Goal: Transaction & Acquisition: Obtain resource

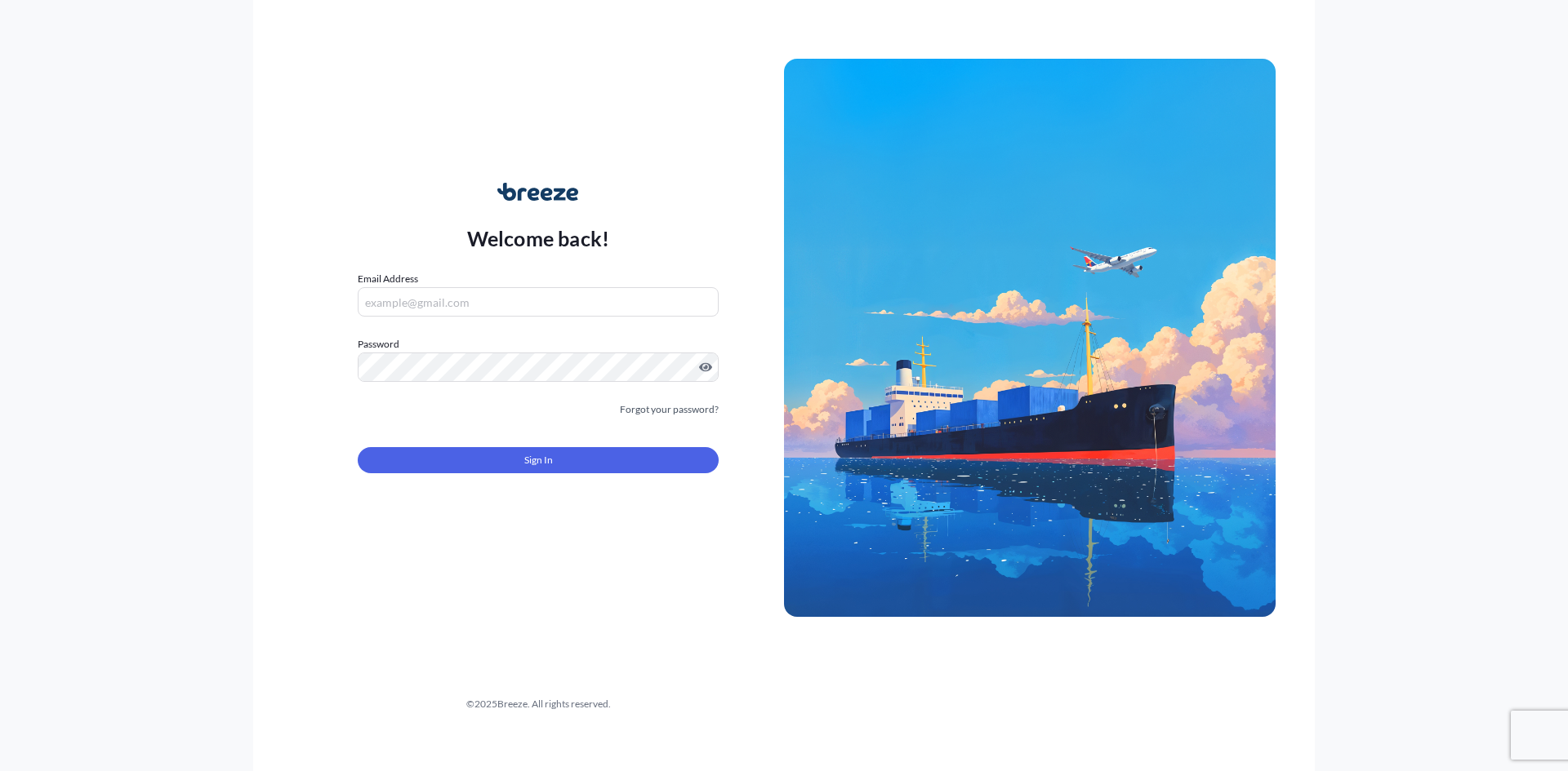
type input "[EMAIL_ADDRESS][DOMAIN_NAME]"
click at [515, 460] on button "Sign In" at bounding box center [538, 459] width 361 height 26
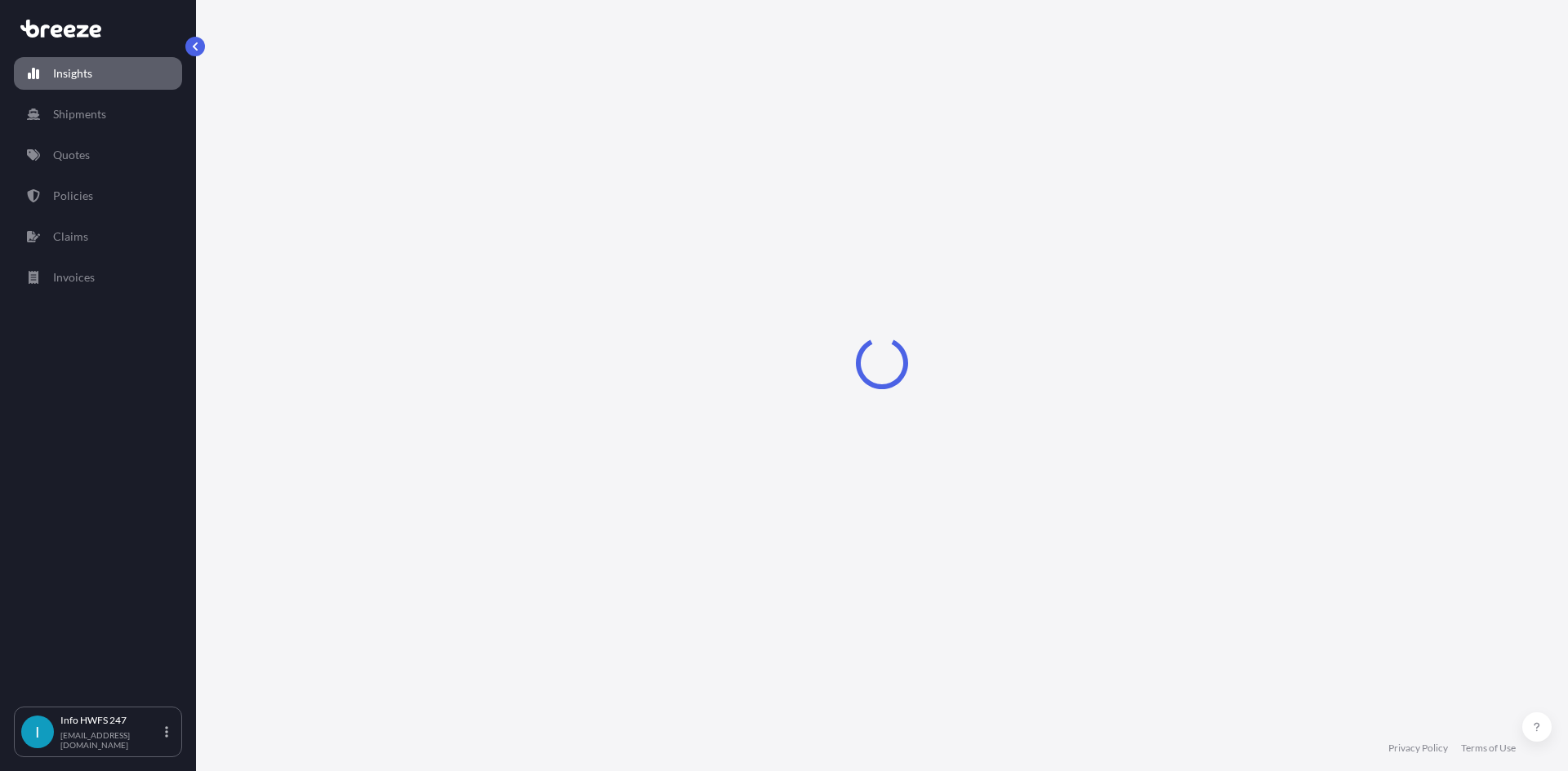
select select "2025"
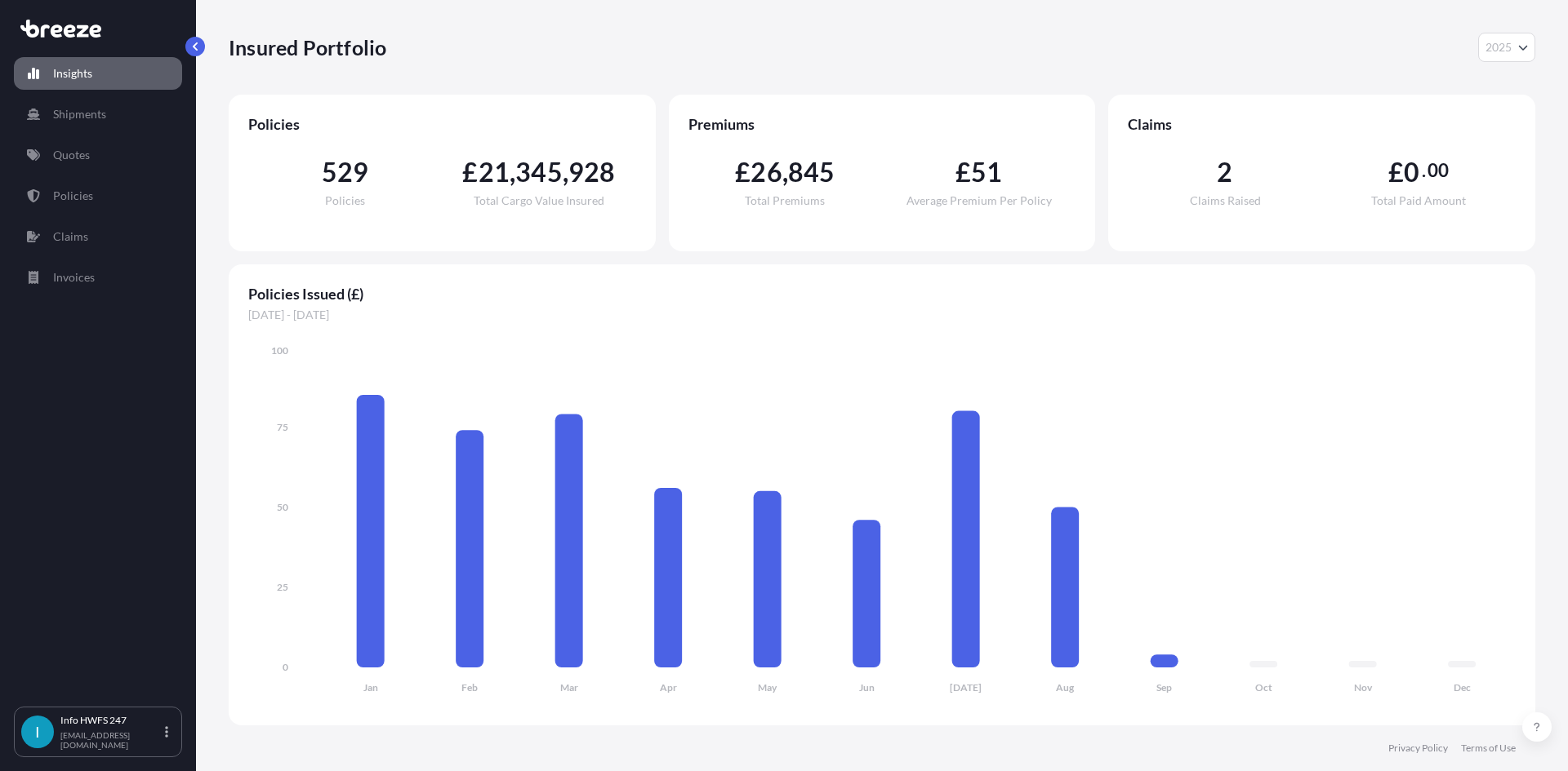
click at [91, 181] on div "Insights Shipments Quotes Policies Claims Invoices" at bounding box center [97, 375] width 168 height 665
click at [93, 148] on link "Quotes" at bounding box center [97, 156] width 168 height 33
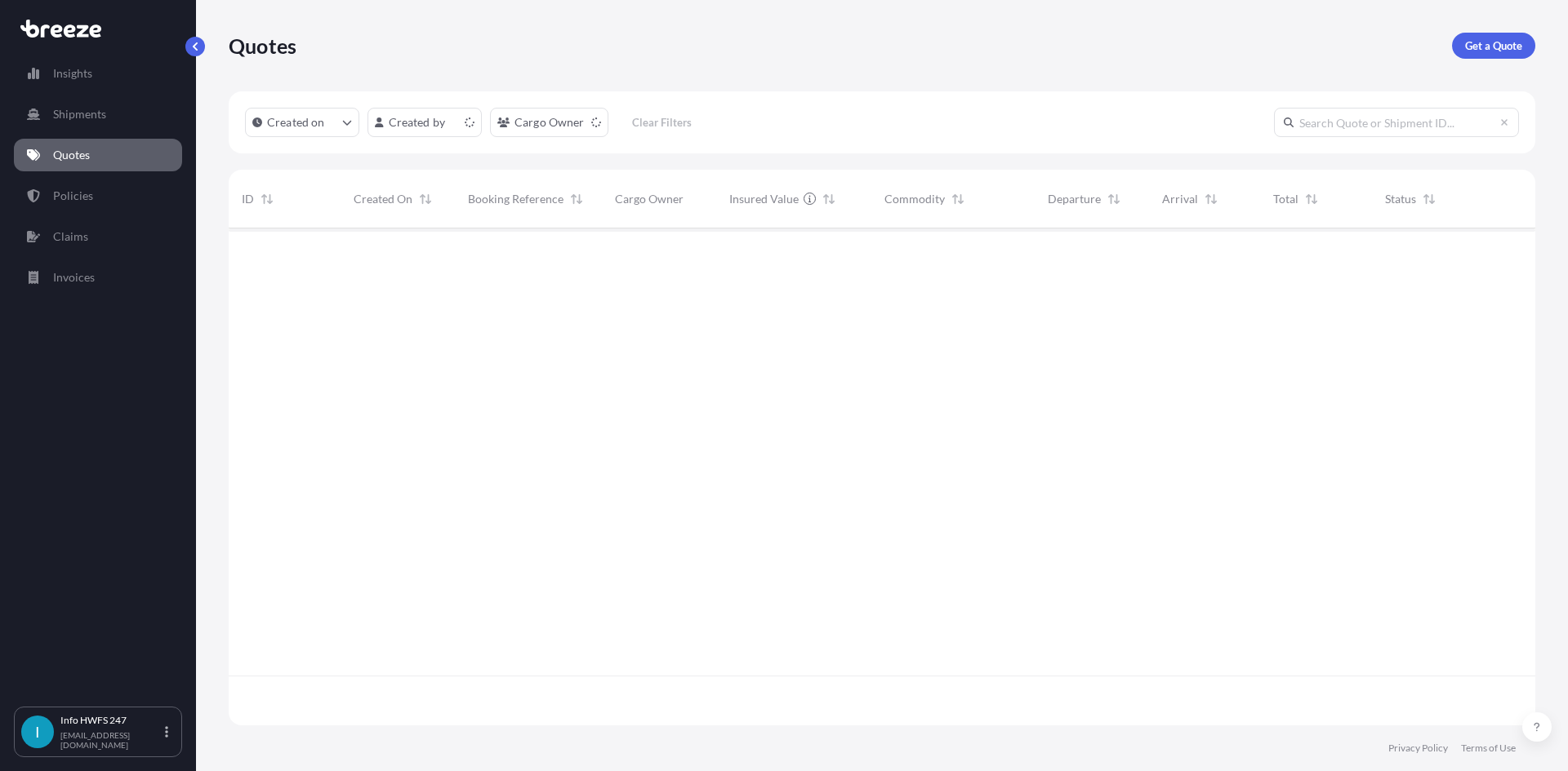
scroll to position [494, 1294]
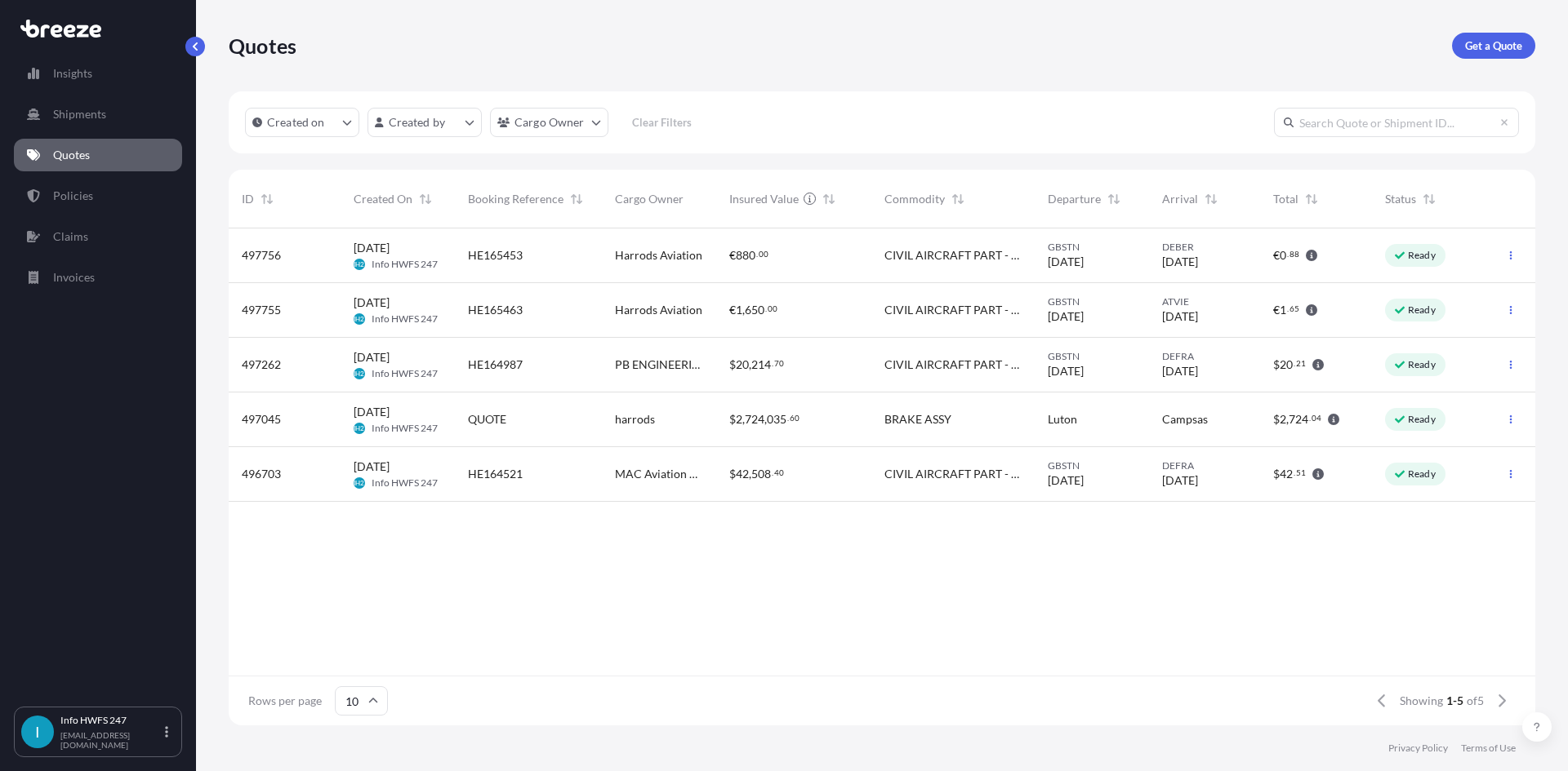
click at [1162, 569] on div "497756 [DATE] IH2 Info HWFS 247 HE165453 Harrods Aviation € 880 . 00 CIVIL AIRC…" at bounding box center [882, 452] width 1307 height 447
click at [1510, 22] on div "Quotes Get a Quote" at bounding box center [882, 46] width 1307 height 92
click at [1511, 48] on p "Get a Quote" at bounding box center [1493, 46] width 57 height 17
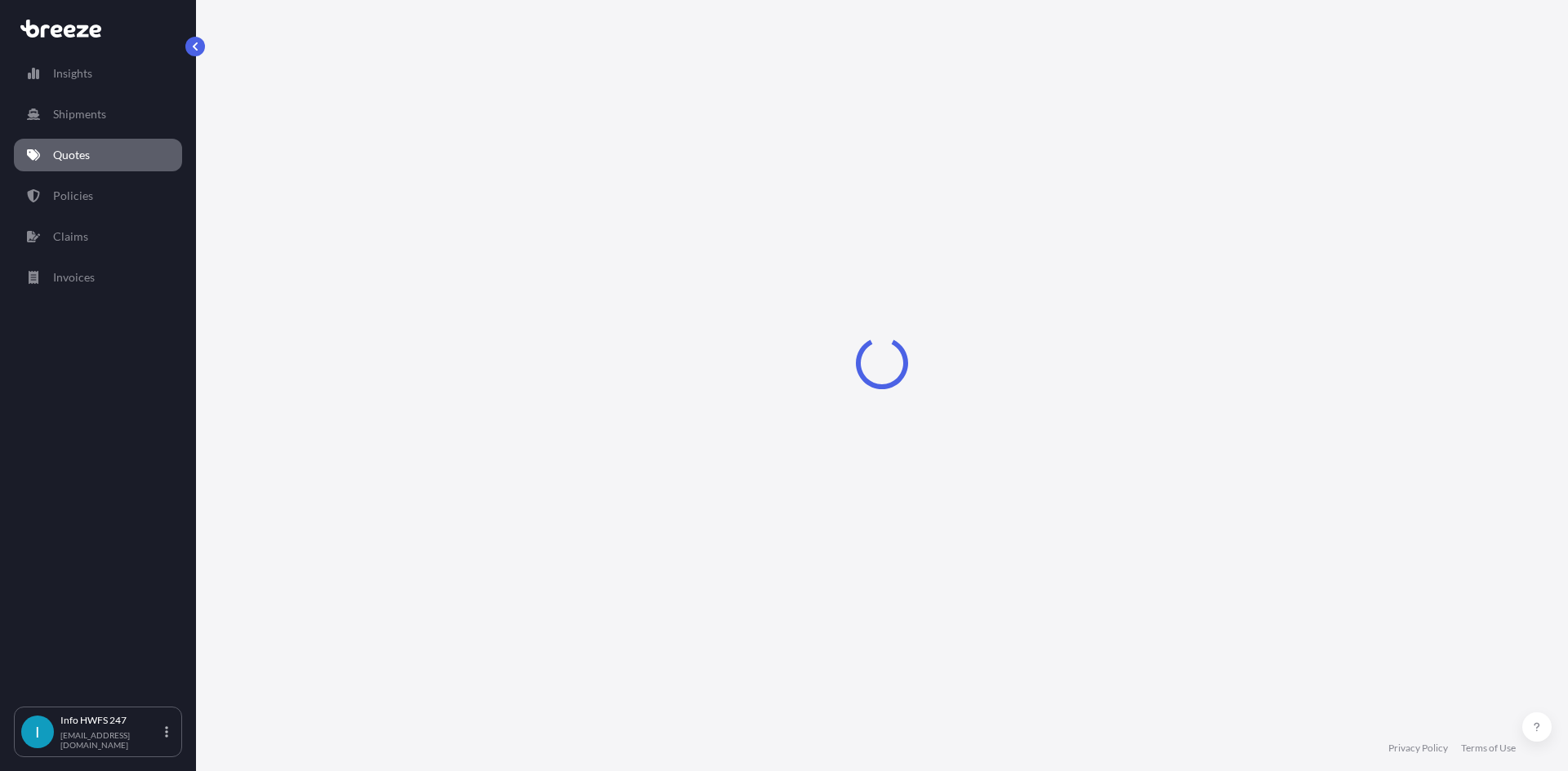
select select "Road"
select select "Air"
select select "1"
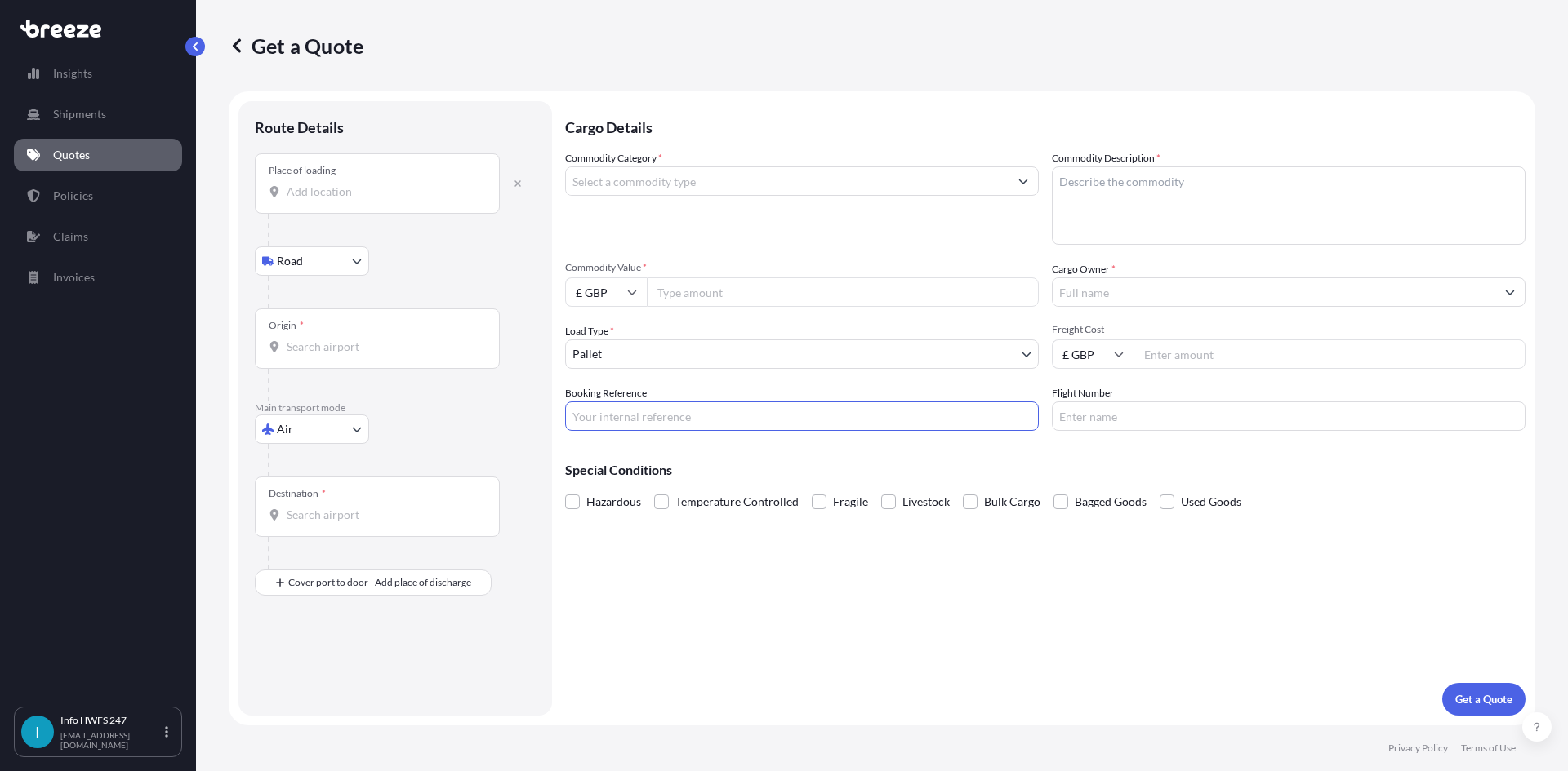
drag, startPoint x: 963, startPoint y: 421, endPoint x: 933, endPoint y: 429, distance: 31.0
click at [933, 429] on input "Booking Reference" at bounding box center [802, 417] width 473 height 29
click at [1217, 664] on div "Cargo Details Commodity Category * Commodity Description * Commodity Value * £ …" at bounding box center [1045, 408] width 960 height 614
click at [359, 195] on input "Place of loading" at bounding box center [383, 192] width 193 height 17
drag, startPoint x: 365, startPoint y: 192, endPoint x: 370, endPoint y: 208, distance: 16.8
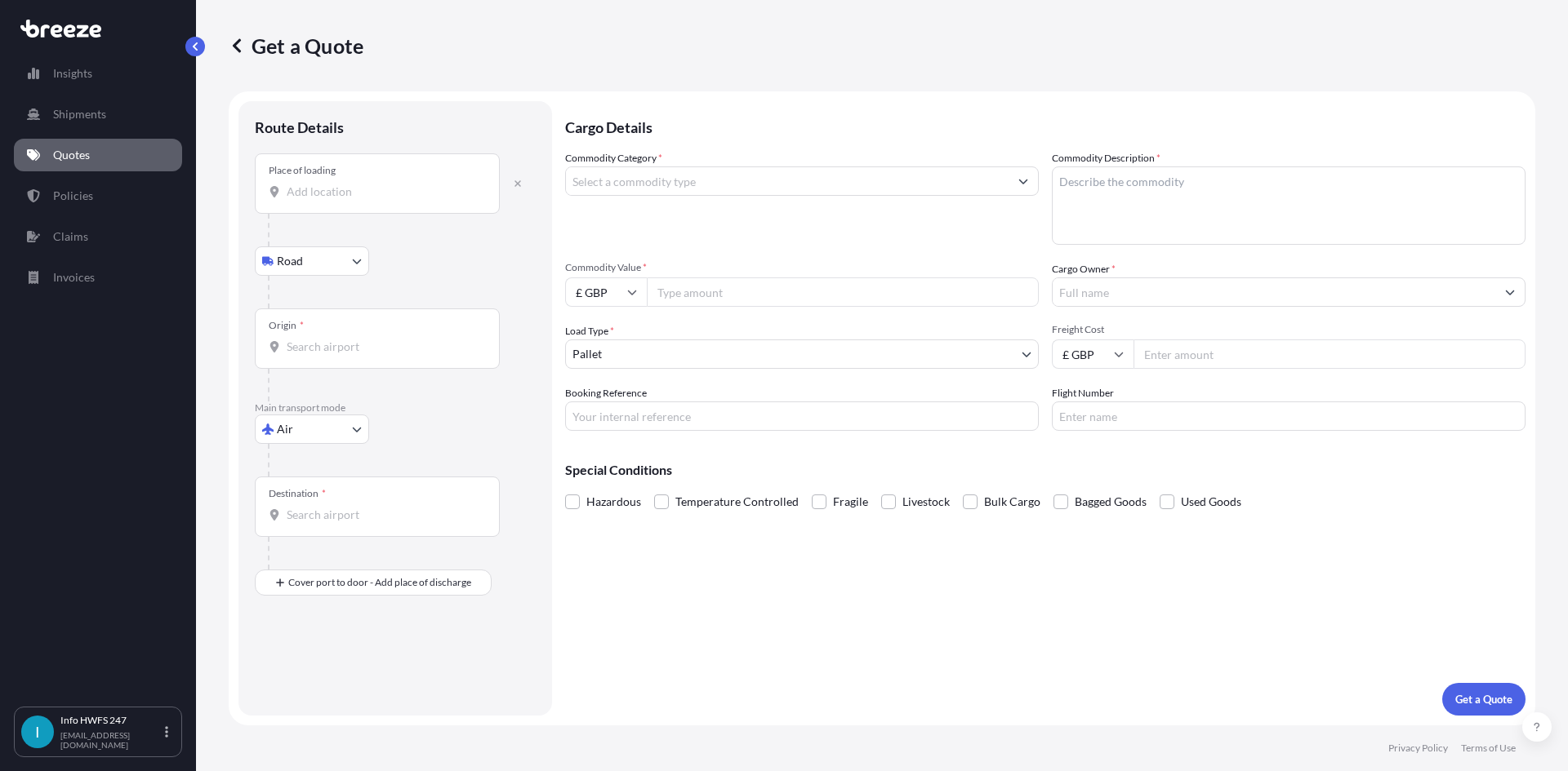
click at [365, 192] on input "Place of loading" at bounding box center [383, 192] width 193 height 17
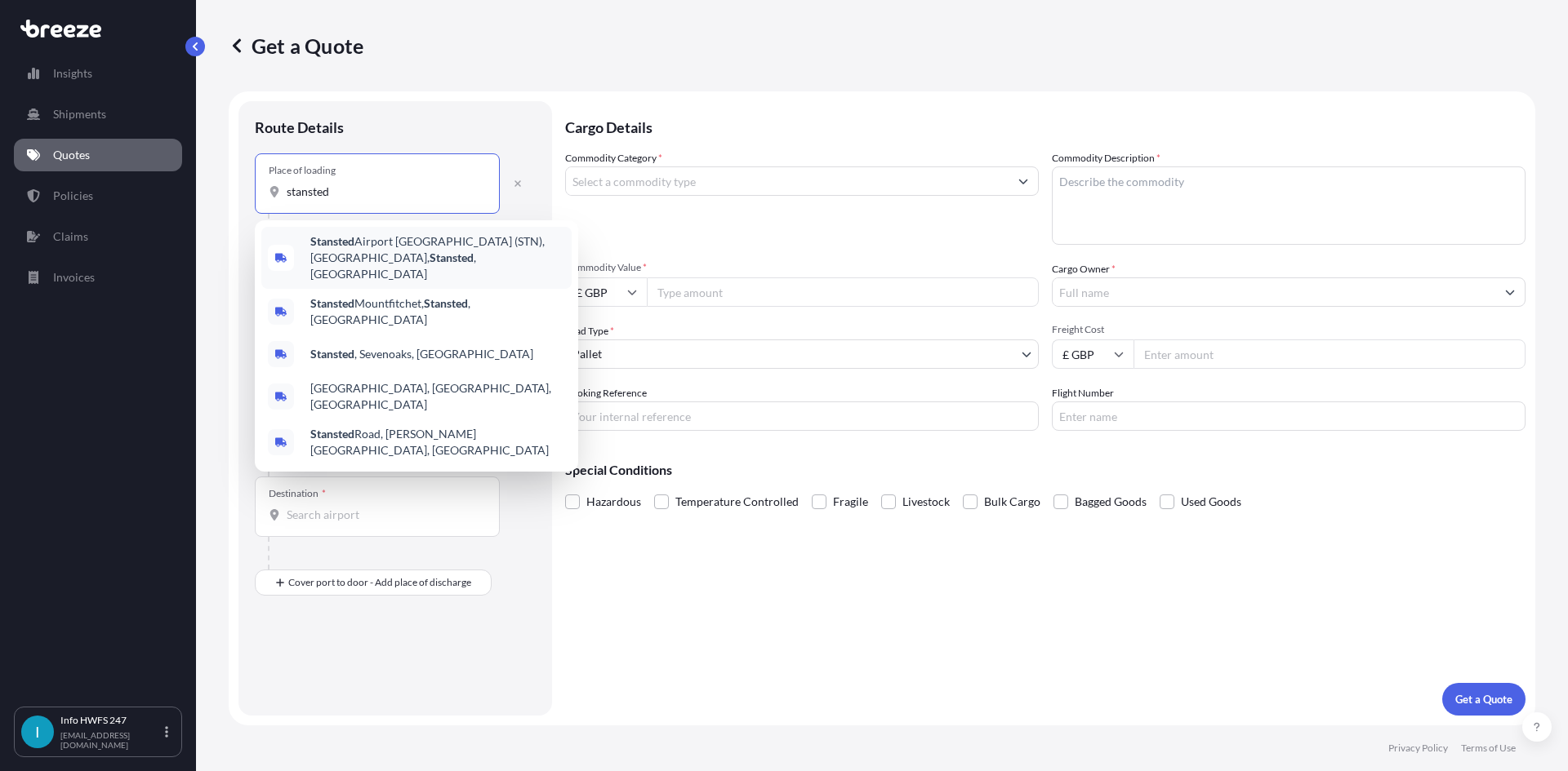
click at [422, 241] on span "[GEOGRAPHIC_DATA] (STN), [GEOGRAPHIC_DATA] , [GEOGRAPHIC_DATA]" at bounding box center [438, 258] width 255 height 49
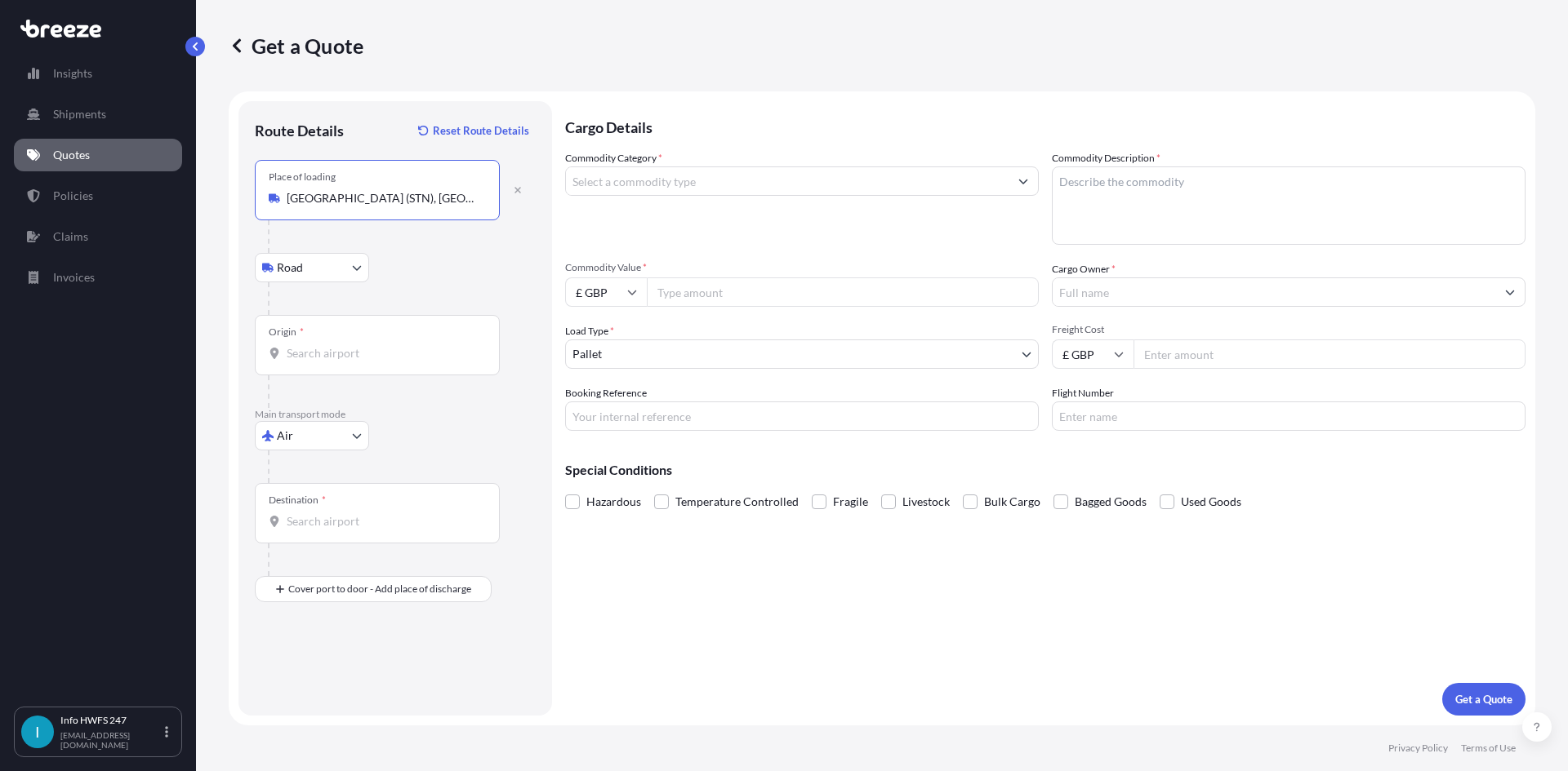
type input "[GEOGRAPHIC_DATA] (STN), [GEOGRAPHIC_DATA], [GEOGRAPHIC_DATA]"
click at [361, 330] on div "Origin *" at bounding box center [378, 346] width 245 height 60
click at [361, 346] on input "Origin *" at bounding box center [383, 353] width 193 height 17
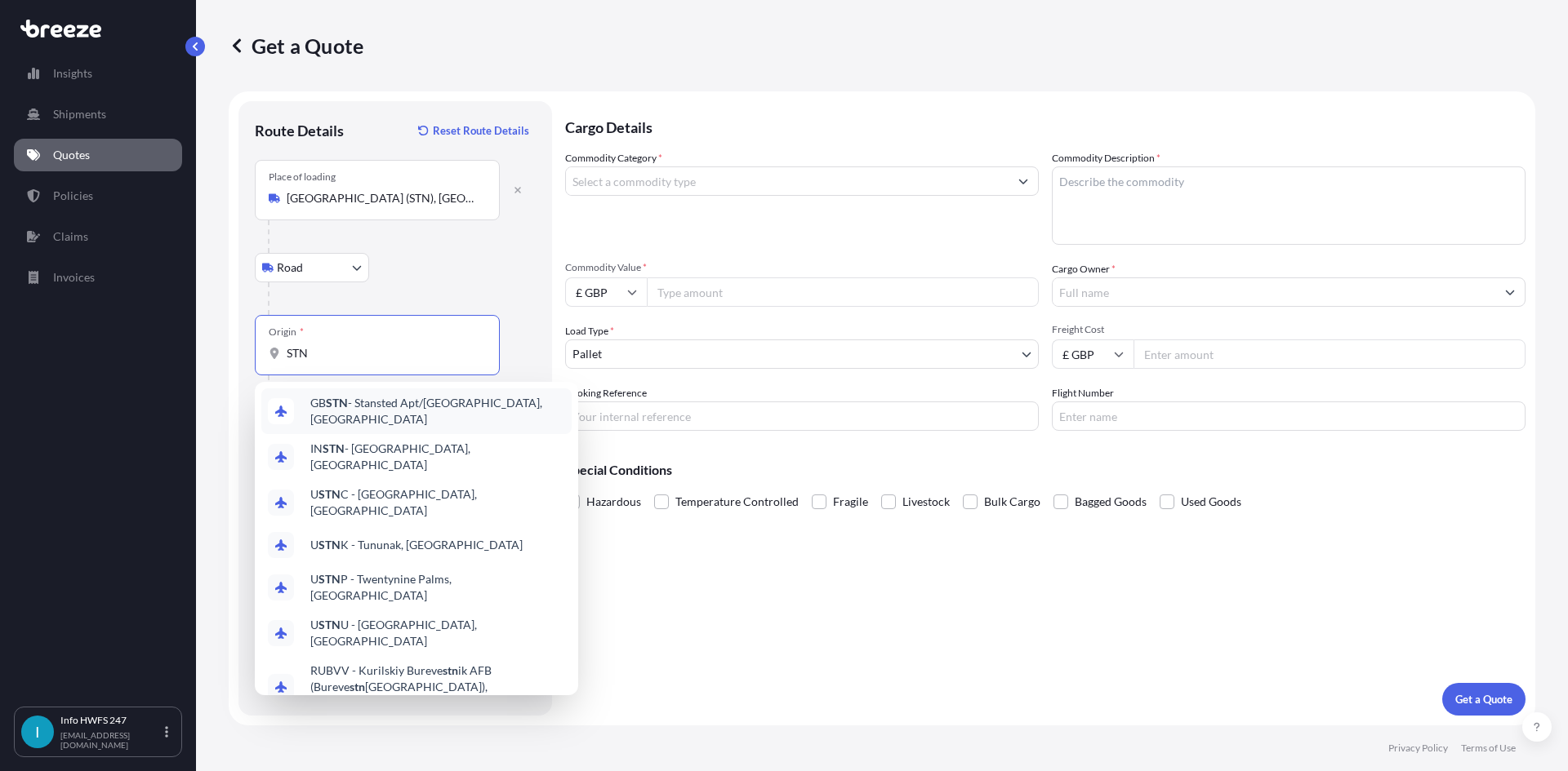
click at [400, 417] on div "GB STN - Stansted Apt/[GEOGRAPHIC_DATA], [GEOGRAPHIC_DATA]" at bounding box center [416, 411] width 311 height 46
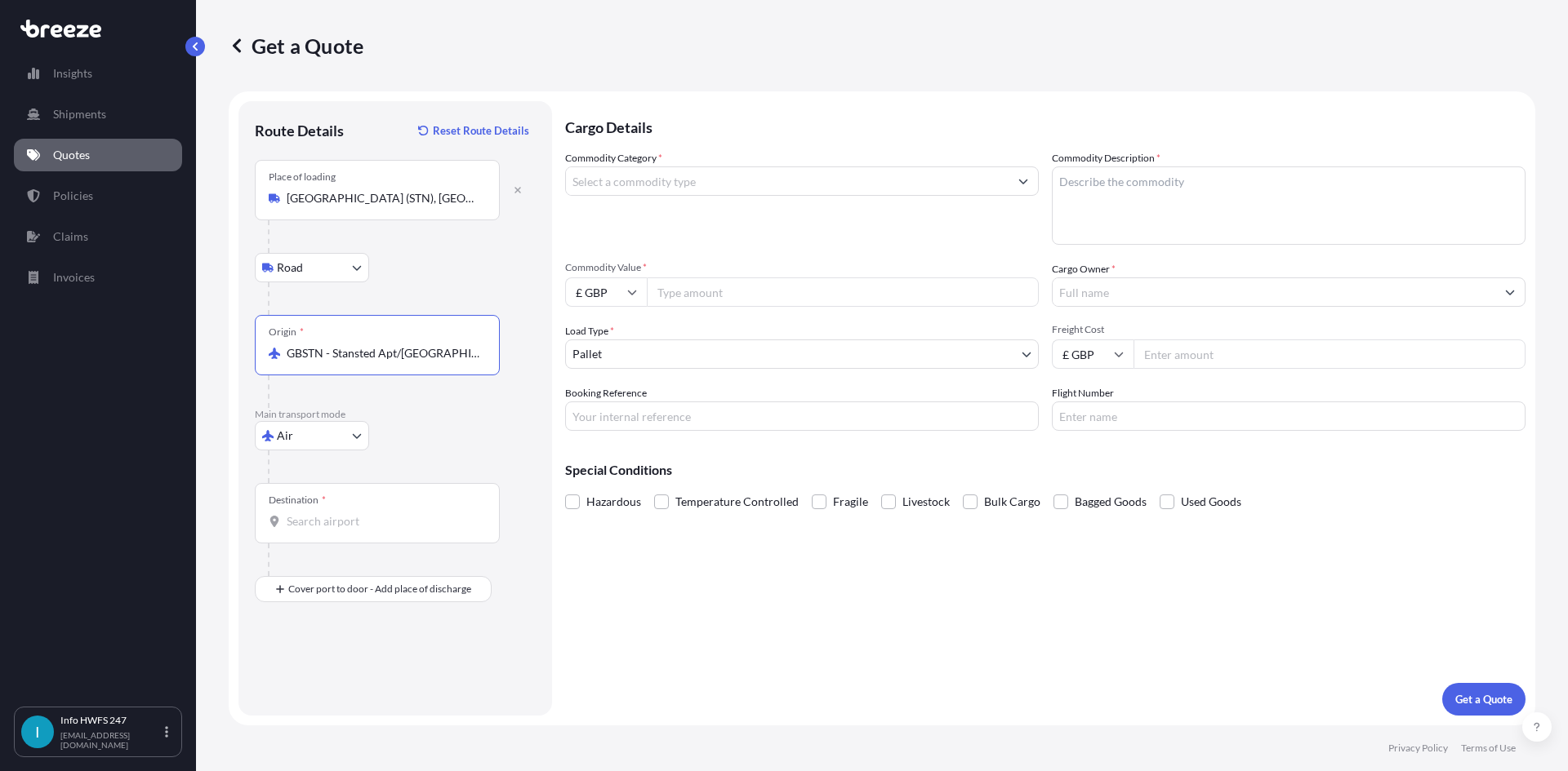
type input "GBSTN - Stansted Apt/[GEOGRAPHIC_DATA], [GEOGRAPHIC_DATA]"
click at [373, 503] on div "Destination *" at bounding box center [378, 513] width 245 height 60
click at [373, 513] on input "Destination *" at bounding box center [383, 521] width 193 height 17
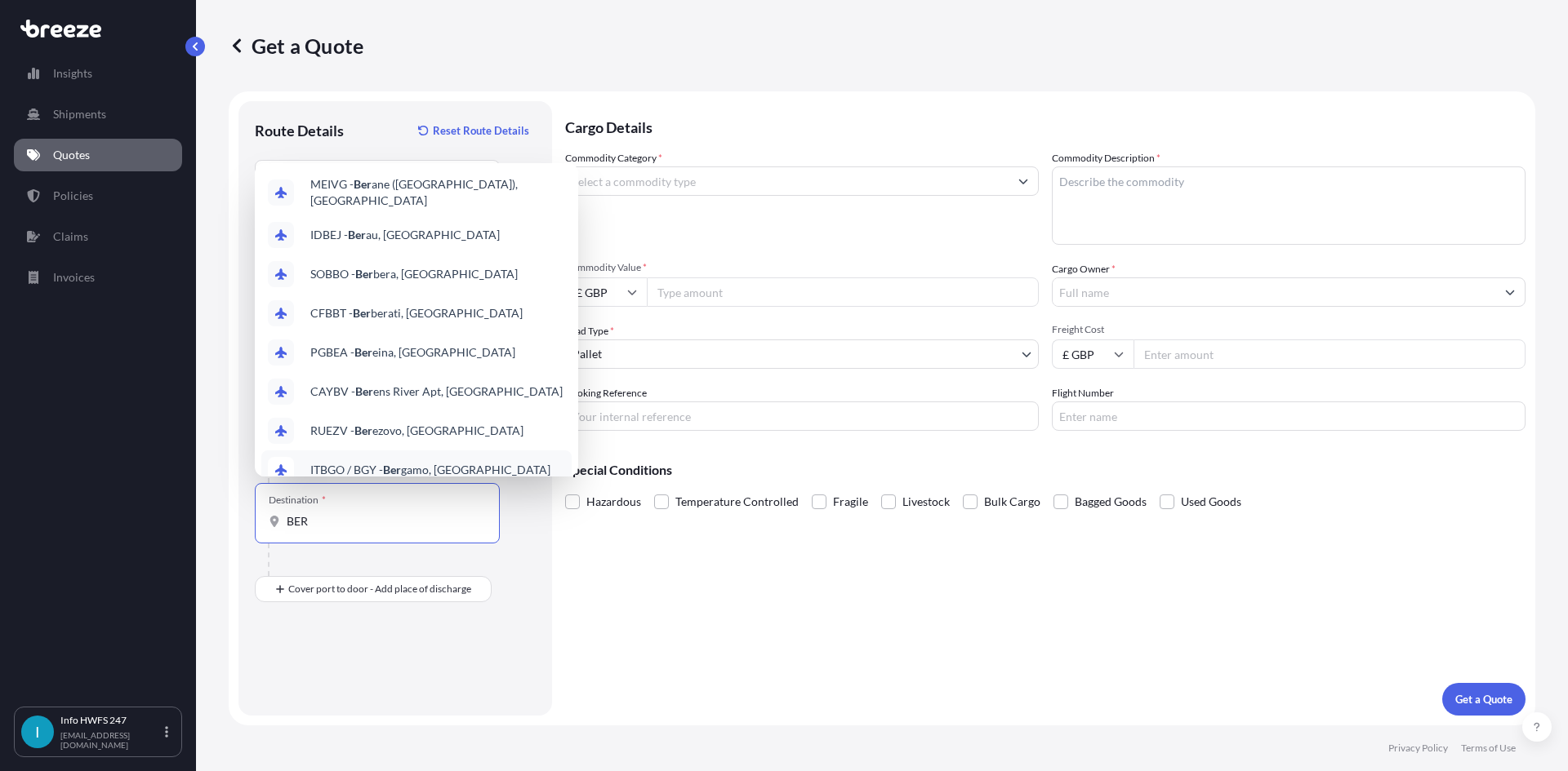
click at [283, 525] on div "BER" at bounding box center [377, 521] width 217 height 17
click at [286, 525] on input "BER" at bounding box center [383, 521] width 193 height 17
click at [290, 526] on input "BER" at bounding box center [383, 521] width 193 height 17
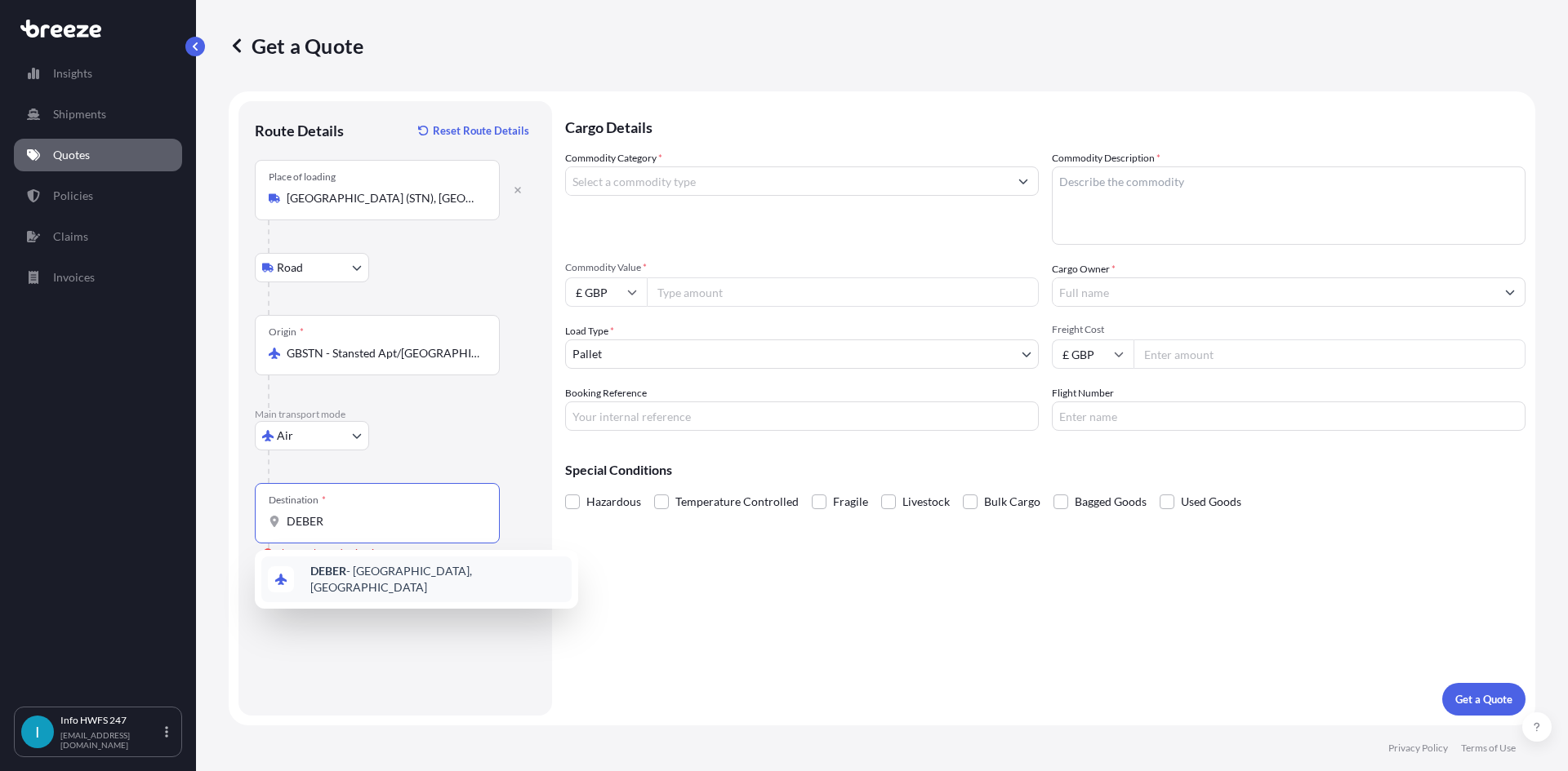
click at [365, 578] on span "DEBER - [GEOGRAPHIC_DATA], [GEOGRAPHIC_DATA]" at bounding box center [438, 580] width 255 height 33
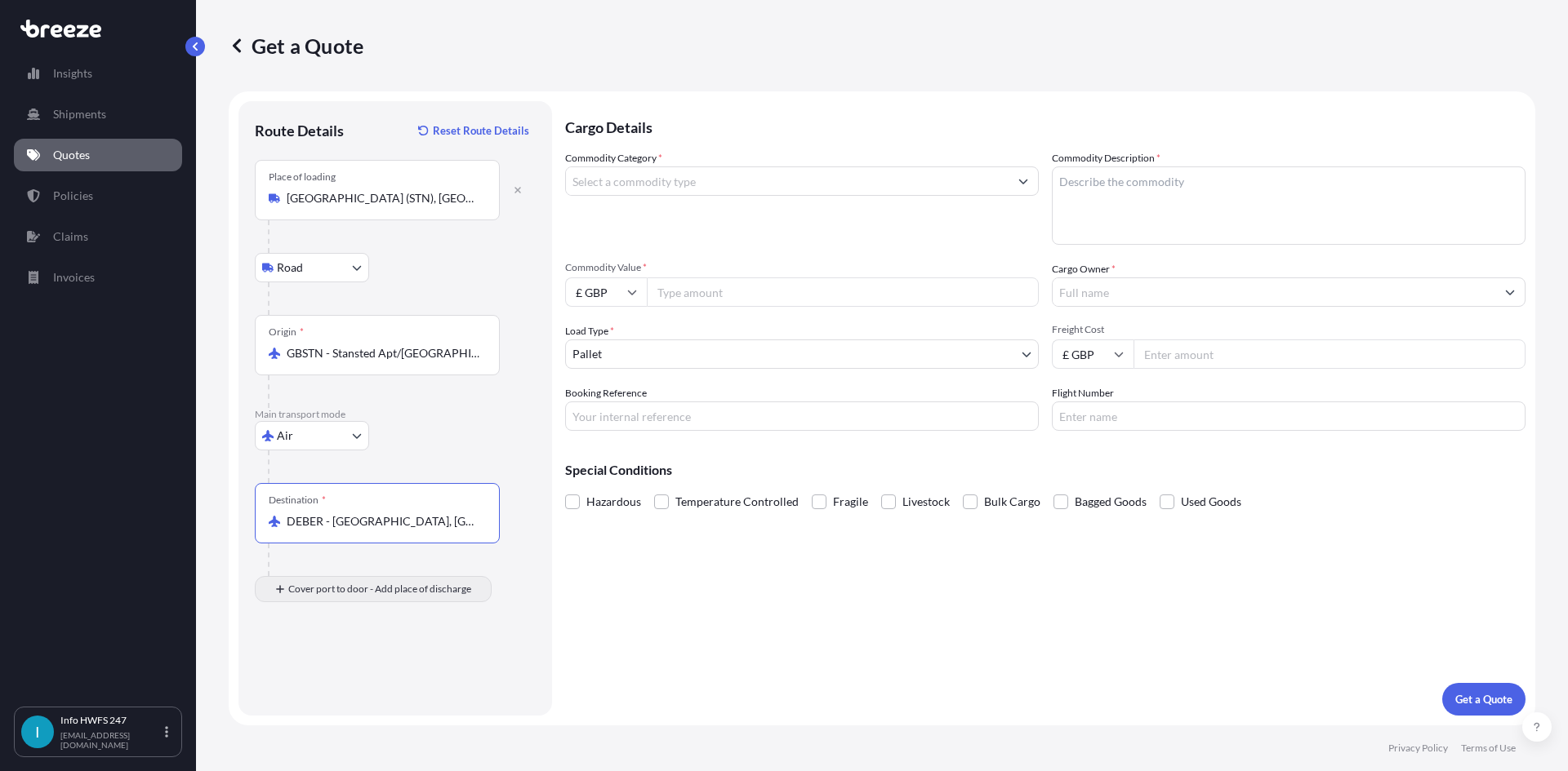
type input "DEBER - [GEOGRAPHIC_DATA], [GEOGRAPHIC_DATA]"
click at [354, 668] on div "Place of Discharge" at bounding box center [378, 669] width 245 height 60
click at [354, 669] on input "Place of Discharge" at bounding box center [383, 677] width 193 height 17
click at [365, 683] on input "Place of Discharge" at bounding box center [383, 677] width 193 height 17
paste input "[GEOGRAPHIC_DATA]"
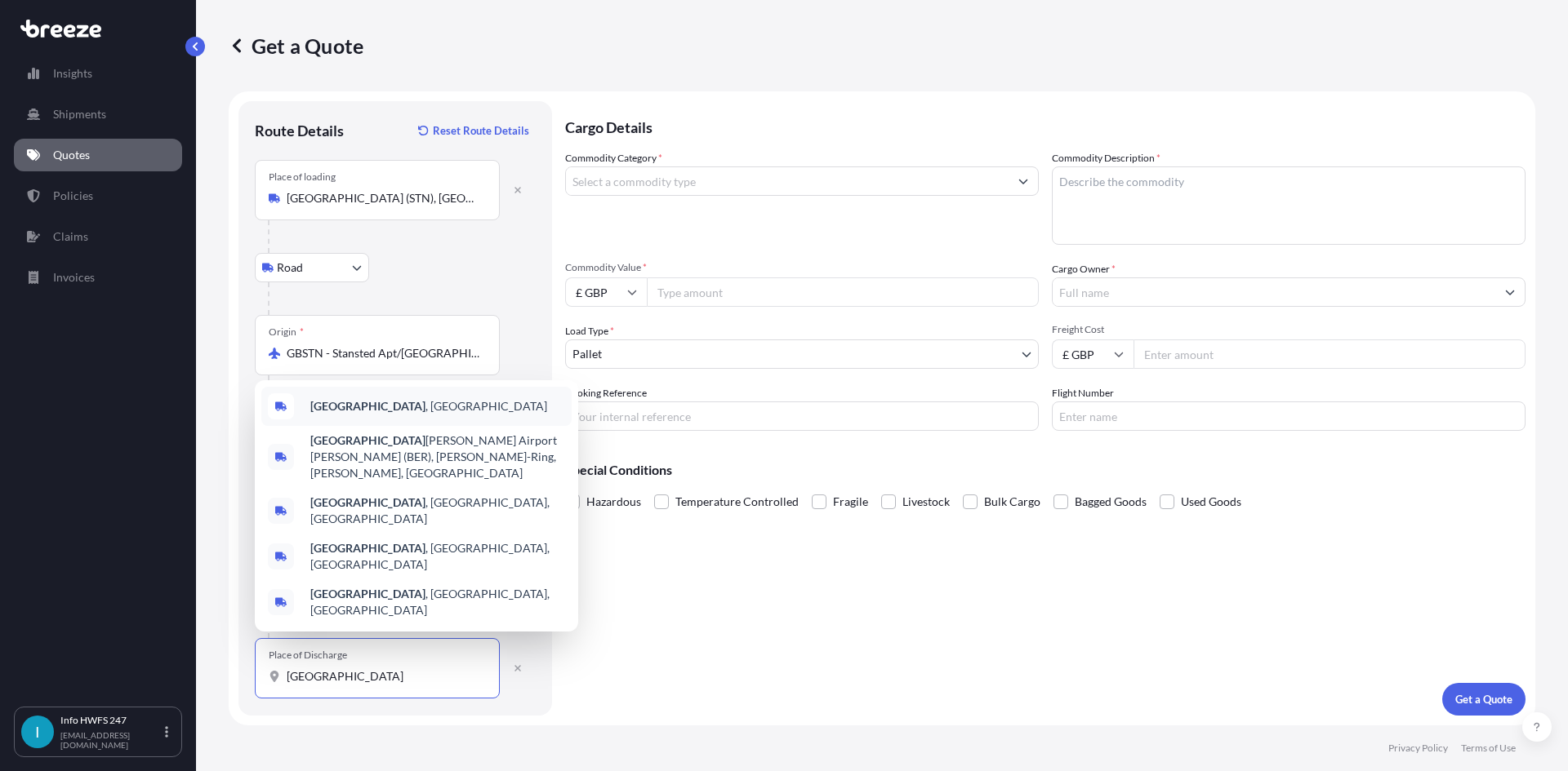
click at [398, 426] on div "[GEOGRAPHIC_DATA] , [GEOGRAPHIC_DATA]" at bounding box center [416, 406] width 311 height 39
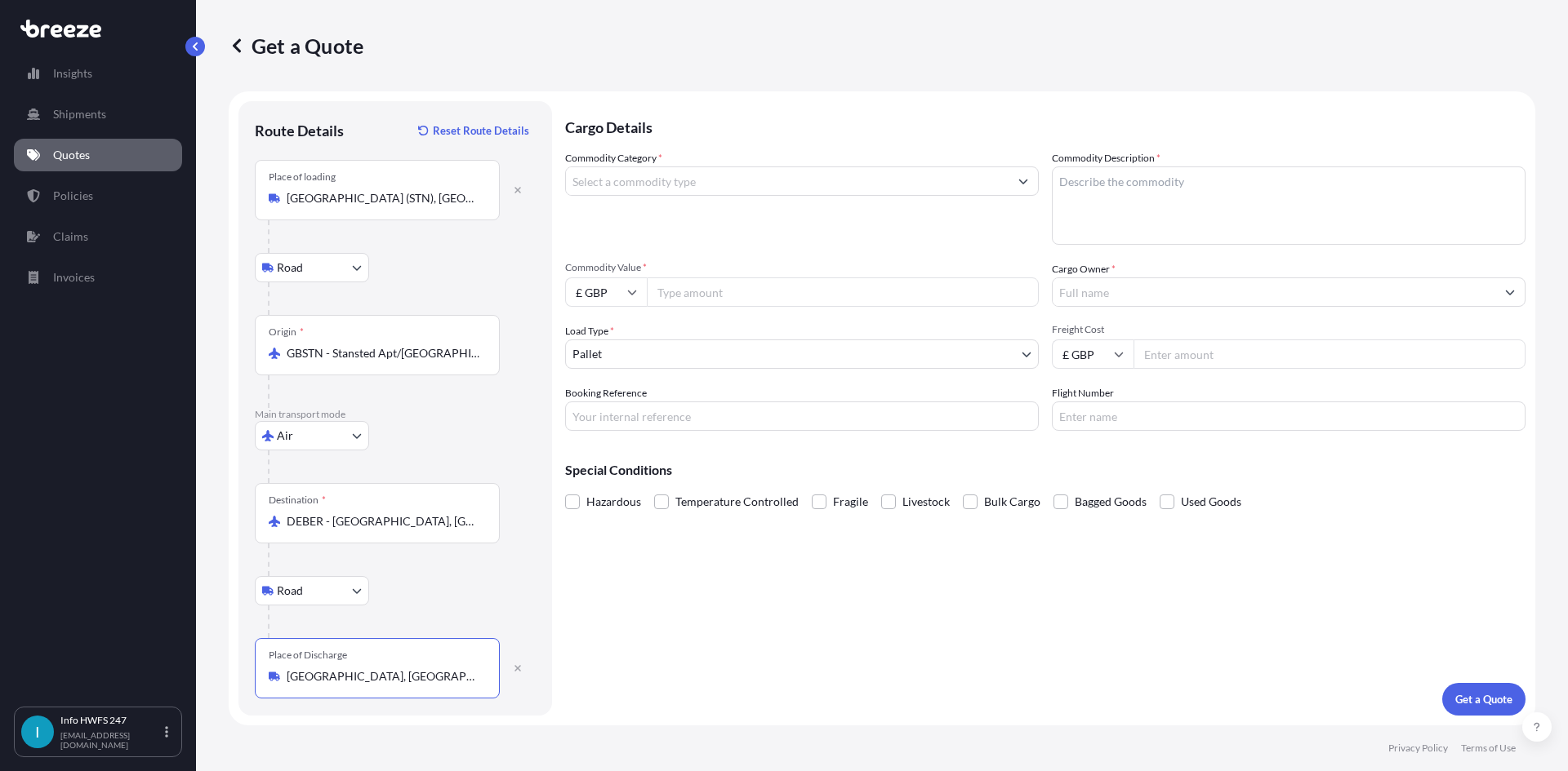
type input "[GEOGRAPHIC_DATA], [GEOGRAPHIC_DATA]"
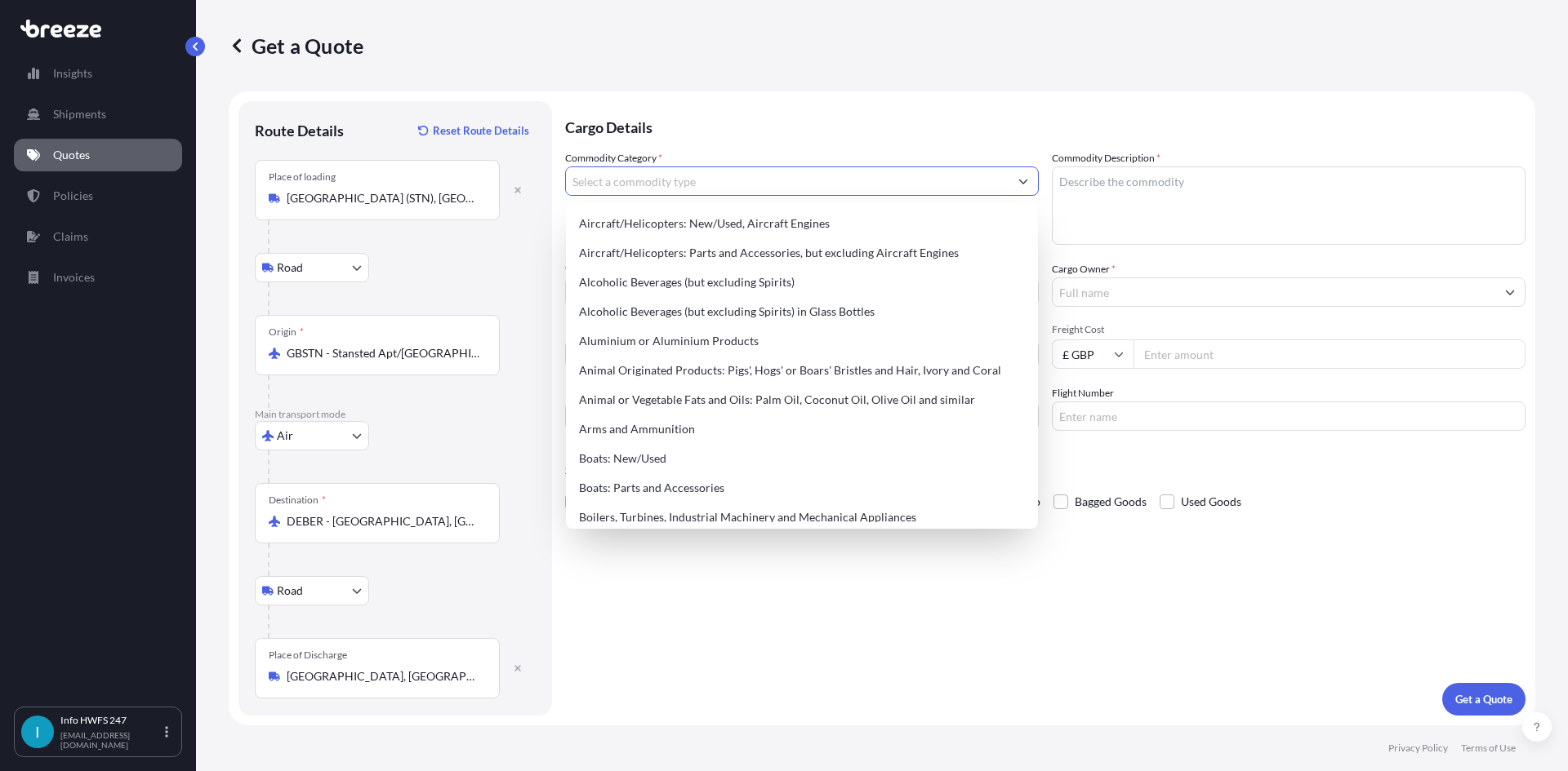
click at [725, 184] on input "Commodity Category *" at bounding box center [787, 181] width 442 height 29
click at [765, 257] on div "Aircraft/Helicopters: Parts and Accessories, but excluding Aircraft Engines" at bounding box center [802, 253] width 459 height 29
type input "Aircraft/Helicopters: Parts and Accessories, but excluding Aircraft Engines"
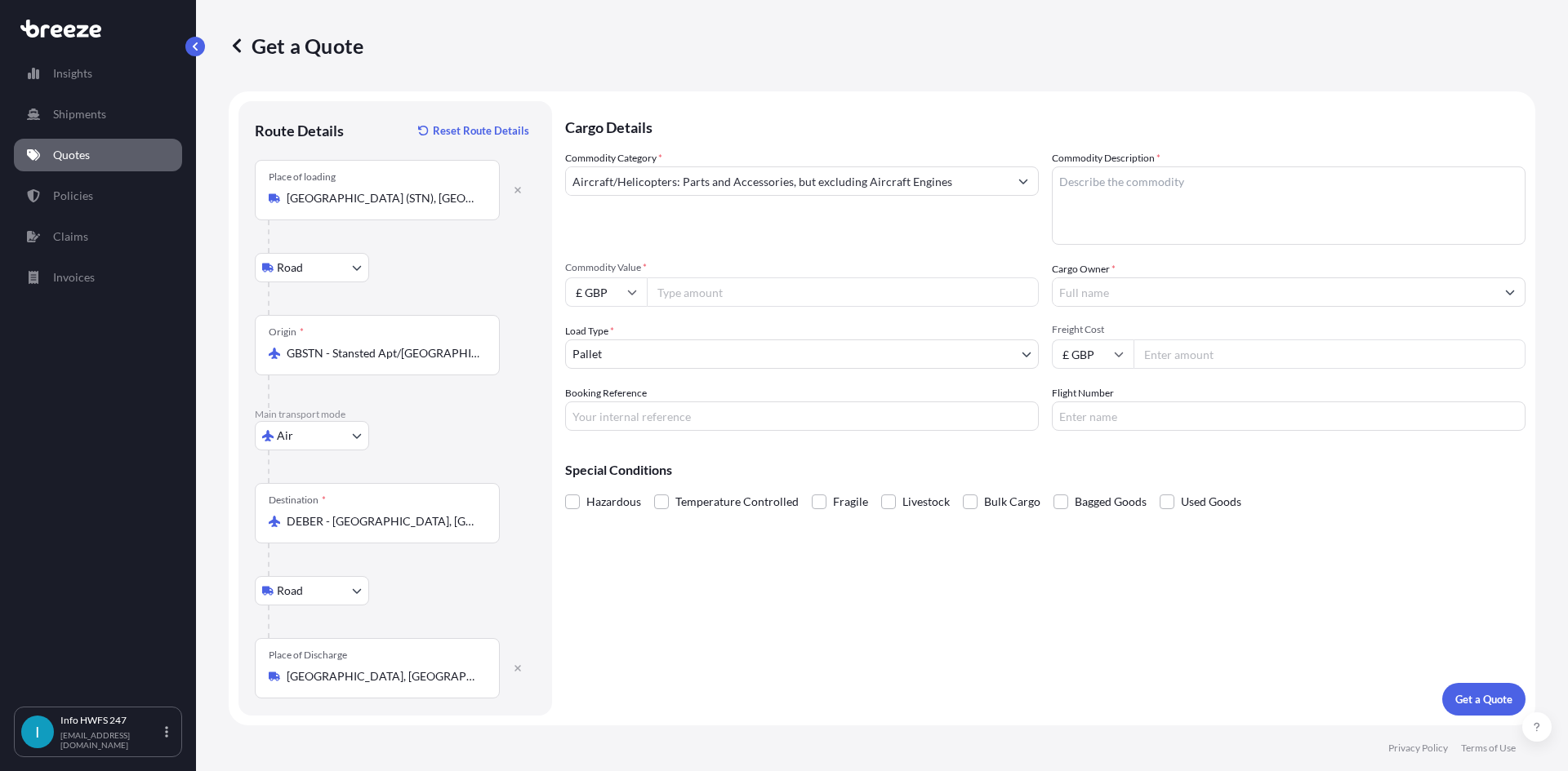
click at [1236, 211] on textarea "Commodity Description *" at bounding box center [1288, 205] width 473 height 78
paste textarea "CIVIL AIRCRAFT PART - AIRCRAFT UNDER SEAT STOWAGE"
type textarea "CIVIL AIRCRAFT PART - AIRCRAFT UNDER SEAT STOWAGE"
click at [616, 281] on input "£ GBP" at bounding box center [606, 292] width 82 height 29
click at [608, 402] on div "$ USD" at bounding box center [606, 406] width 68 height 31
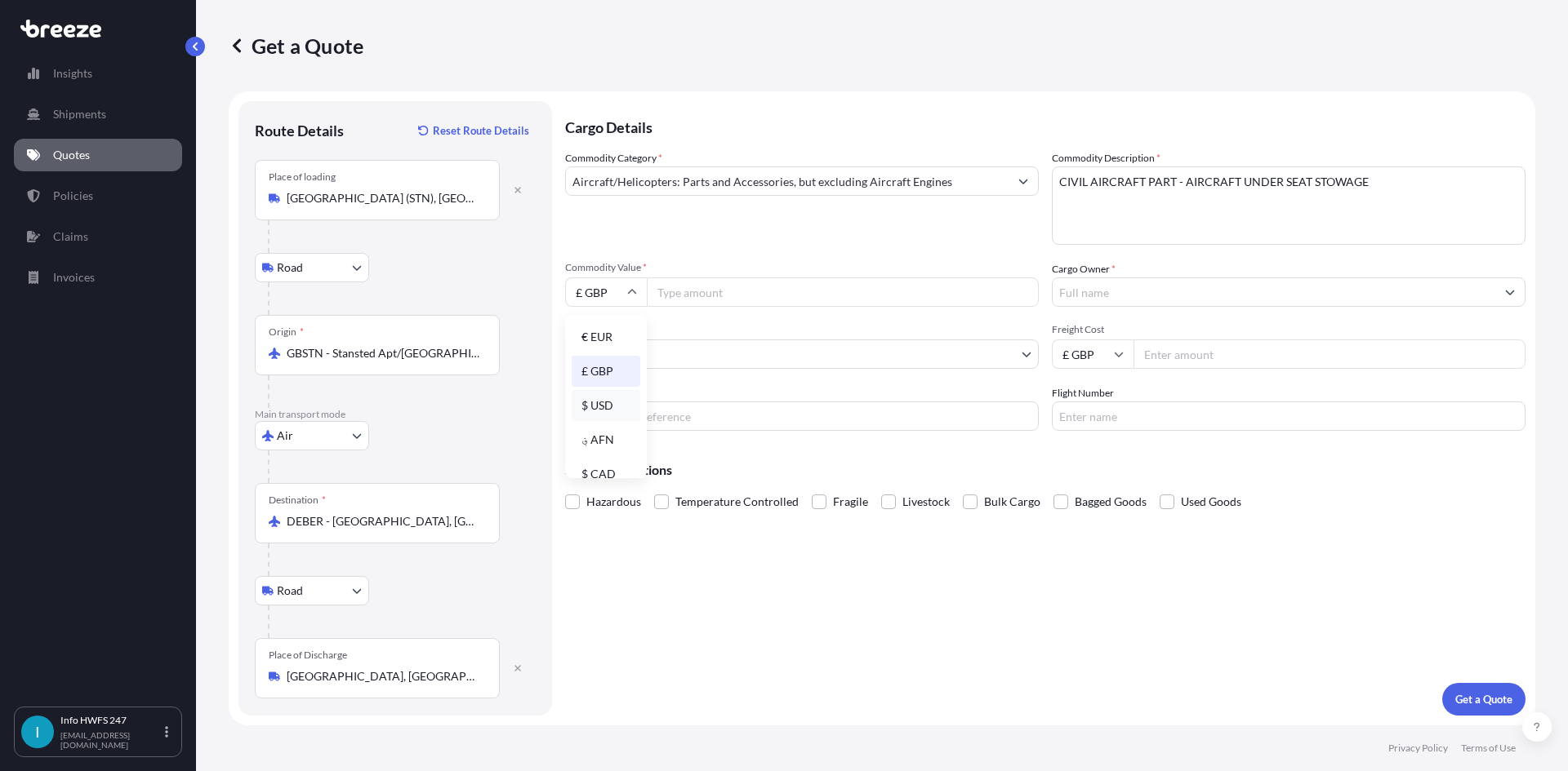
type input "$ USD"
drag, startPoint x: 709, startPoint y: 282, endPoint x: 571, endPoint y: 304, distance: 139.7
click at [704, 284] on input "Commodity Value *" at bounding box center [842, 292] width 392 height 29
paste input "800.00"
type input "800.00"
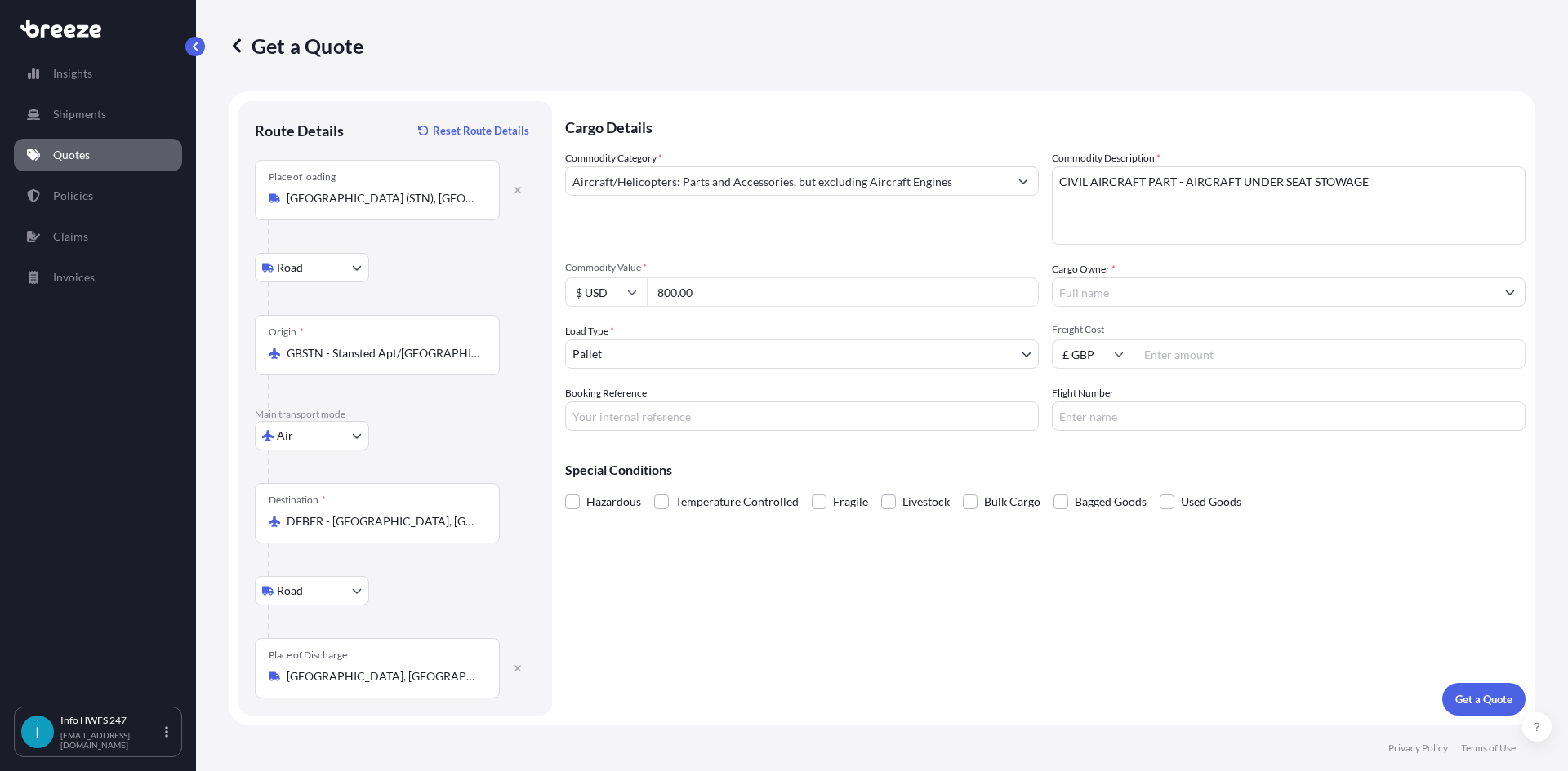
click at [606, 289] on input "$ USD" at bounding box center [606, 292] width 82 height 29
click at [613, 334] on div "€ EUR" at bounding box center [606, 337] width 68 height 31
type input "€ EUR"
click at [1103, 282] on input "Cargo Owner *" at bounding box center [1274, 292] width 442 height 29
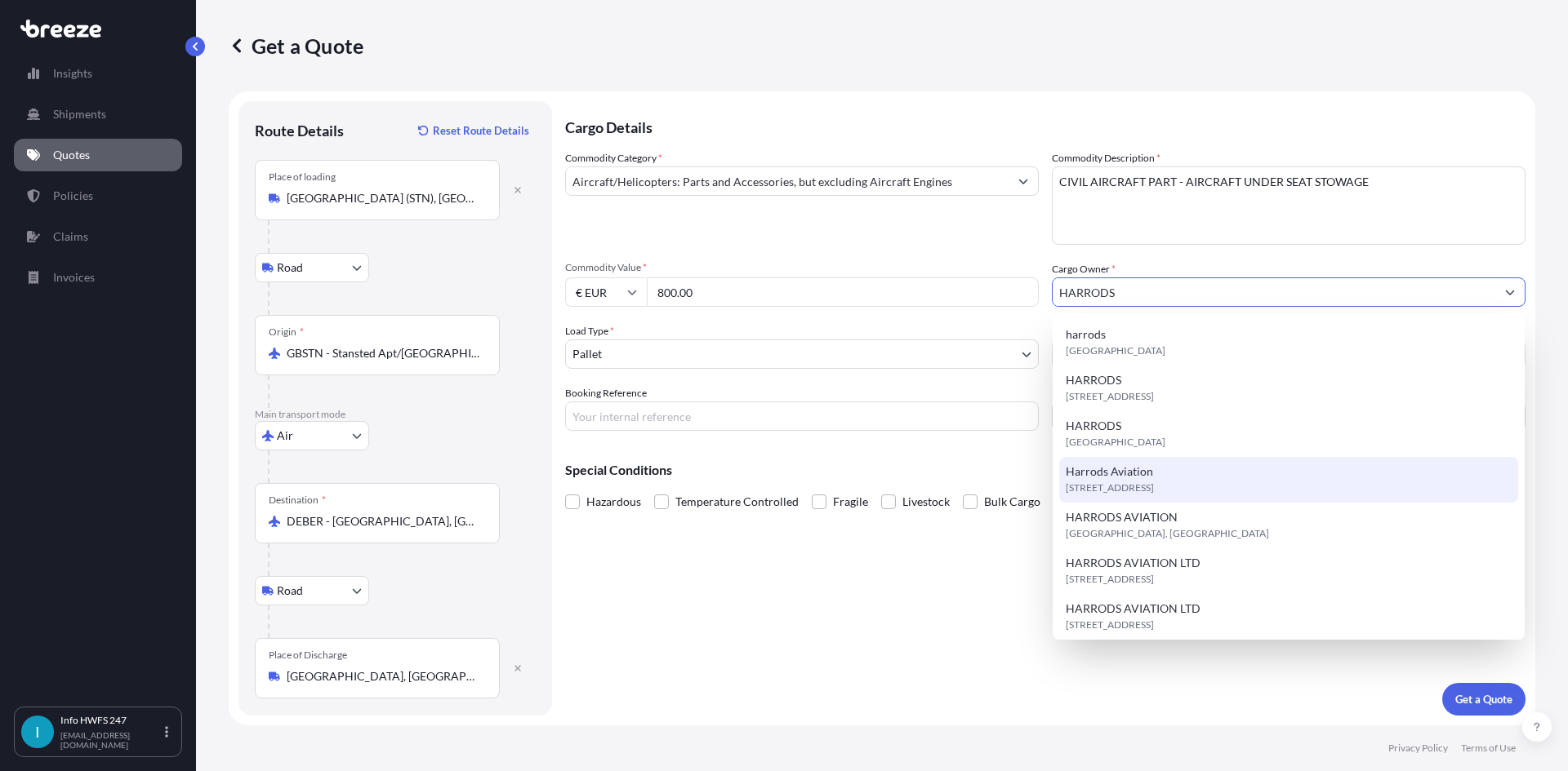
click at [1154, 487] on span "[STREET_ADDRESS]" at bounding box center [1109, 488] width 89 height 17
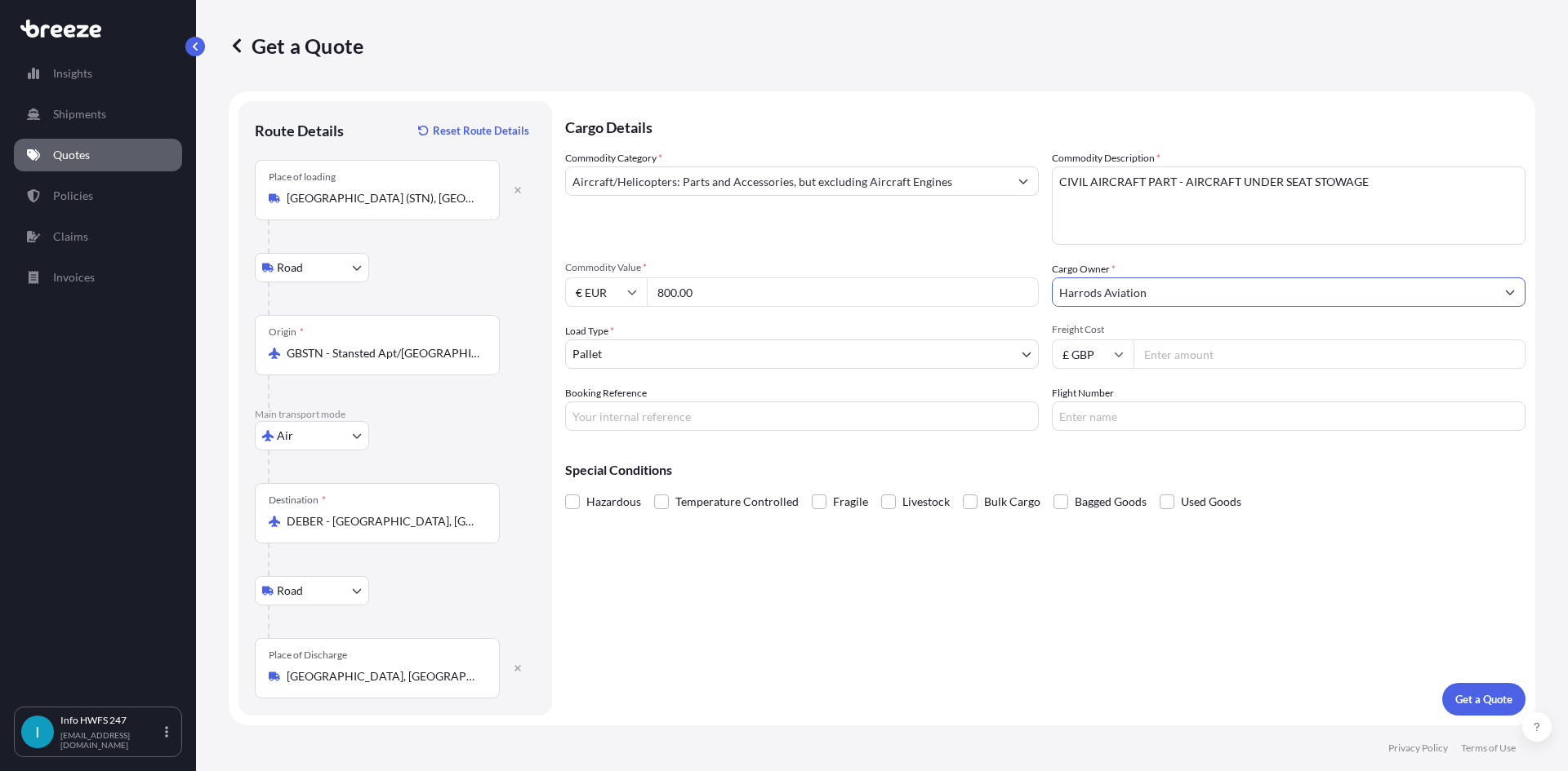
type input "Harrods Aviation"
click at [651, 355] on body "15 options available. 8 options available. 7 options available. 13 options avai…" at bounding box center [784, 386] width 1568 height 771
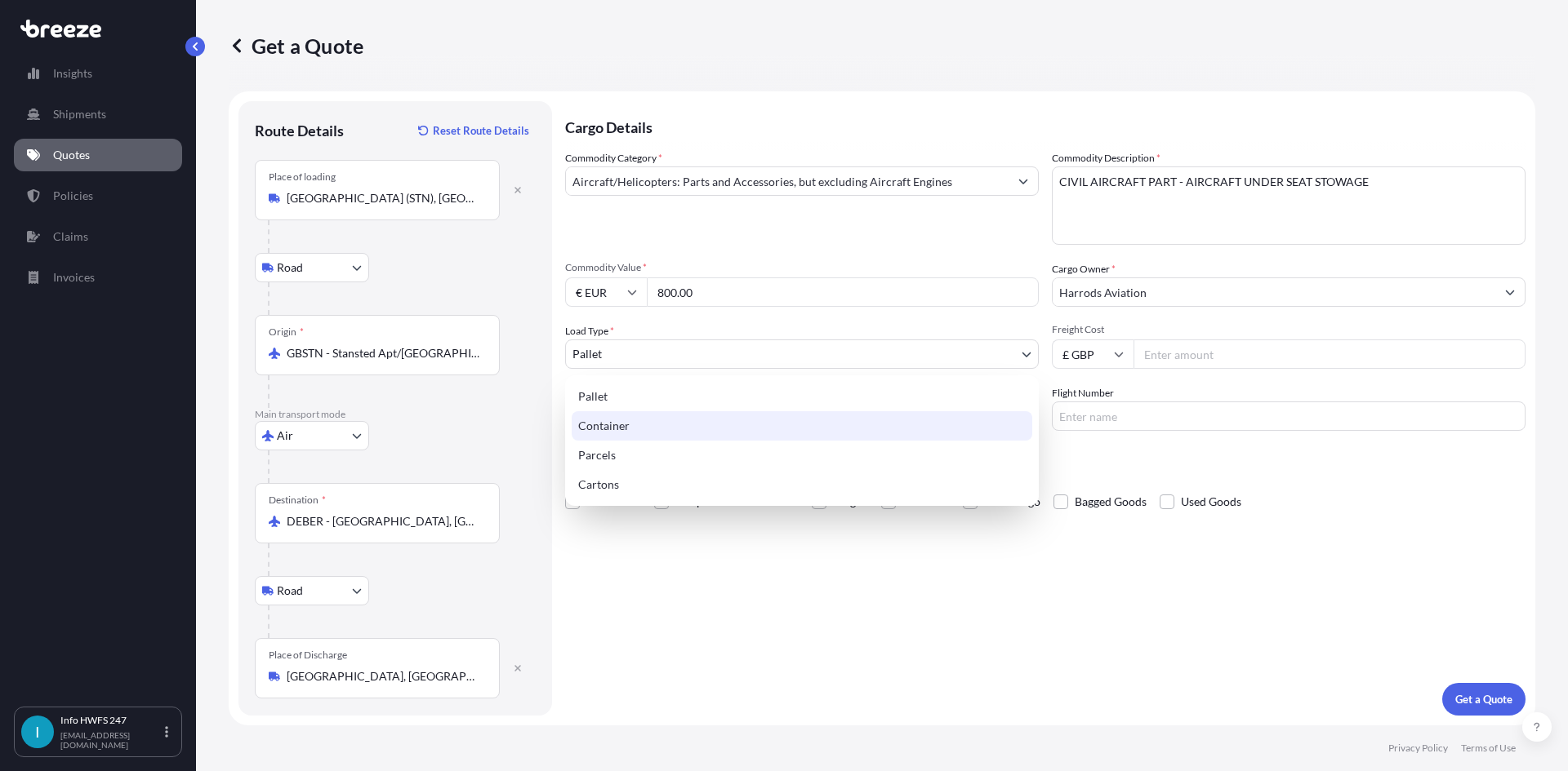
click at [644, 422] on div "Container" at bounding box center [802, 426] width 461 height 29
select select "2"
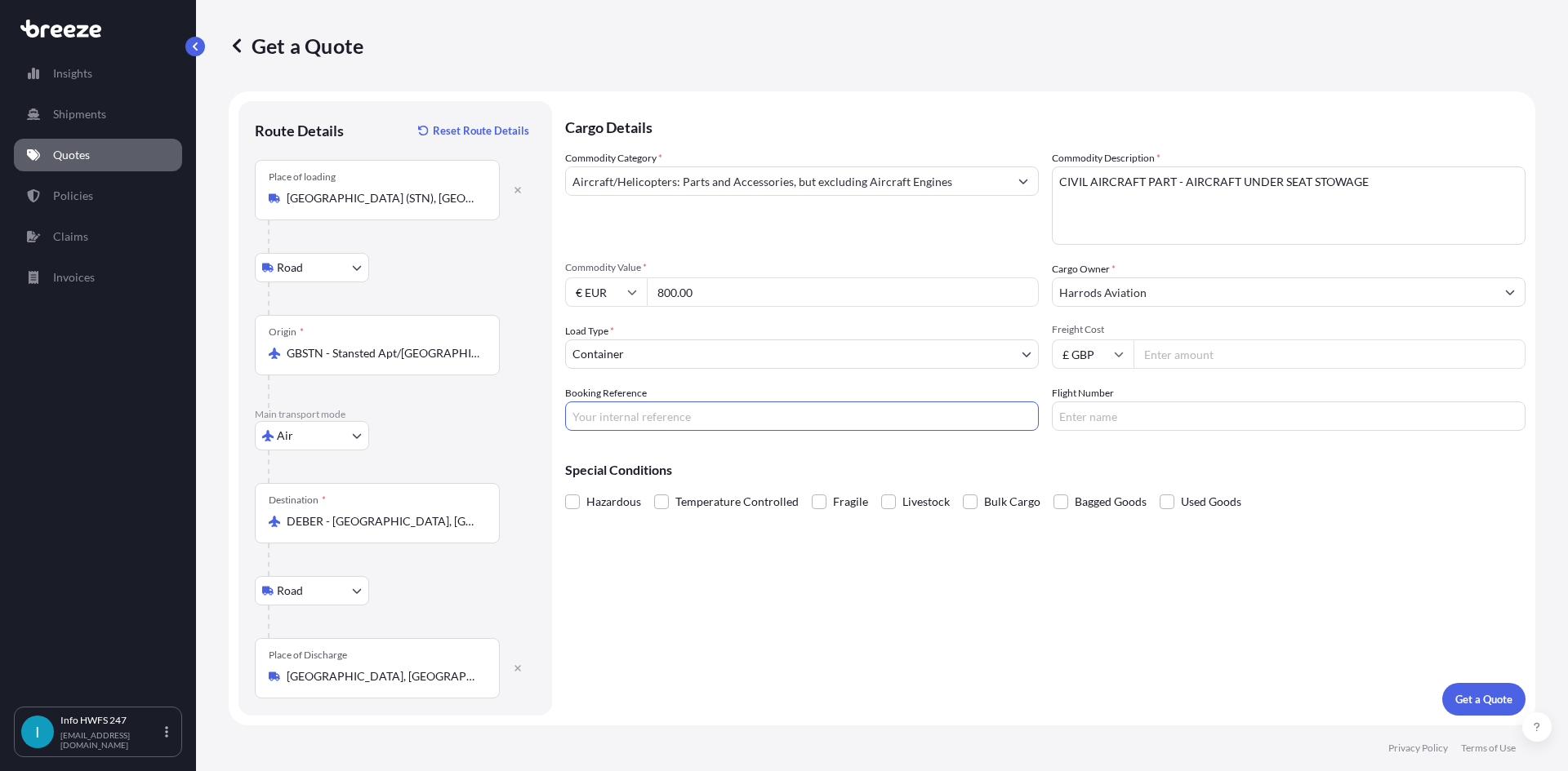
drag, startPoint x: 680, startPoint y: 424, endPoint x: 903, endPoint y: 371, distance: 229.2
click at [680, 424] on input "Booking Reference" at bounding box center [802, 417] width 473 height 29
click at [766, 414] on input "Booking Reference" at bounding box center [802, 417] width 473 height 29
paste input "HE165453"
type input "HE165453"
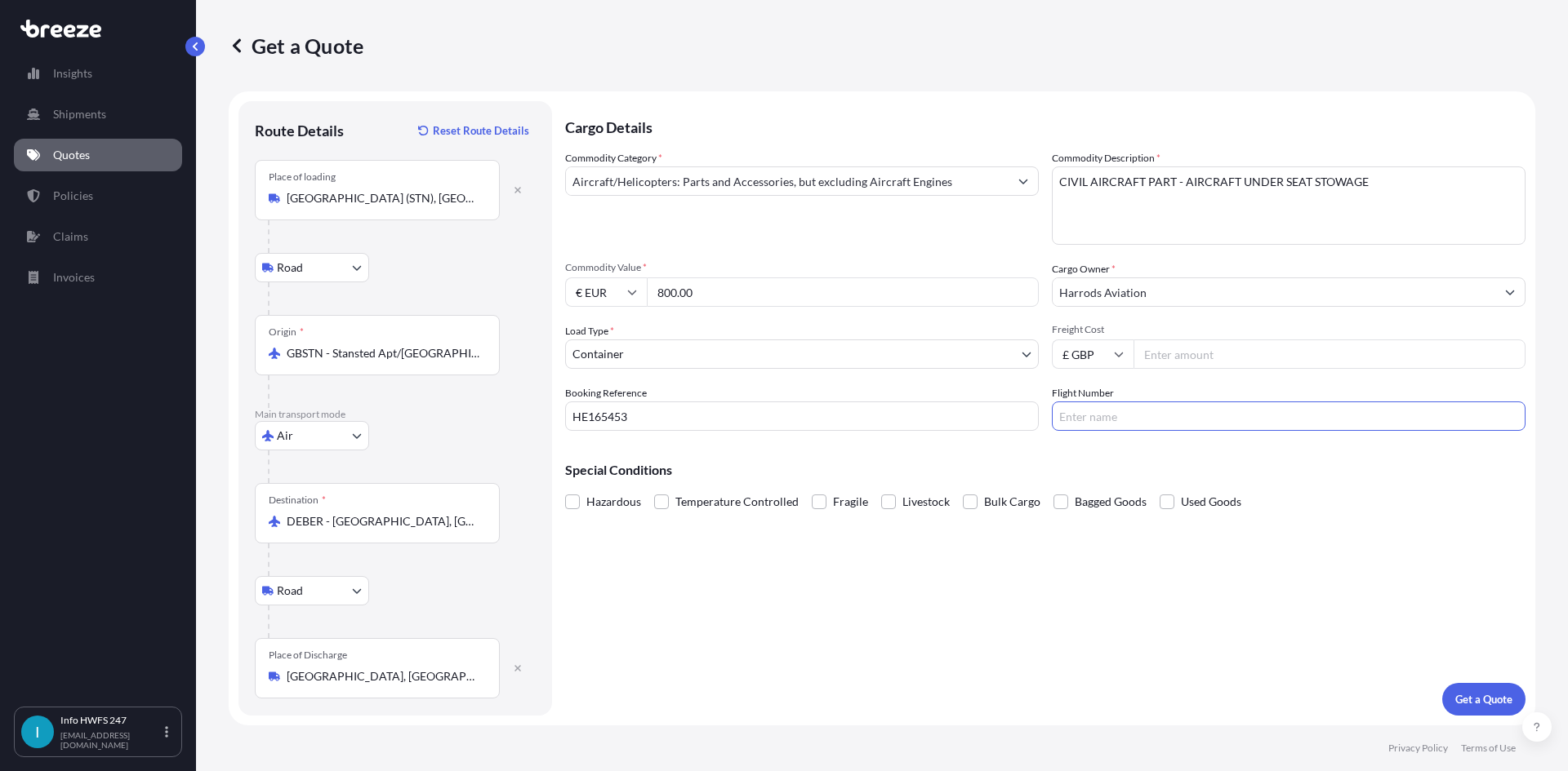
click at [1220, 412] on input "Flight Number" at bounding box center [1288, 417] width 473 height 29
type input "DHL"
click at [1491, 695] on p "Get a Quote" at bounding box center [1483, 699] width 57 height 17
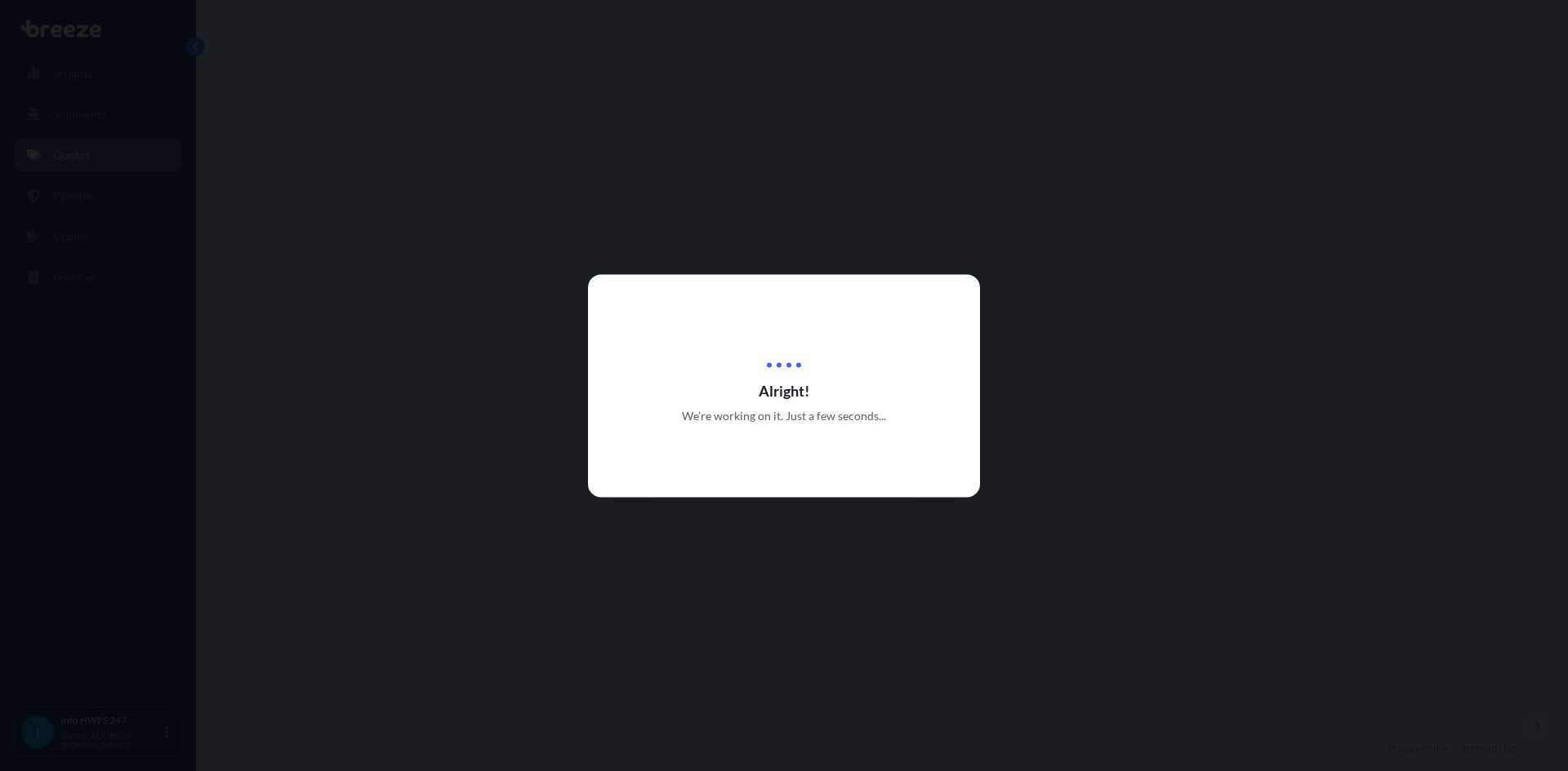
select select "Road"
select select "Air"
select select "Road"
select select "2"
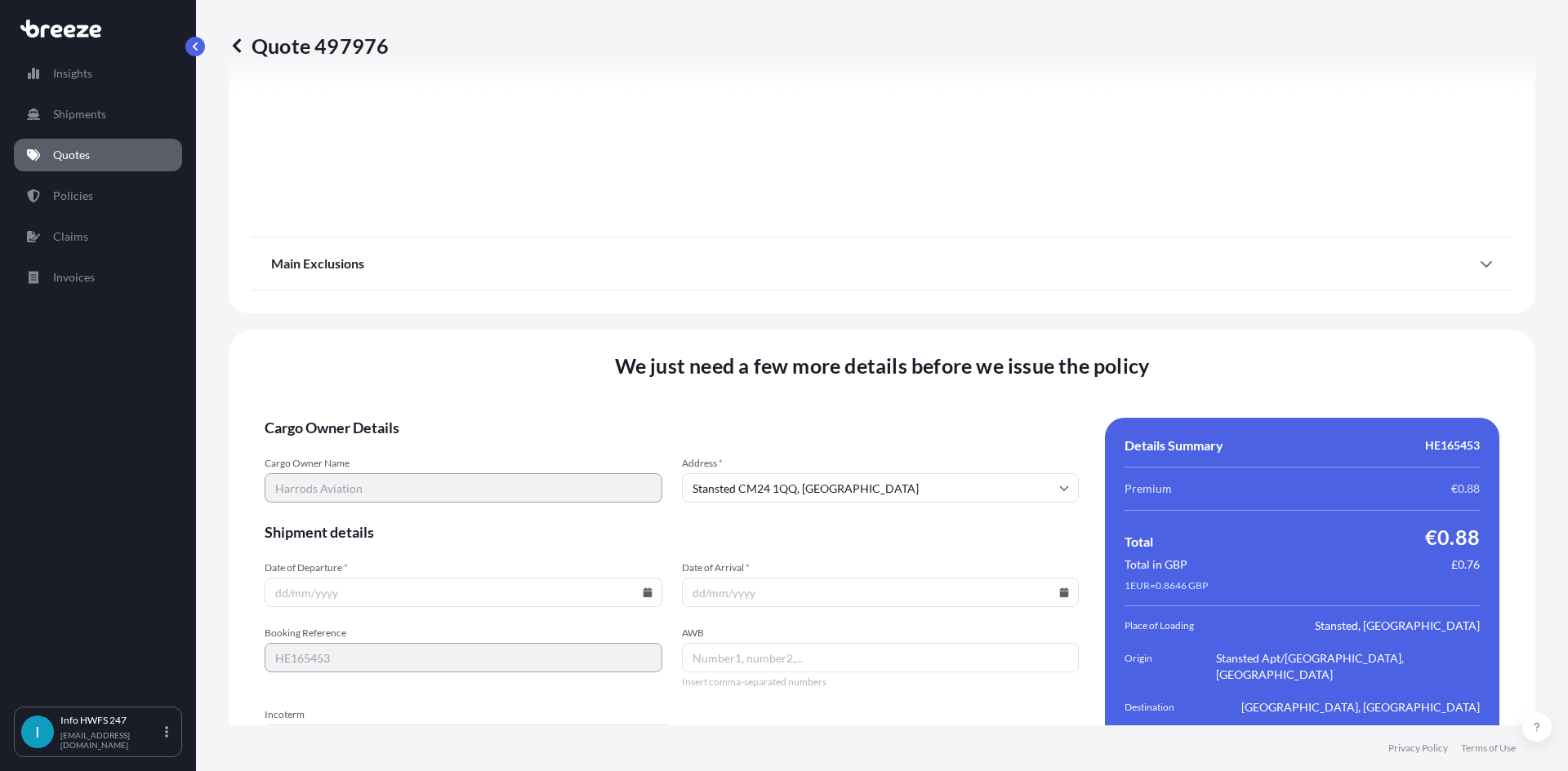
scroll to position [2128, 0]
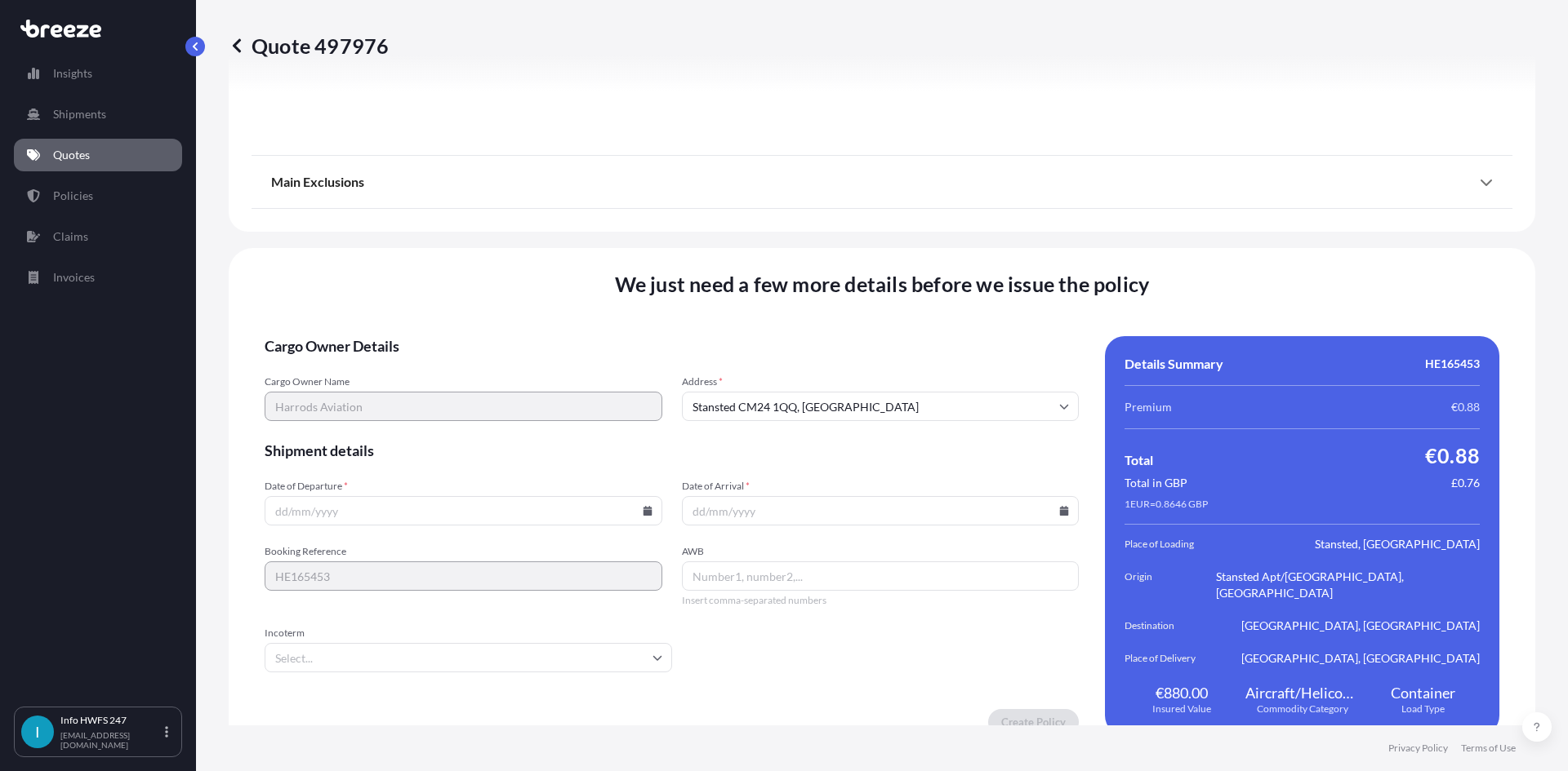
click at [372, 496] on input "Date of Departure *" at bounding box center [464, 511] width 397 height 29
click at [652, 506] on input "Date of Departure *" at bounding box center [464, 511] width 397 height 29
click at [643, 506] on icon at bounding box center [647, 511] width 9 height 10
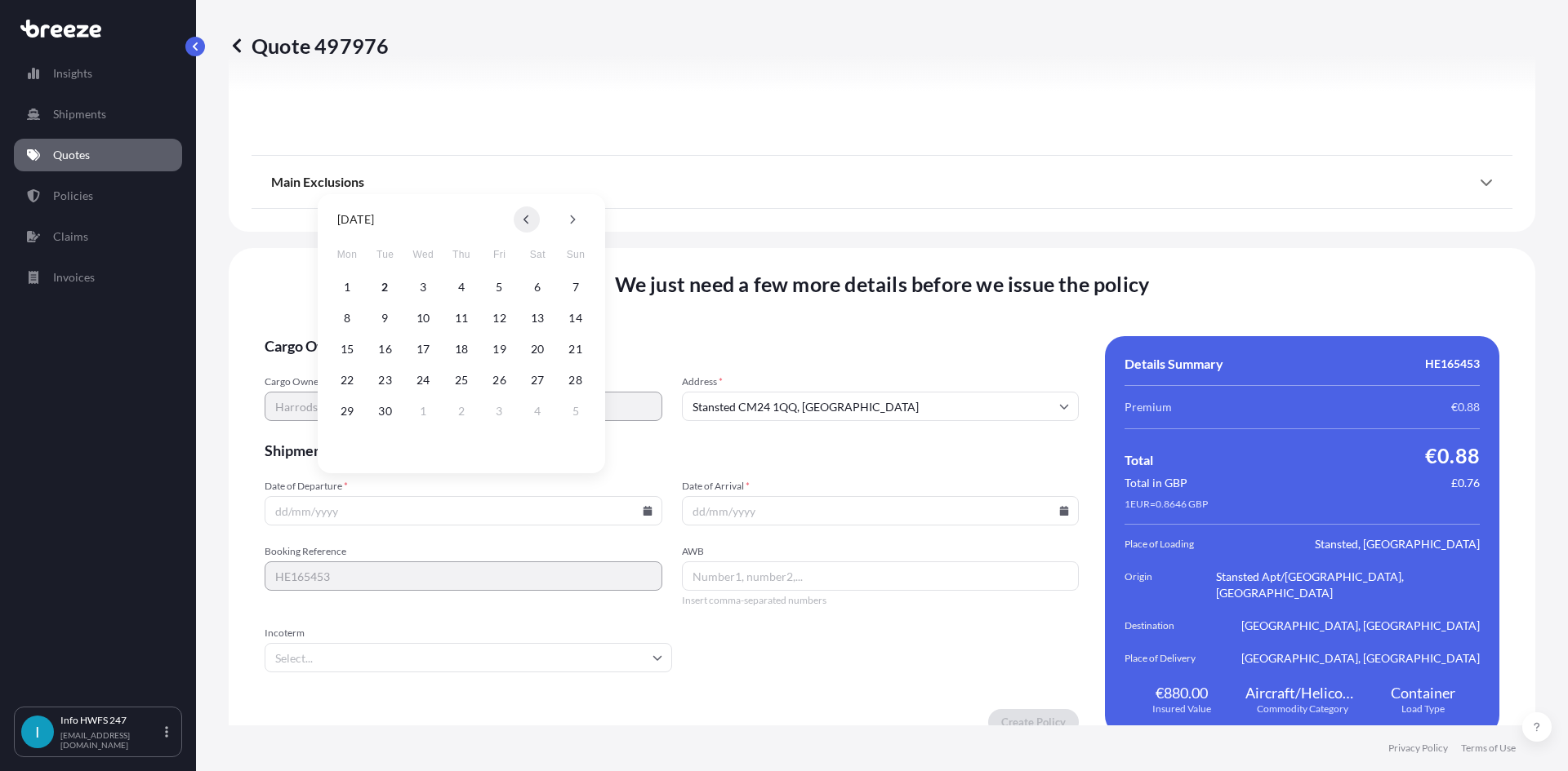
click at [536, 214] on button at bounding box center [526, 219] width 26 height 26
click at [456, 406] on button "28" at bounding box center [461, 411] width 26 height 26
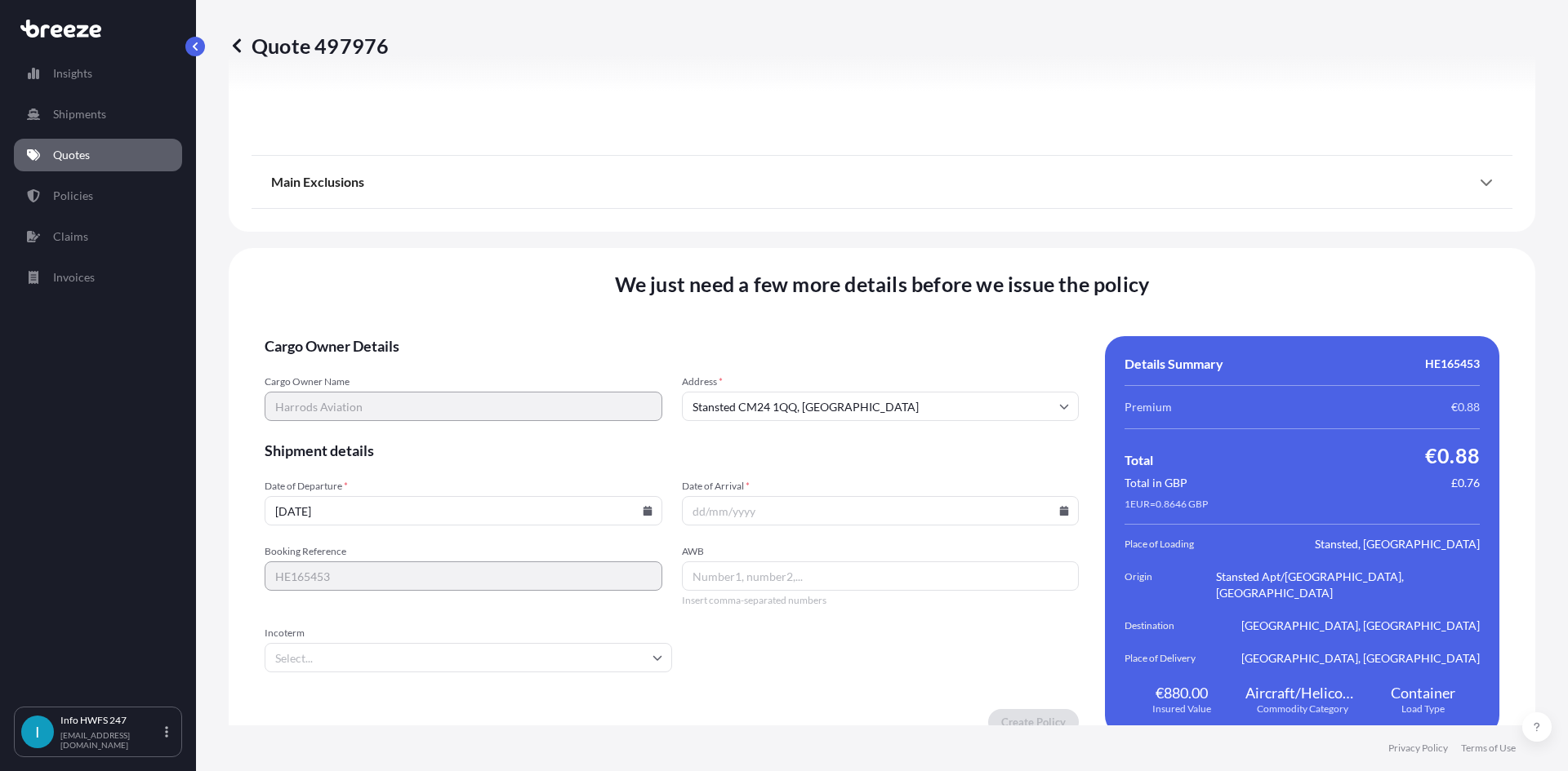
type input "[DATE]"
click at [1060, 506] on icon at bounding box center [1064, 511] width 9 height 10
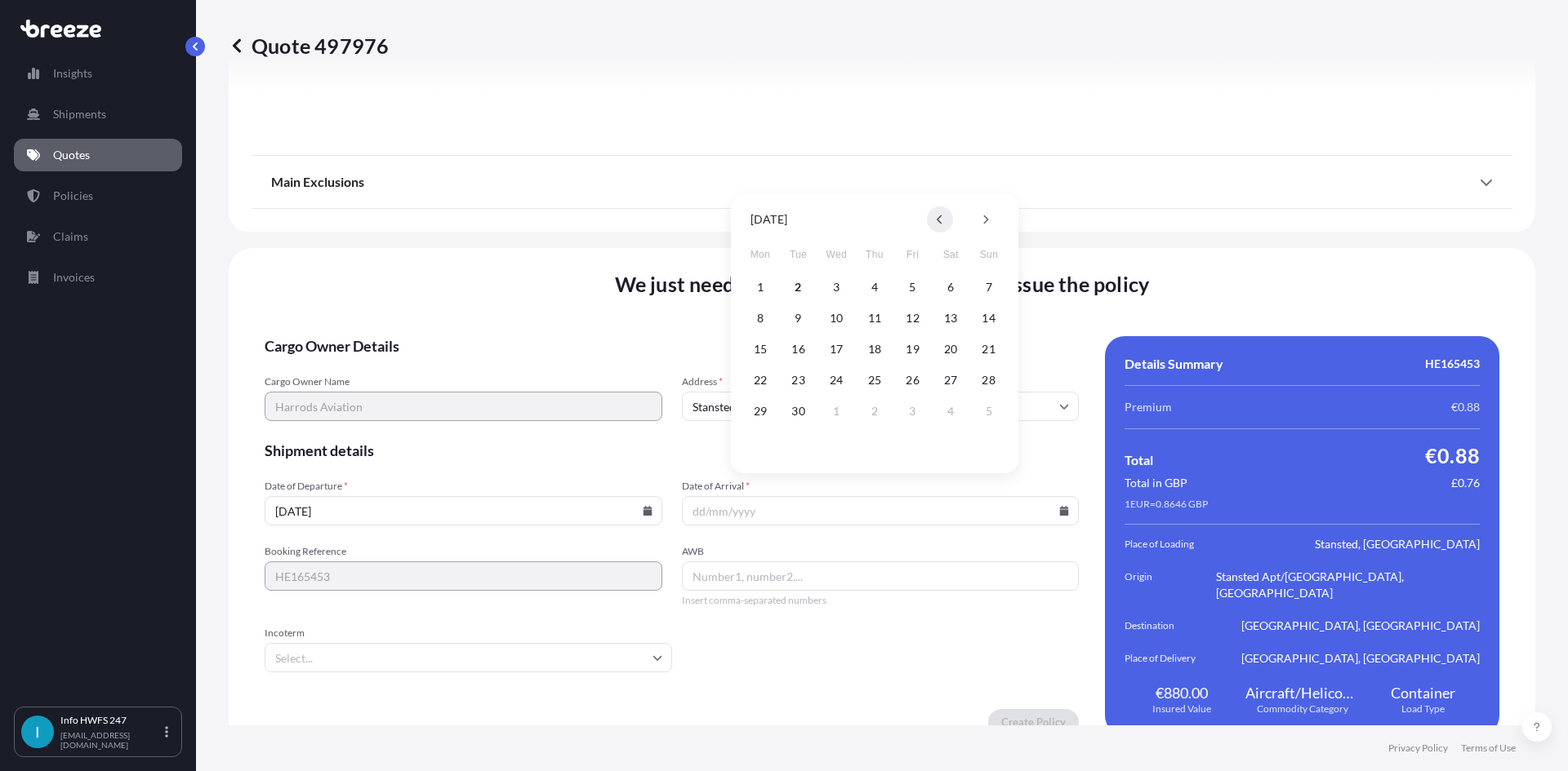
click at [934, 218] on button at bounding box center [940, 219] width 26 height 26
click at [984, 218] on icon at bounding box center [986, 220] width 7 height 10
click at [875, 283] on button "4" at bounding box center [875, 287] width 26 height 26
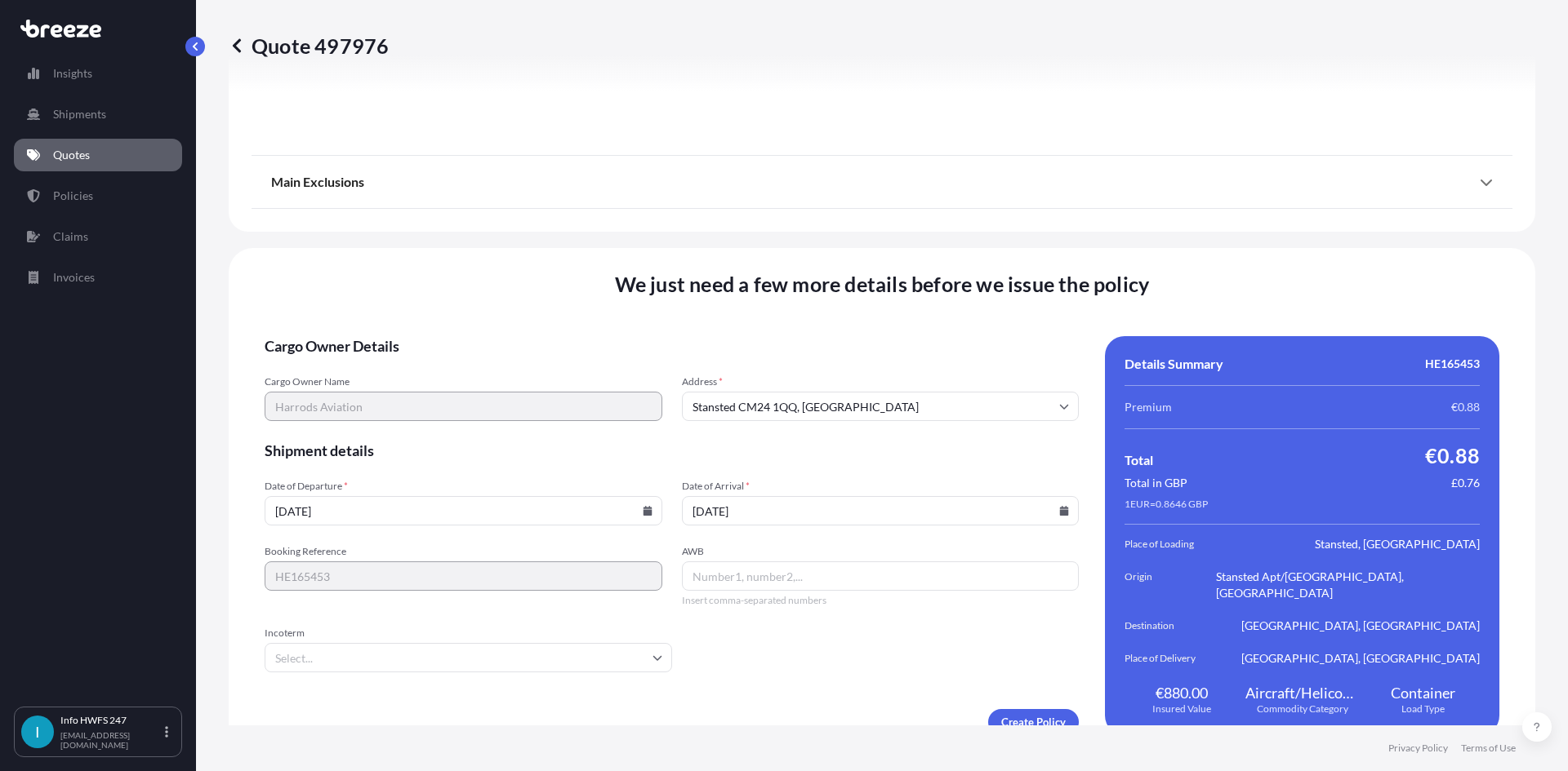
type input "[DATE]"
click at [726, 562] on input "AWB" at bounding box center [880, 576] width 397 height 29
click at [795, 562] on input "AWB" at bounding box center [880, 576] width 397 height 29
paste input "3891430491"
type input "3891430491"
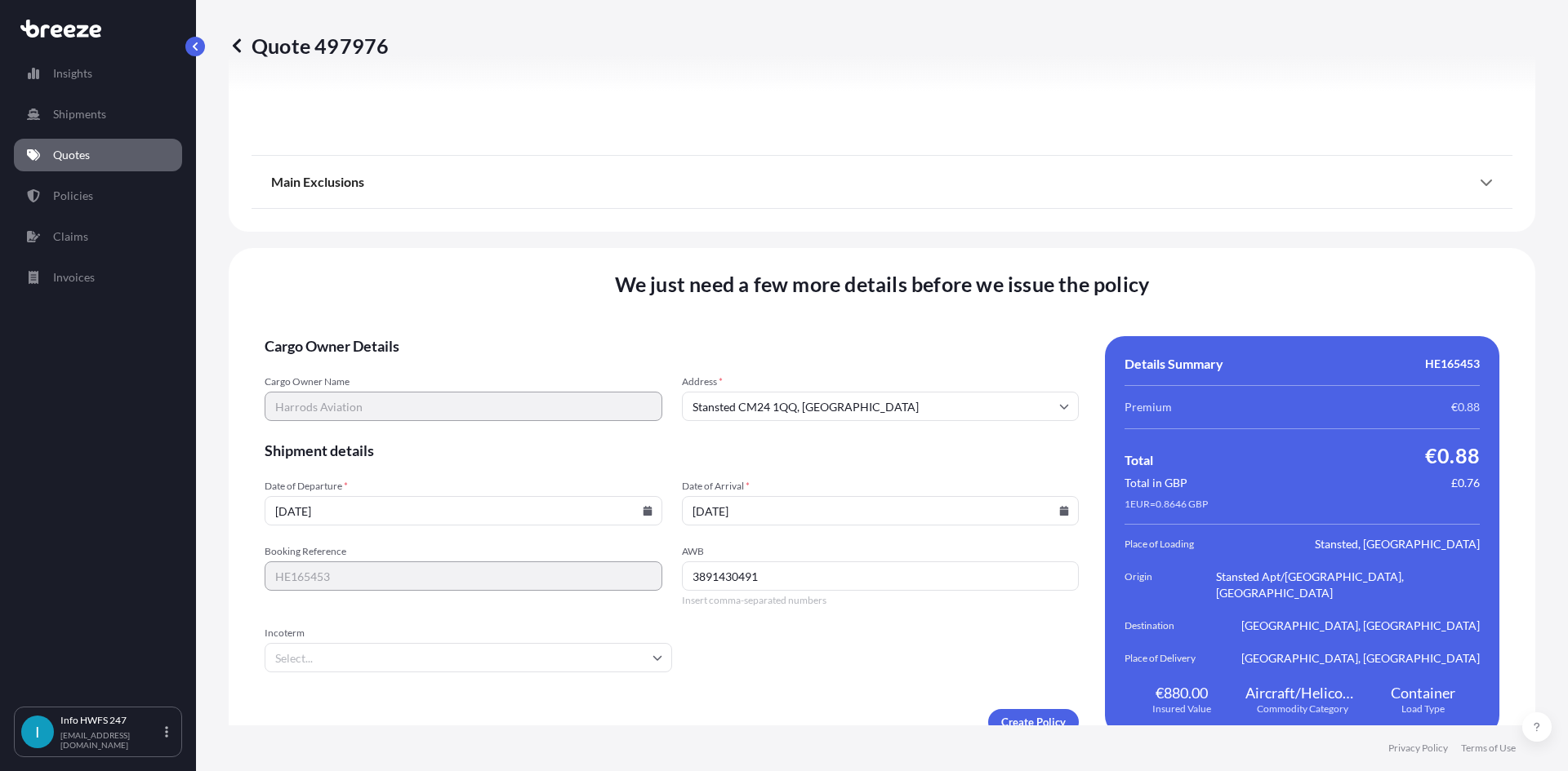
click at [450, 643] on input "Incoterm" at bounding box center [468, 658] width 407 height 29
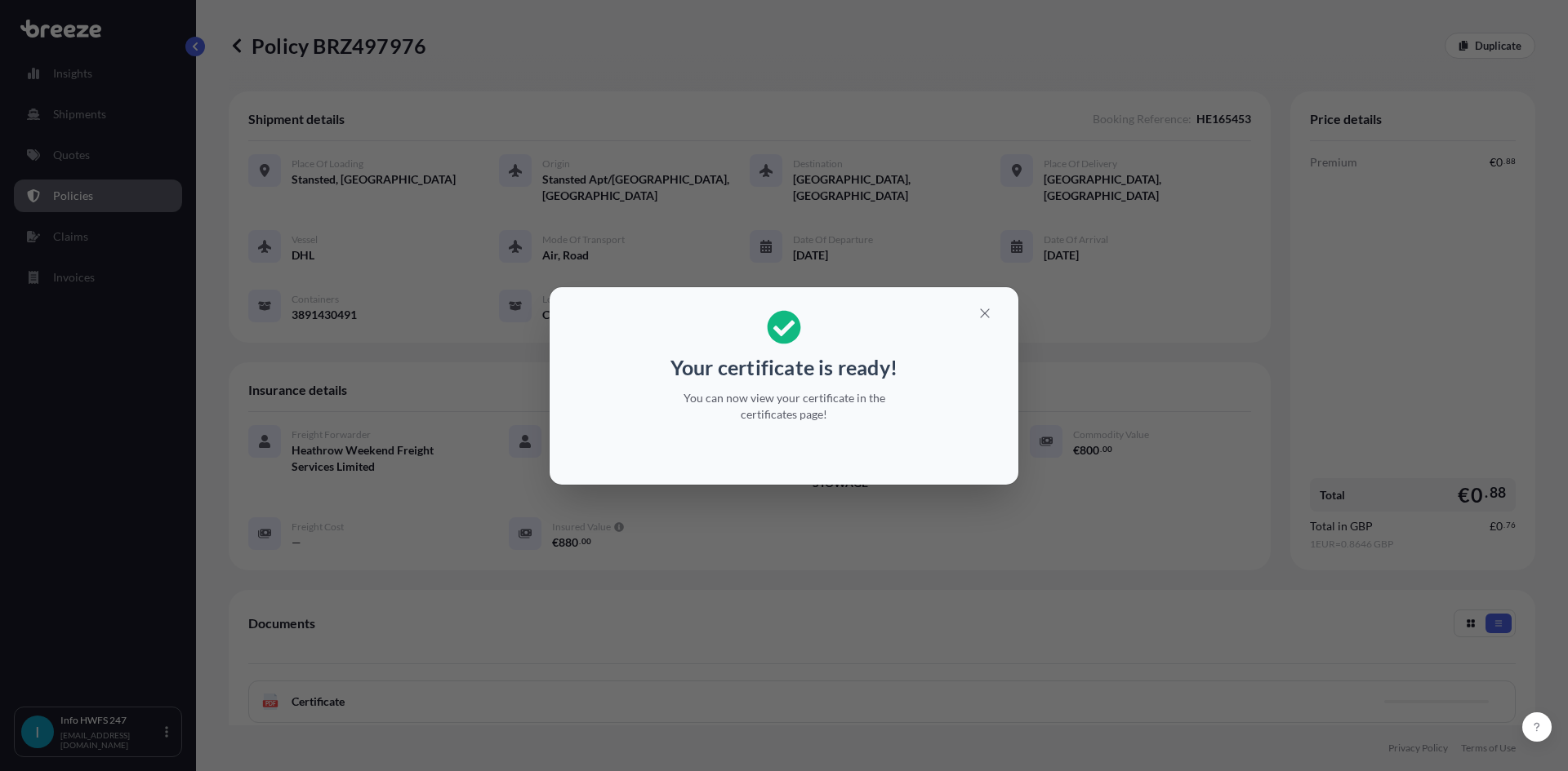
click at [990, 316] on icon "button" at bounding box center [985, 312] width 15 height 15
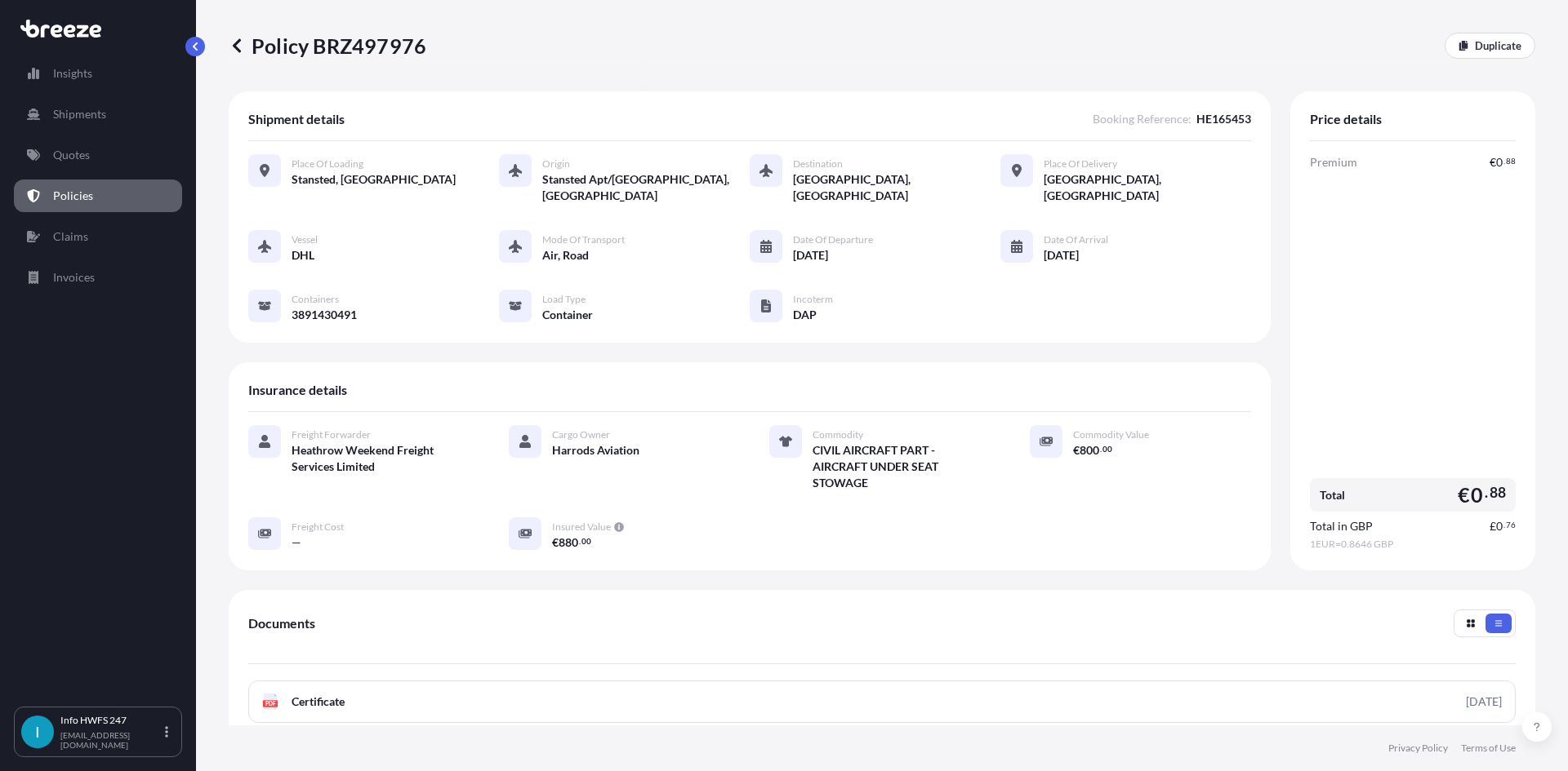
click at [79, 179] on link "Policies" at bounding box center [97, 196] width 168 height 33
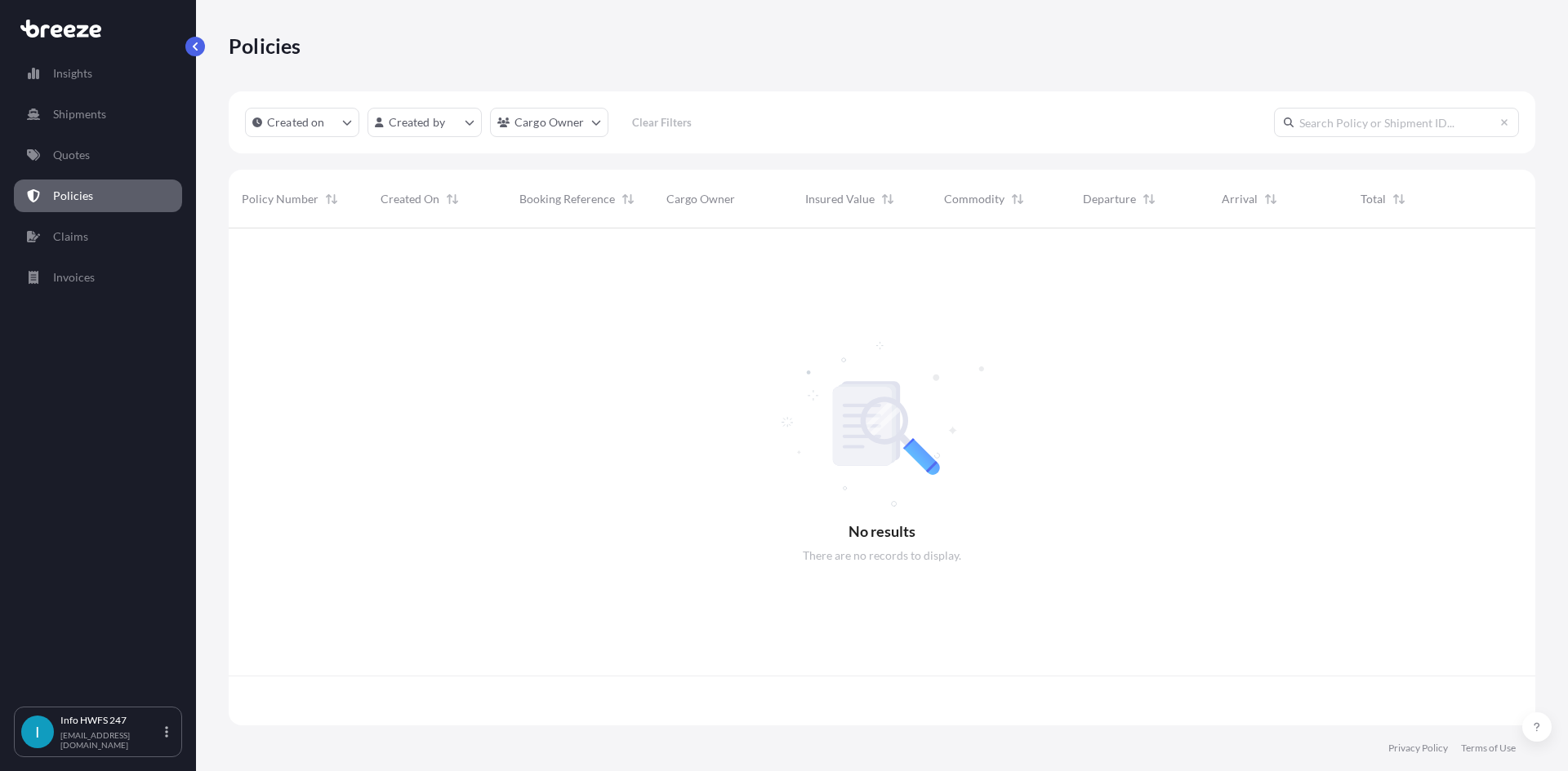
scroll to position [494, 1294]
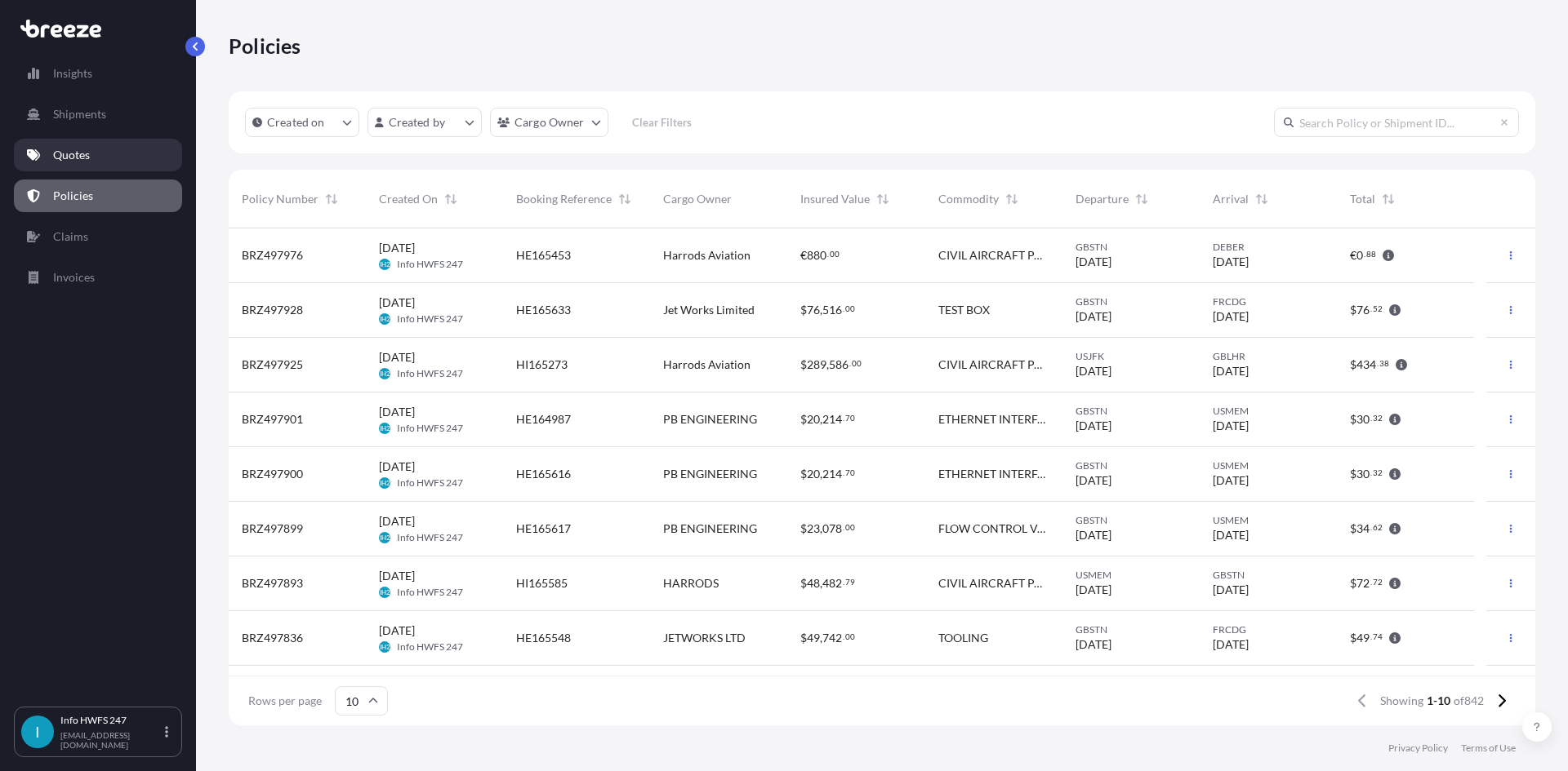
click at [81, 161] on p "Quotes" at bounding box center [72, 155] width 37 height 17
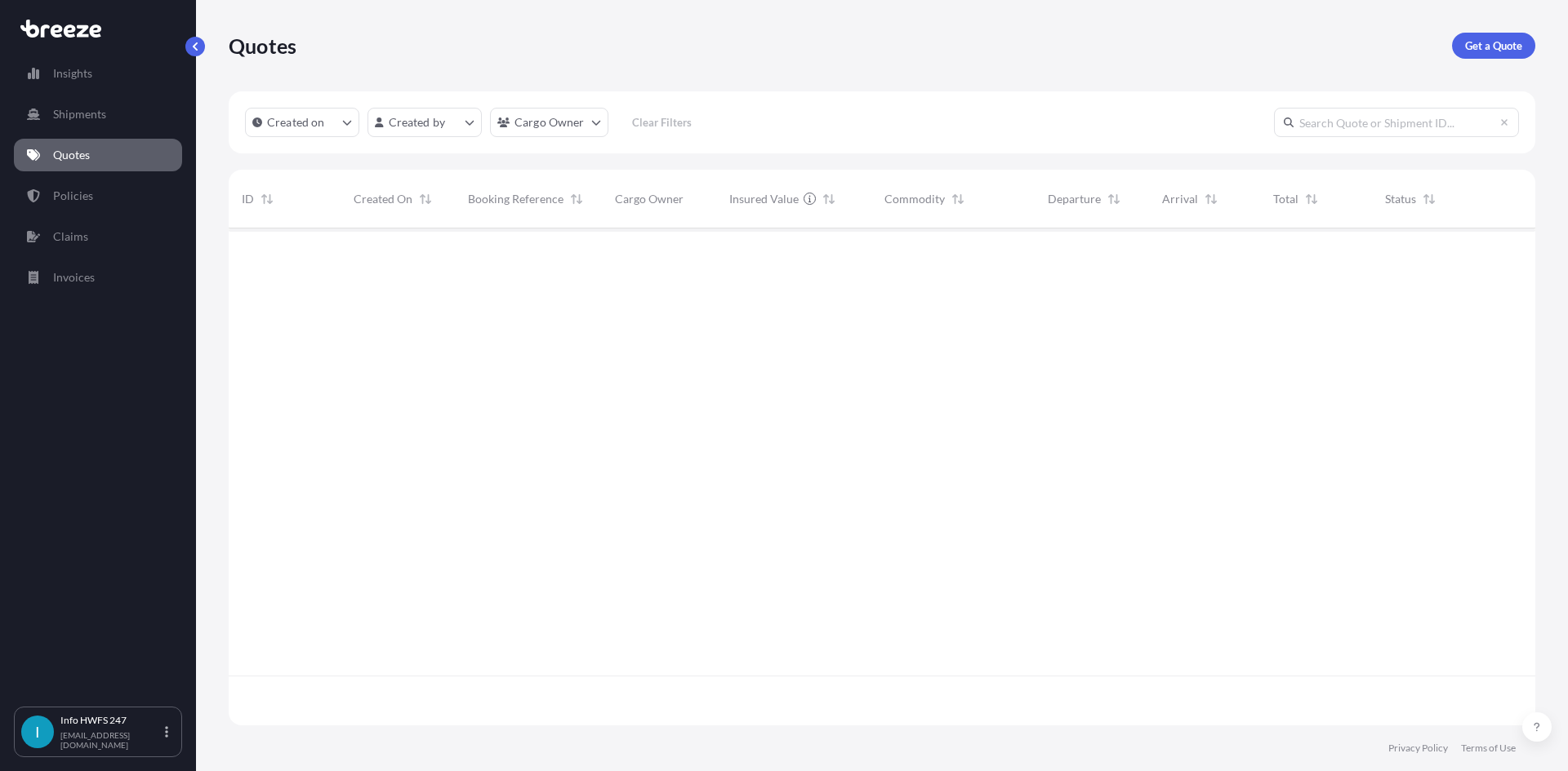
scroll to position [494, 1294]
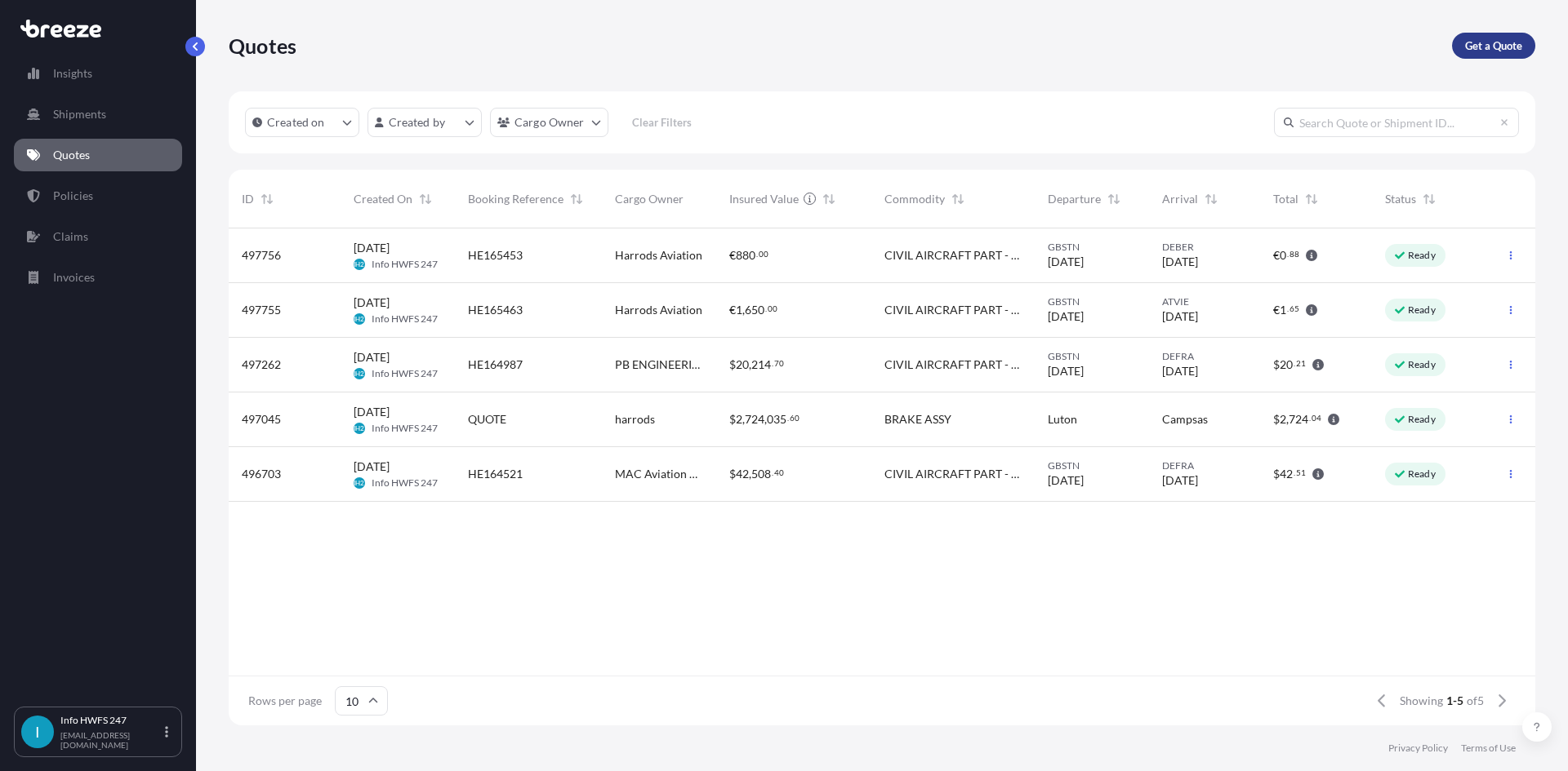
click at [1496, 54] on p "Get a Quote" at bounding box center [1493, 46] width 57 height 17
select select "Air"
select select "1"
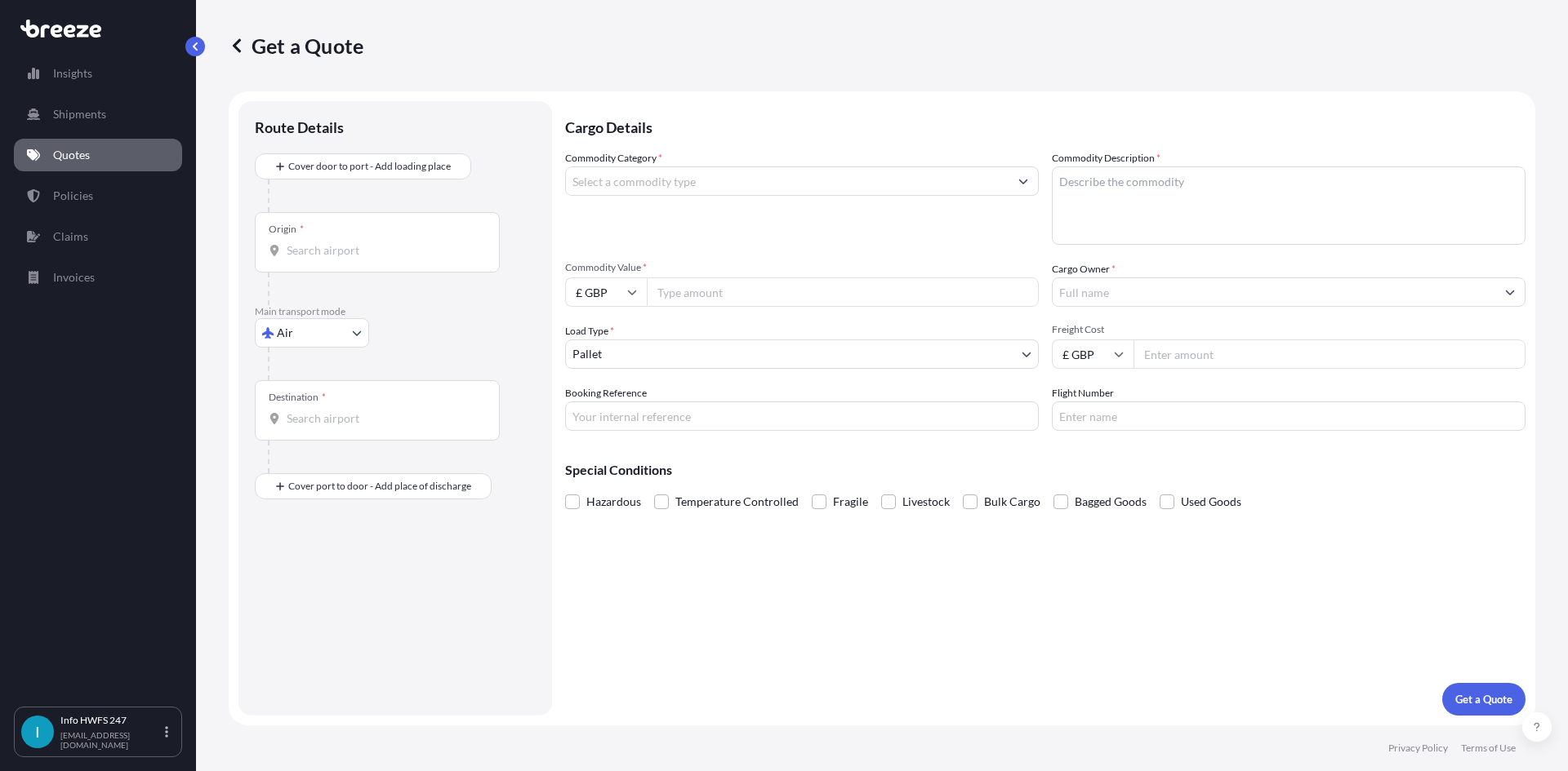
click at [306, 187] on div at bounding box center [401, 196] width 268 height 33
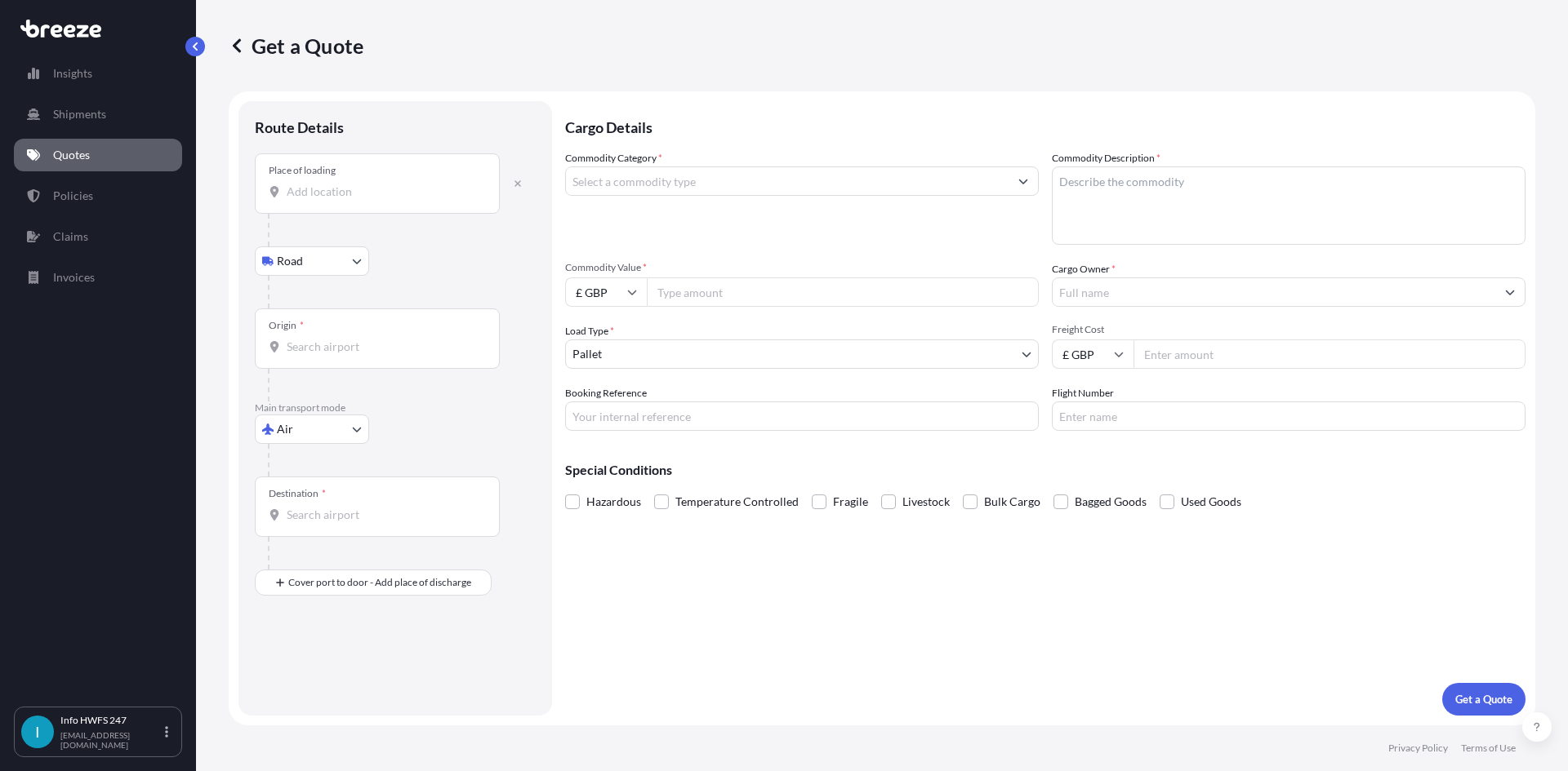
click at [331, 204] on div "Place of loading" at bounding box center [378, 184] width 245 height 60
click at [331, 200] on input "Place of loading" at bounding box center [383, 192] width 193 height 17
click at [403, 174] on div "Place of loading" at bounding box center [378, 184] width 245 height 60
click at [403, 184] on input "Place of loading" at bounding box center [383, 192] width 193 height 17
click at [282, 193] on div at bounding box center [377, 192] width 217 height 17
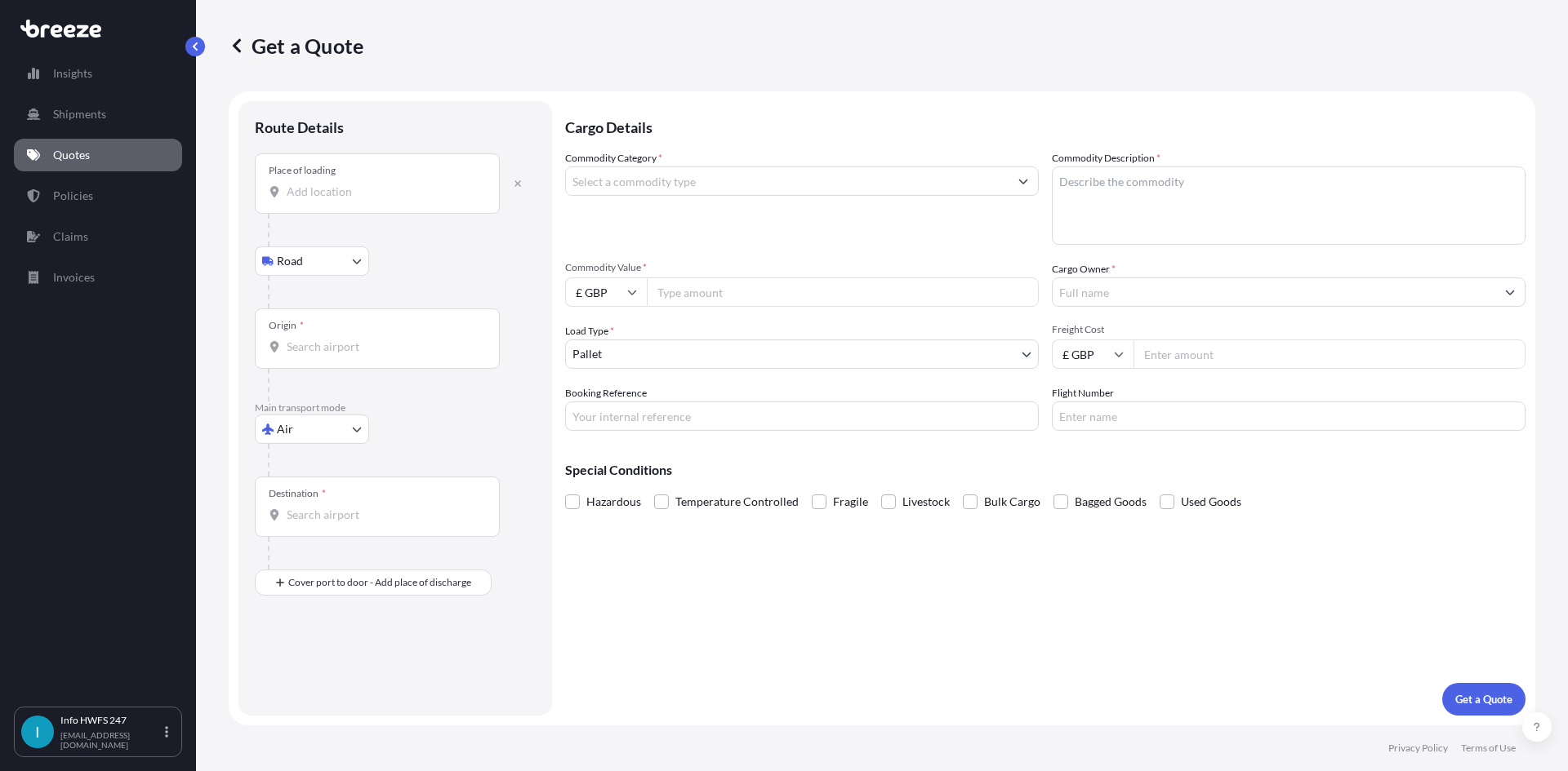
click at [286, 193] on input "Place of loading" at bounding box center [383, 192] width 193 height 17
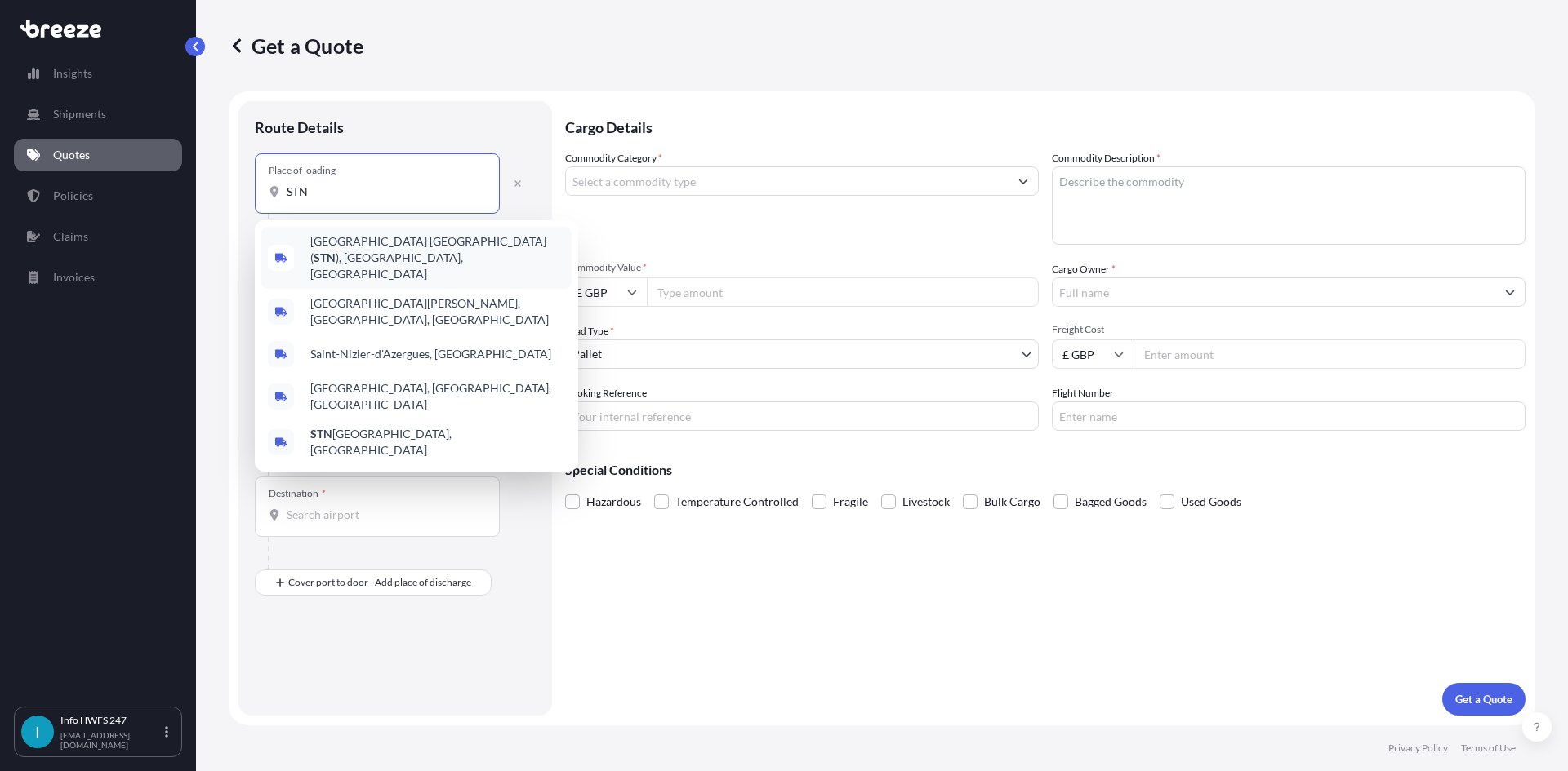
click at [372, 254] on span "[GEOGRAPHIC_DATA] ( STN ), [GEOGRAPHIC_DATA], [GEOGRAPHIC_DATA]" at bounding box center [438, 258] width 255 height 49
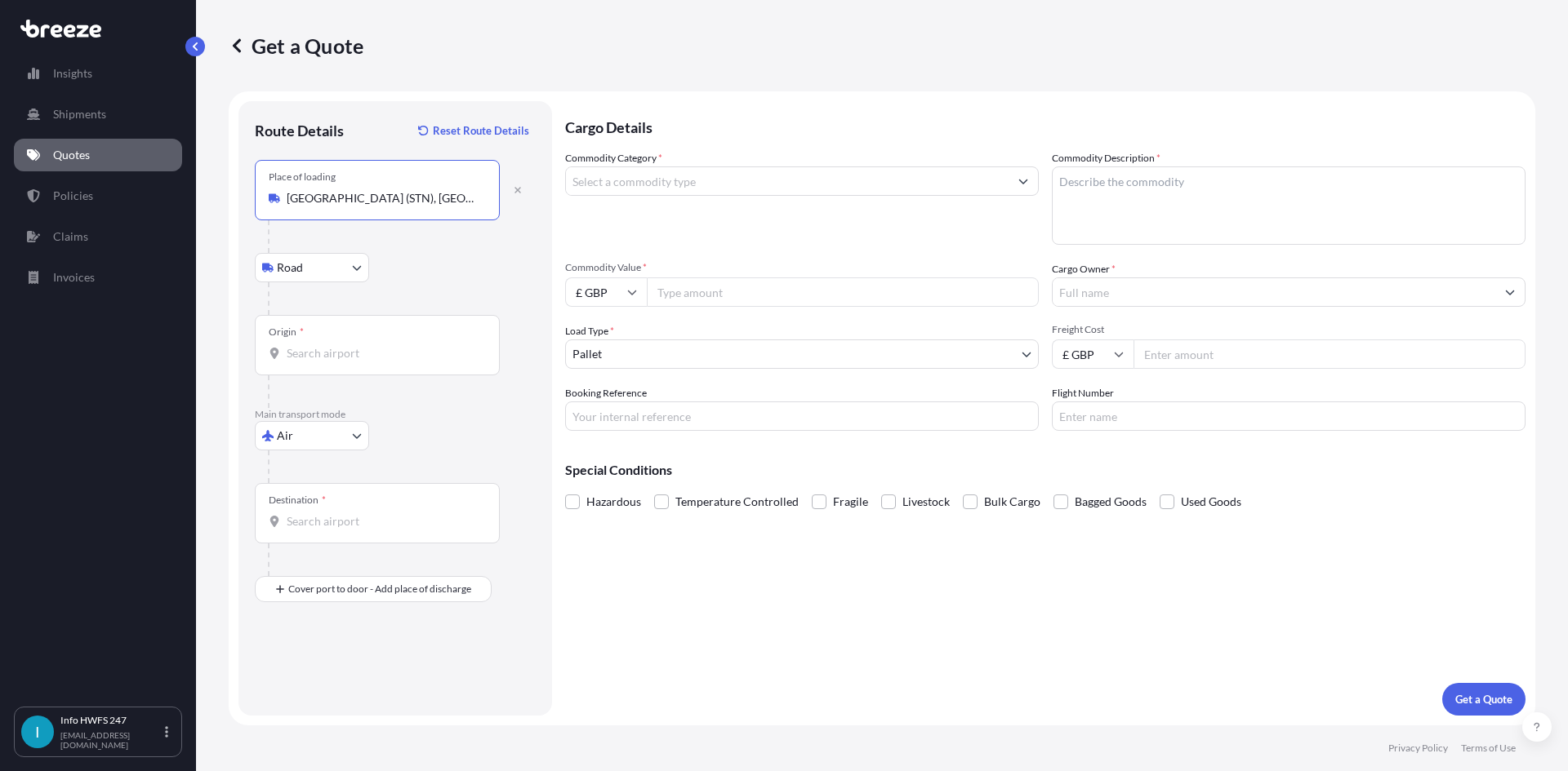
type input "[GEOGRAPHIC_DATA] (STN), [GEOGRAPHIC_DATA], [GEOGRAPHIC_DATA]"
click at [392, 348] on input "Origin *" at bounding box center [383, 353] width 193 height 17
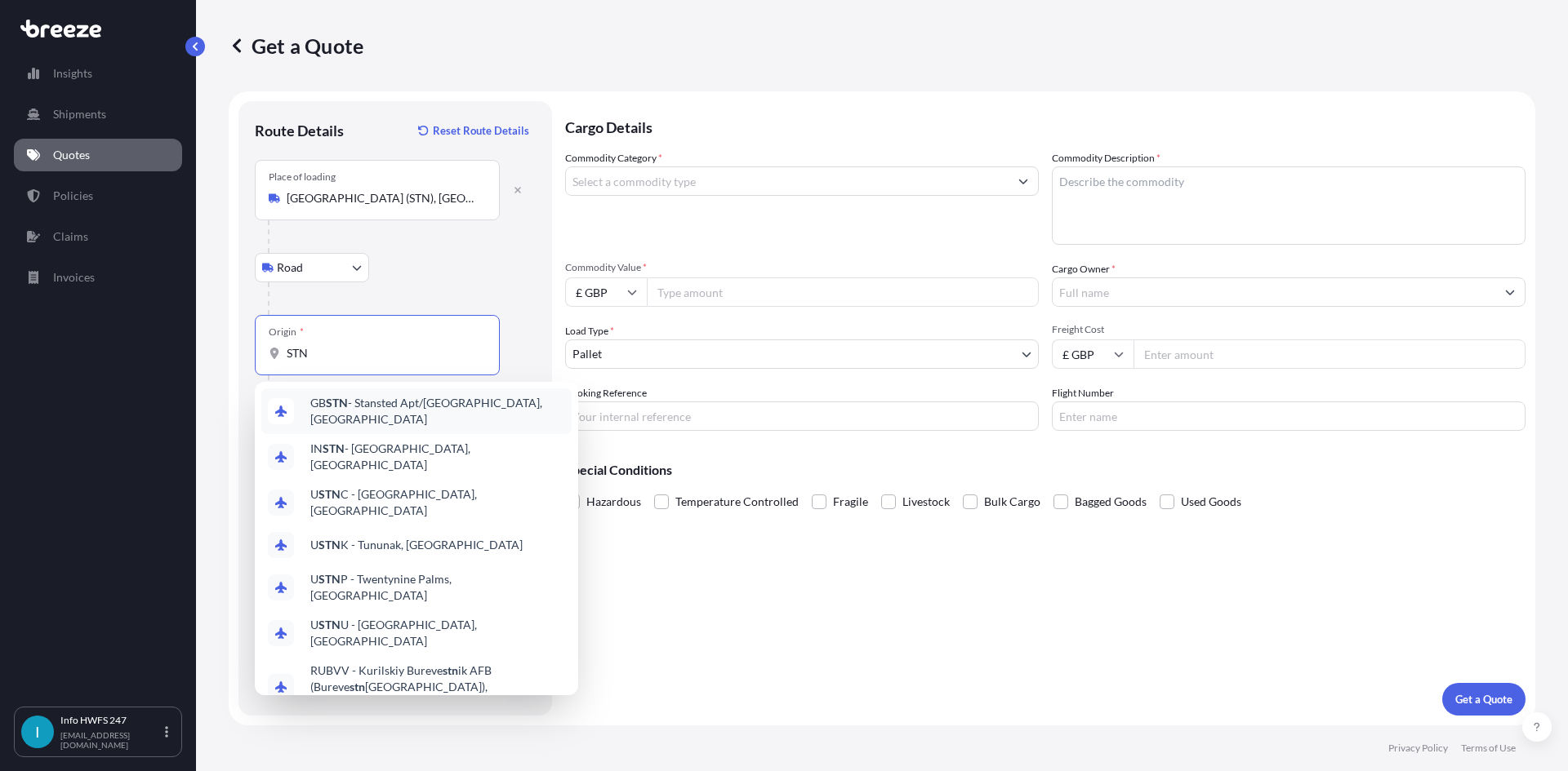
click at [395, 414] on span "GB STN - Stansted Apt/[GEOGRAPHIC_DATA], [GEOGRAPHIC_DATA]" at bounding box center [438, 412] width 255 height 33
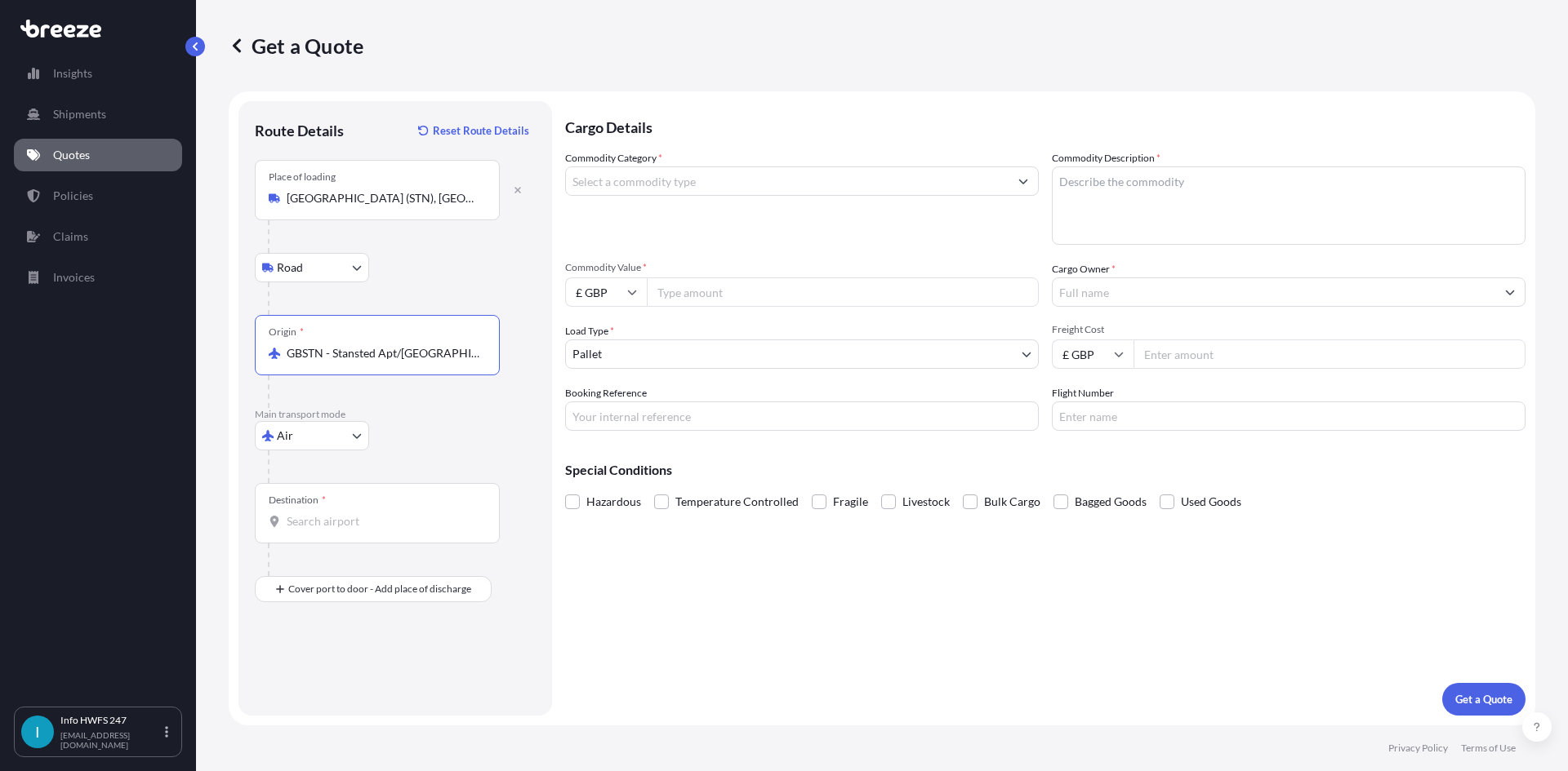
type input "GBSTN - Stansted Apt/[GEOGRAPHIC_DATA], [GEOGRAPHIC_DATA]"
click at [378, 504] on div "Destination *" at bounding box center [378, 513] width 245 height 60
click at [378, 513] on input "Destination *" at bounding box center [383, 521] width 193 height 17
click at [328, 508] on div "Destination *" at bounding box center [378, 513] width 245 height 60
click at [328, 513] on input "Destination * Please select a destination" at bounding box center [383, 521] width 193 height 17
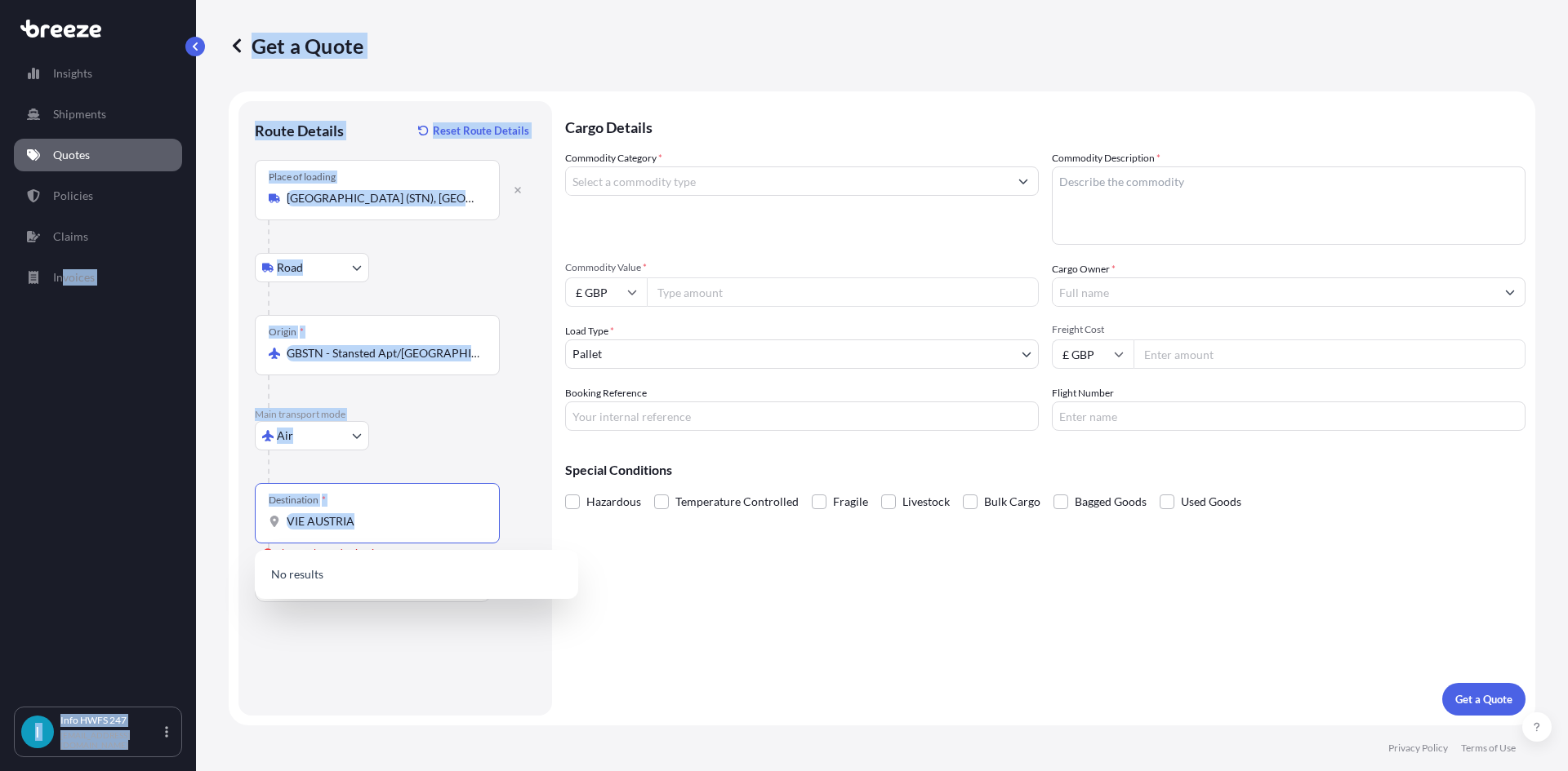
drag, startPoint x: 407, startPoint y: 509, endPoint x: 56, endPoint y: 488, distance: 351.6
click at [58, 493] on div "Insights Shipments Quotes Policies Claims Invoices I Info HWFS 247 [EMAIL_ADDRE…" at bounding box center [784, 386] width 1568 height 771
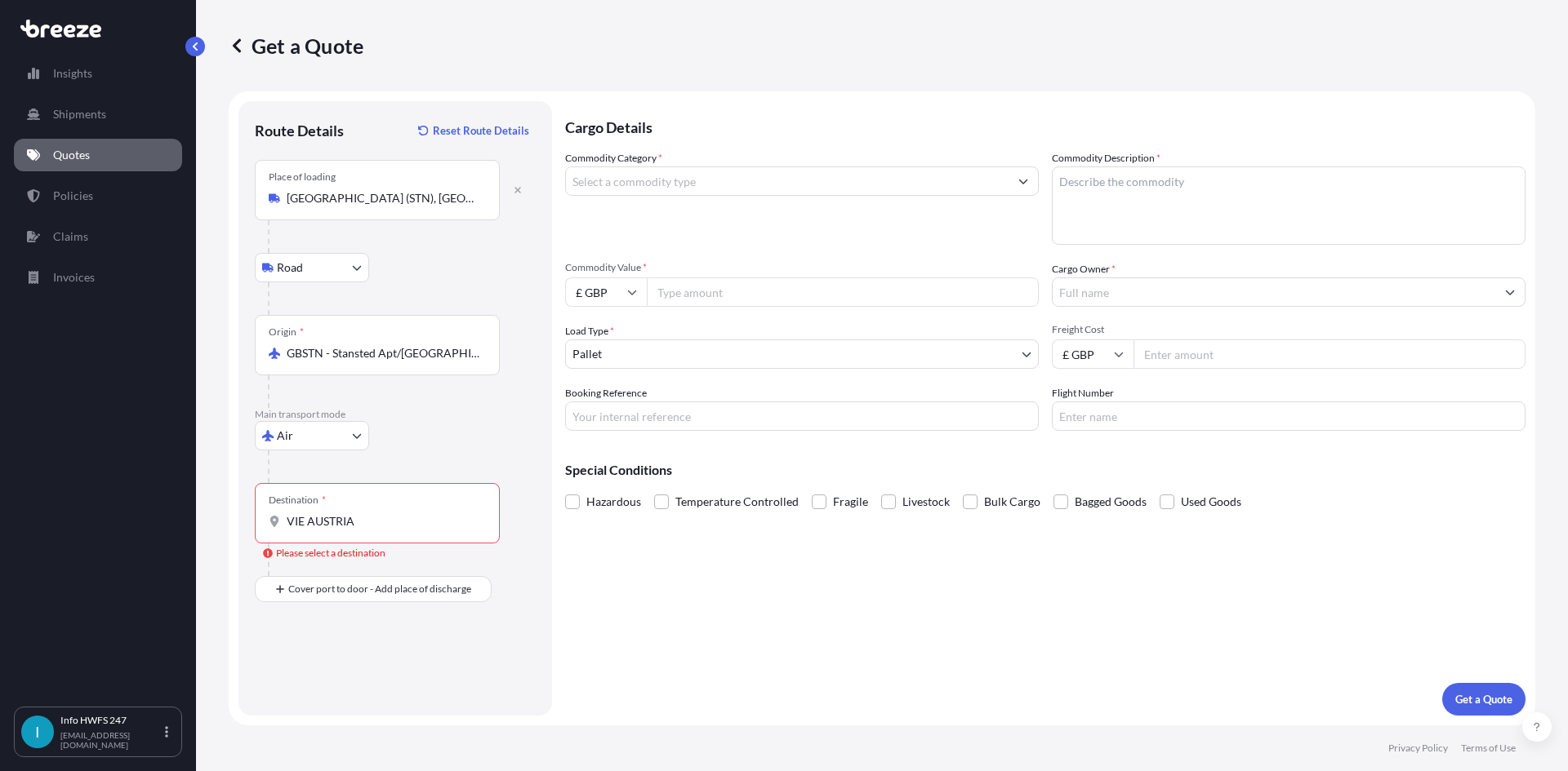
click at [341, 547] on div "Please select a destination" at bounding box center [324, 553] width 123 height 17
click at [341, 530] on input "VIE AUSTRIA" at bounding box center [383, 521] width 193 height 17
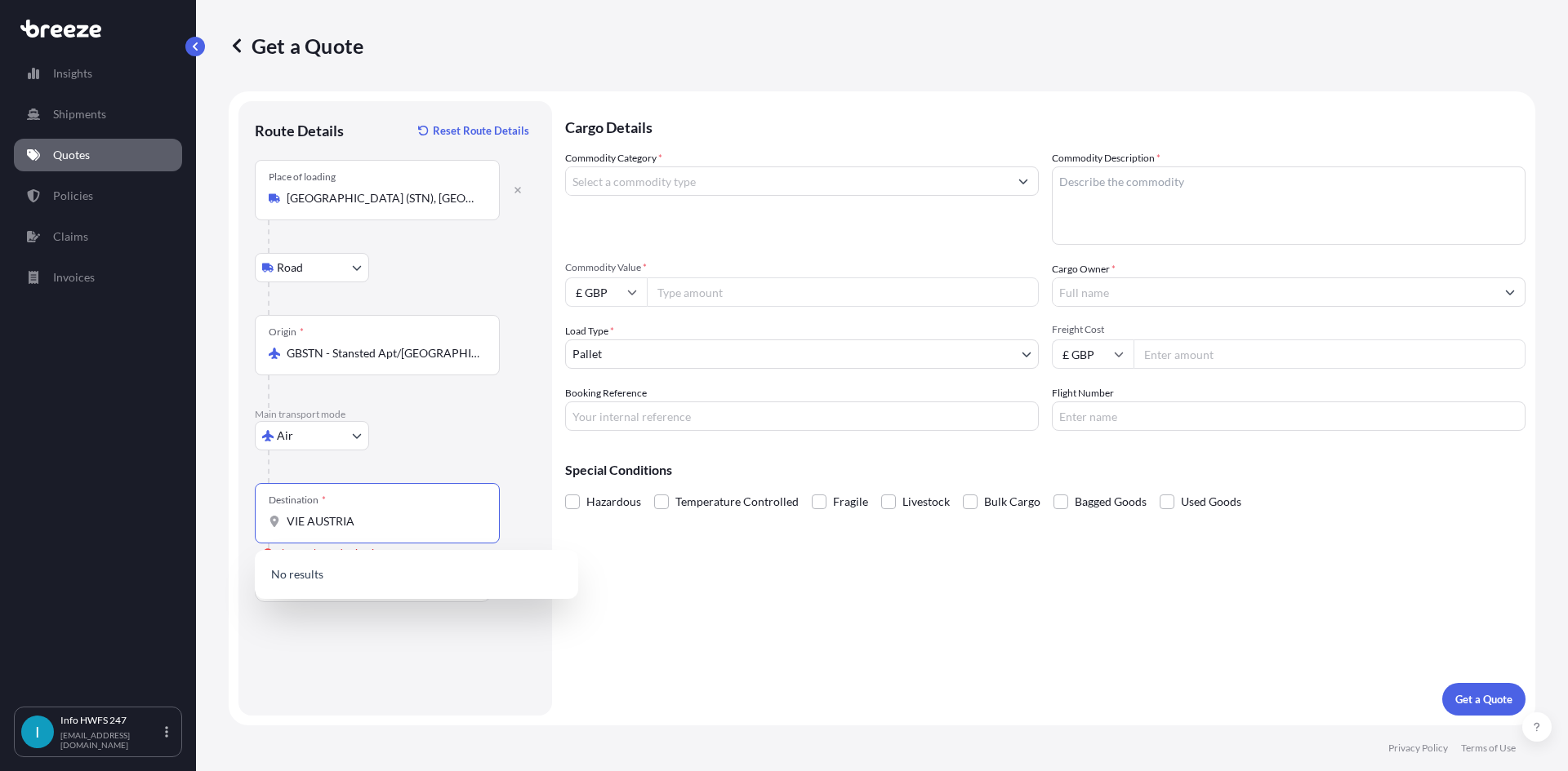
drag, startPoint x: 358, startPoint y: 518, endPoint x: 250, endPoint y: 517, distance: 108.0
click at [252, 517] on div "Route Details Reset Route Details Place of loading [GEOGRAPHIC_DATA] (STN), [GE…" at bounding box center [395, 408] width 314 height 614
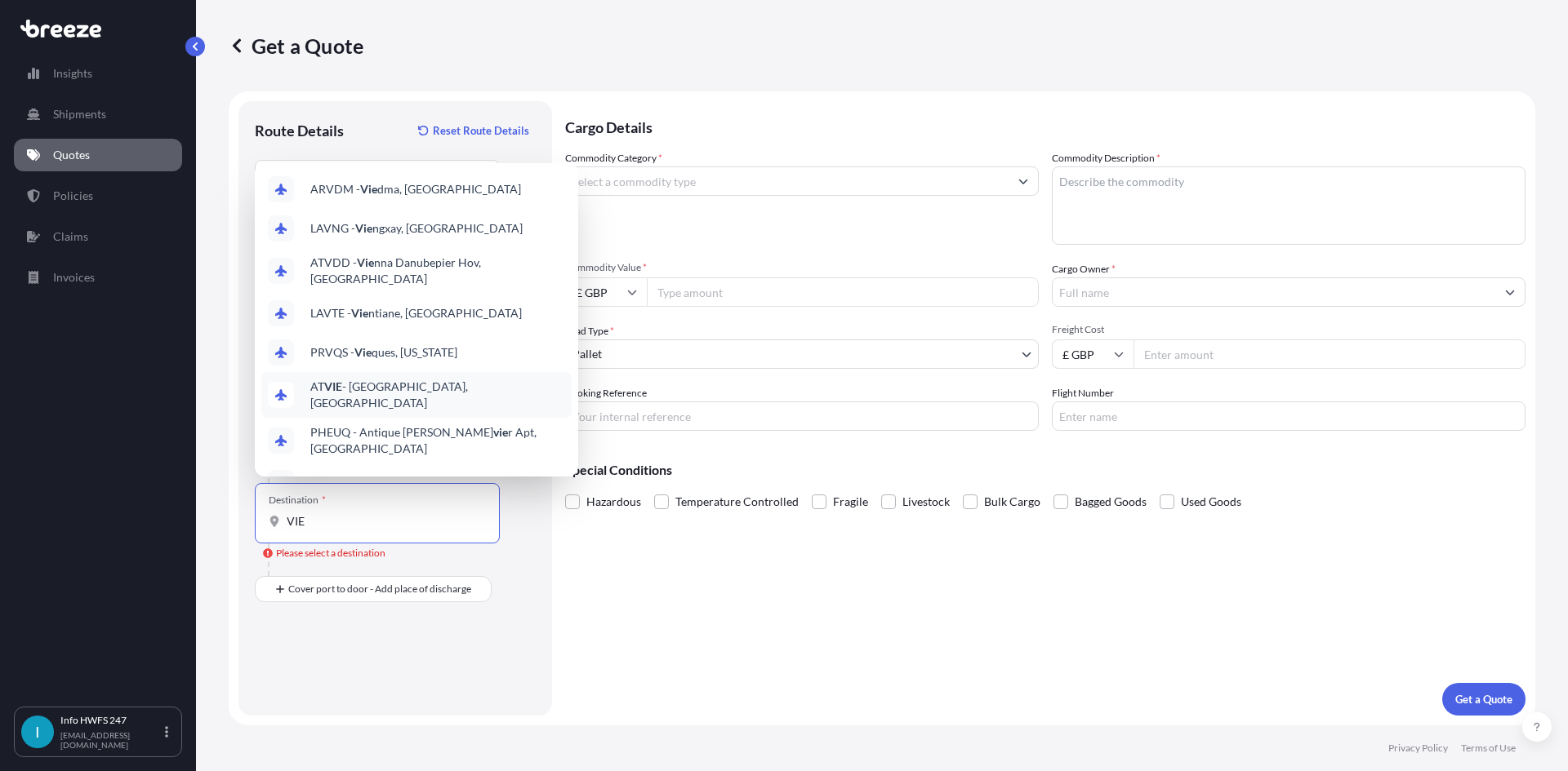
click at [467, 383] on div "AT [GEOGRAPHIC_DATA], [GEOGRAPHIC_DATA]" at bounding box center [416, 394] width 311 height 46
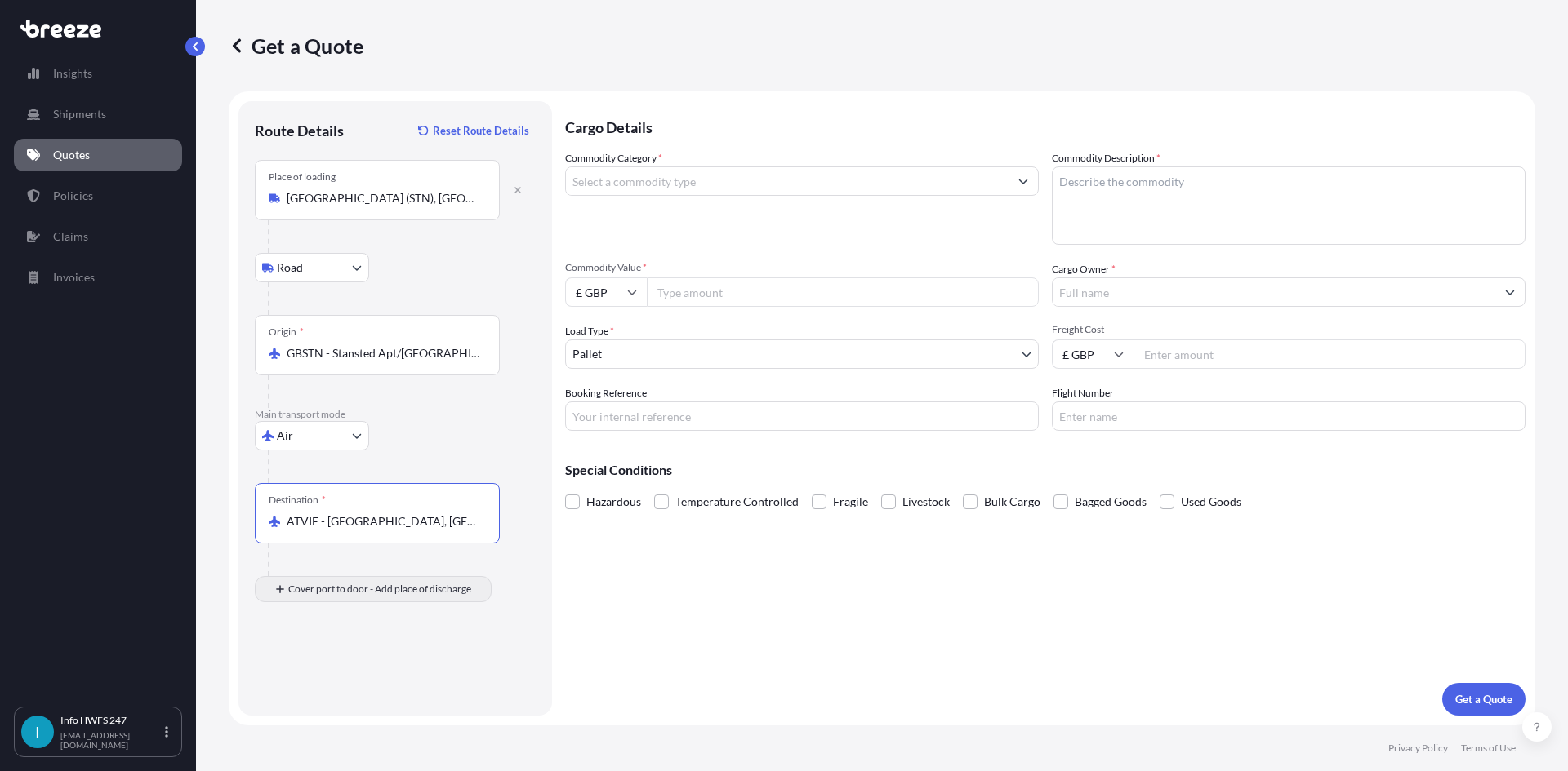
type input "ATVIE - [GEOGRAPHIC_DATA], [GEOGRAPHIC_DATA]"
click at [392, 685] on div "Place of Discharge" at bounding box center [378, 669] width 245 height 60
click at [392, 684] on input "Place of Discharge" at bounding box center [383, 677] width 193 height 17
click at [317, 658] on div "Place of Discharge" at bounding box center [308, 655] width 78 height 13
click at [317, 669] on input "Place of Discharge" at bounding box center [383, 677] width 193 height 17
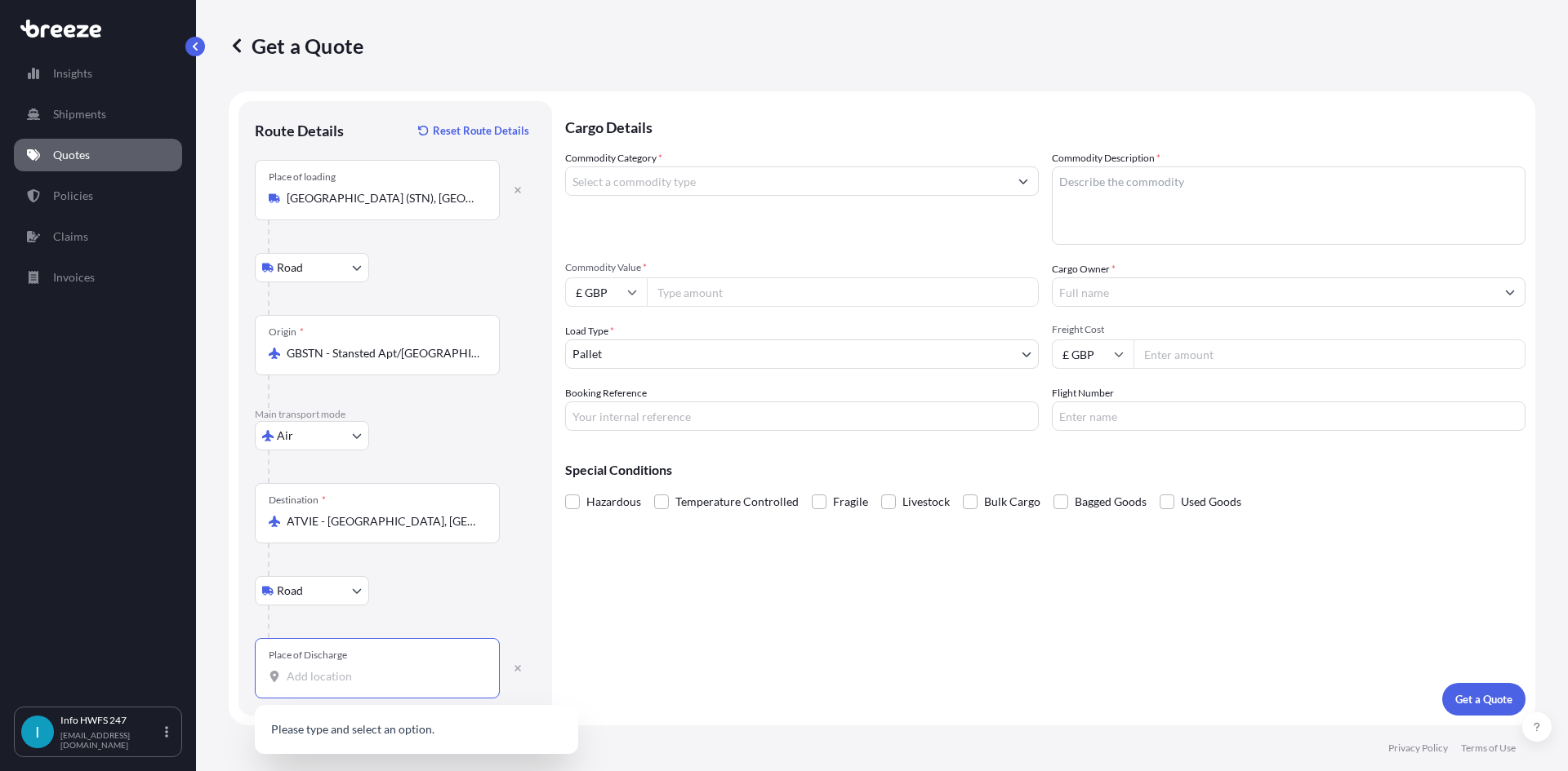
paste input "TOMASBERG"
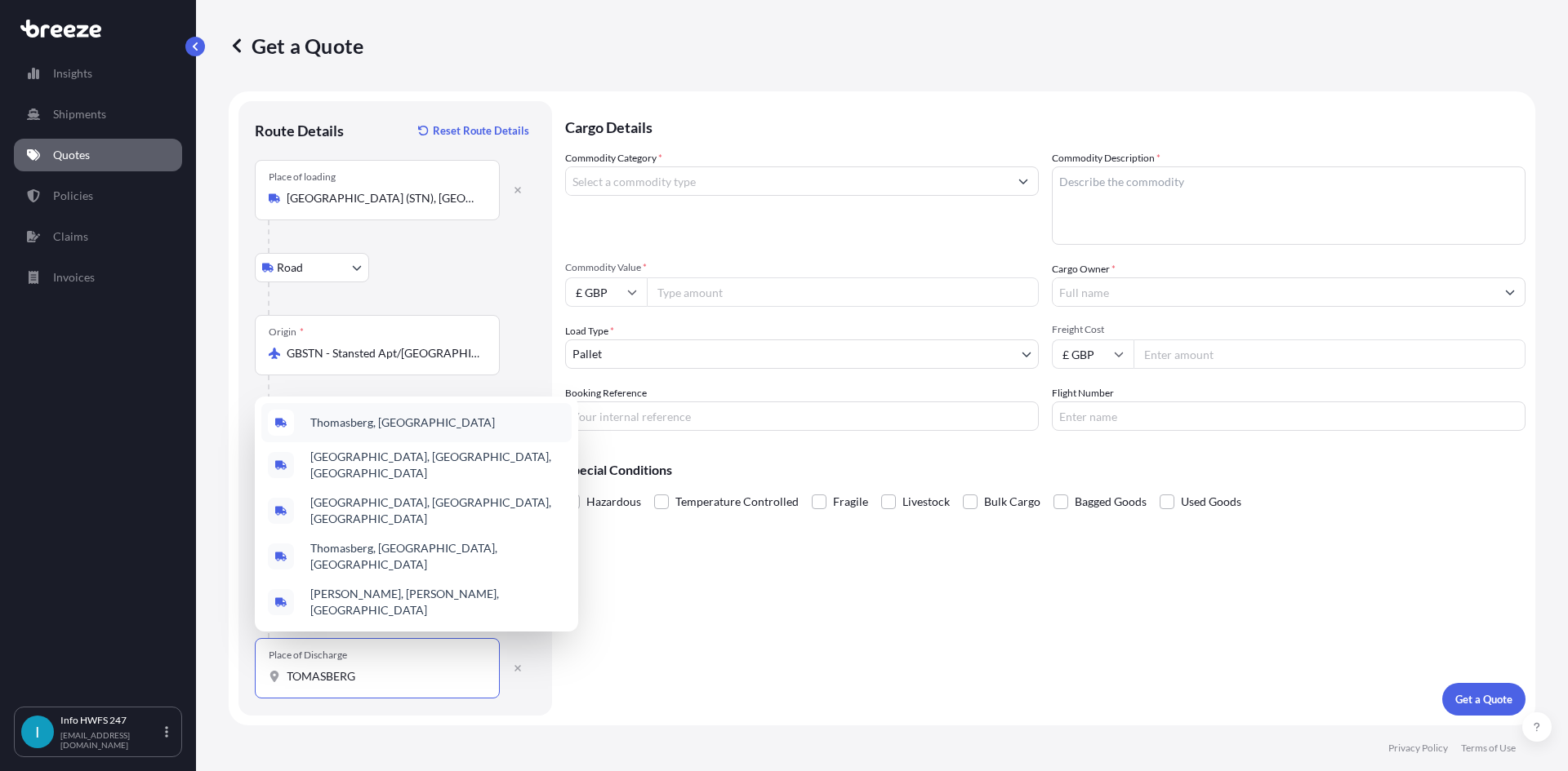
click at [440, 442] on div "Thomasberg, [GEOGRAPHIC_DATA]" at bounding box center [416, 422] width 311 height 39
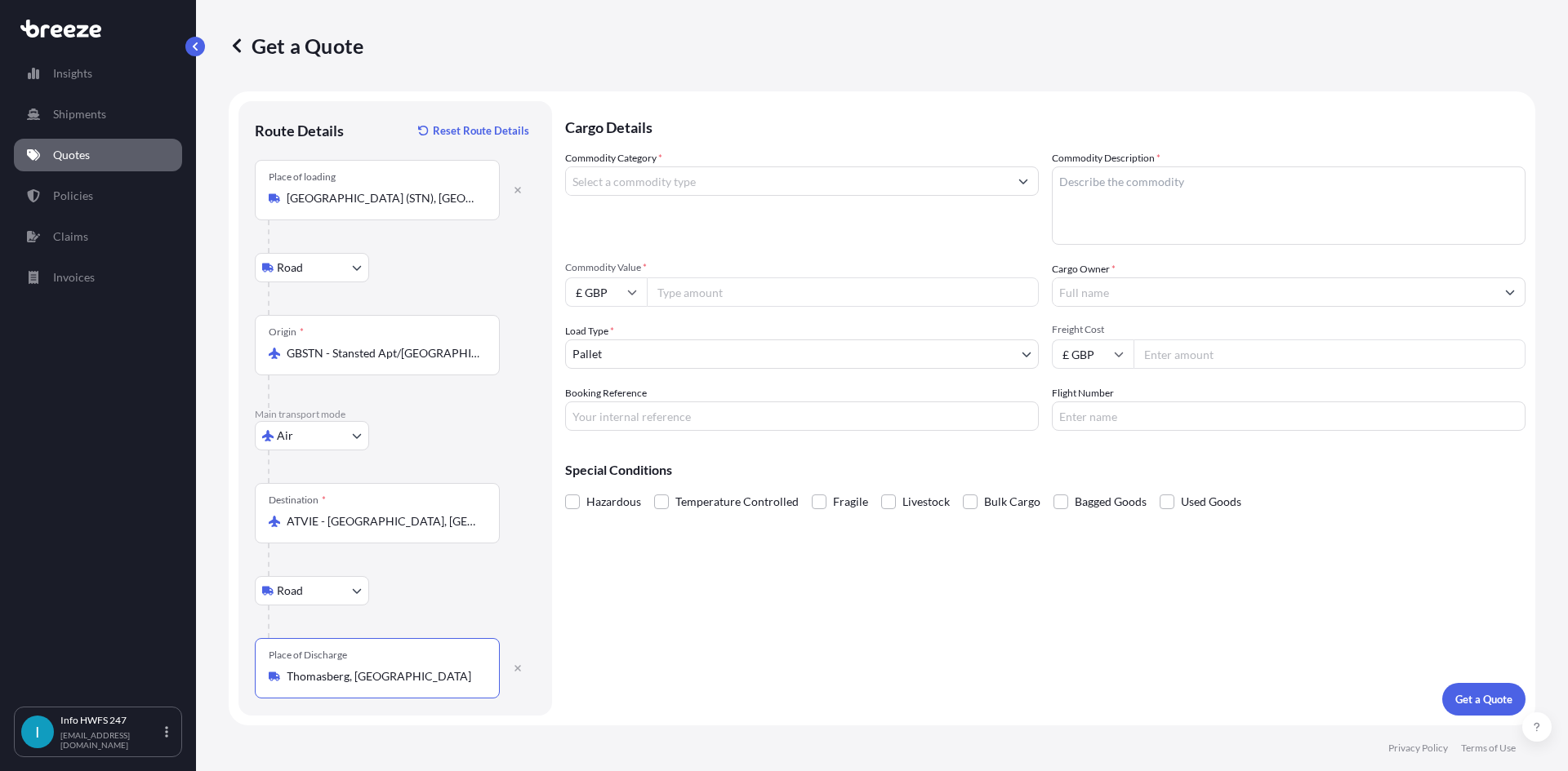
type input "Thomasberg, [GEOGRAPHIC_DATA]"
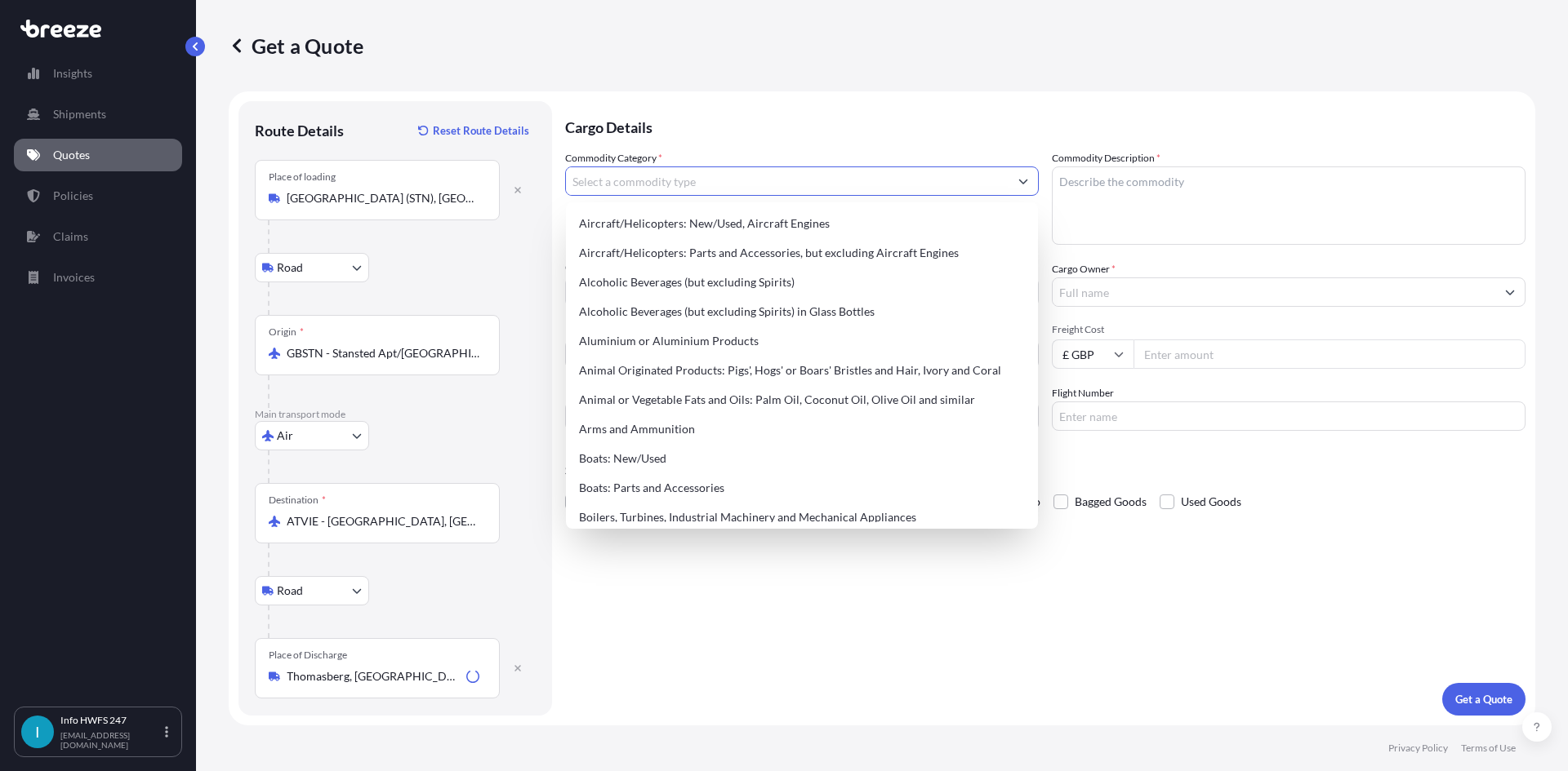
click at [726, 189] on input "Commodity Category *" at bounding box center [787, 181] width 442 height 29
click at [740, 253] on div "Aircraft/Helicopters: Parts and Accessories, but excluding Aircraft Engines" at bounding box center [802, 253] width 459 height 29
type input "Aircraft/Helicopters: Parts and Accessories, but excluding Aircraft Engines"
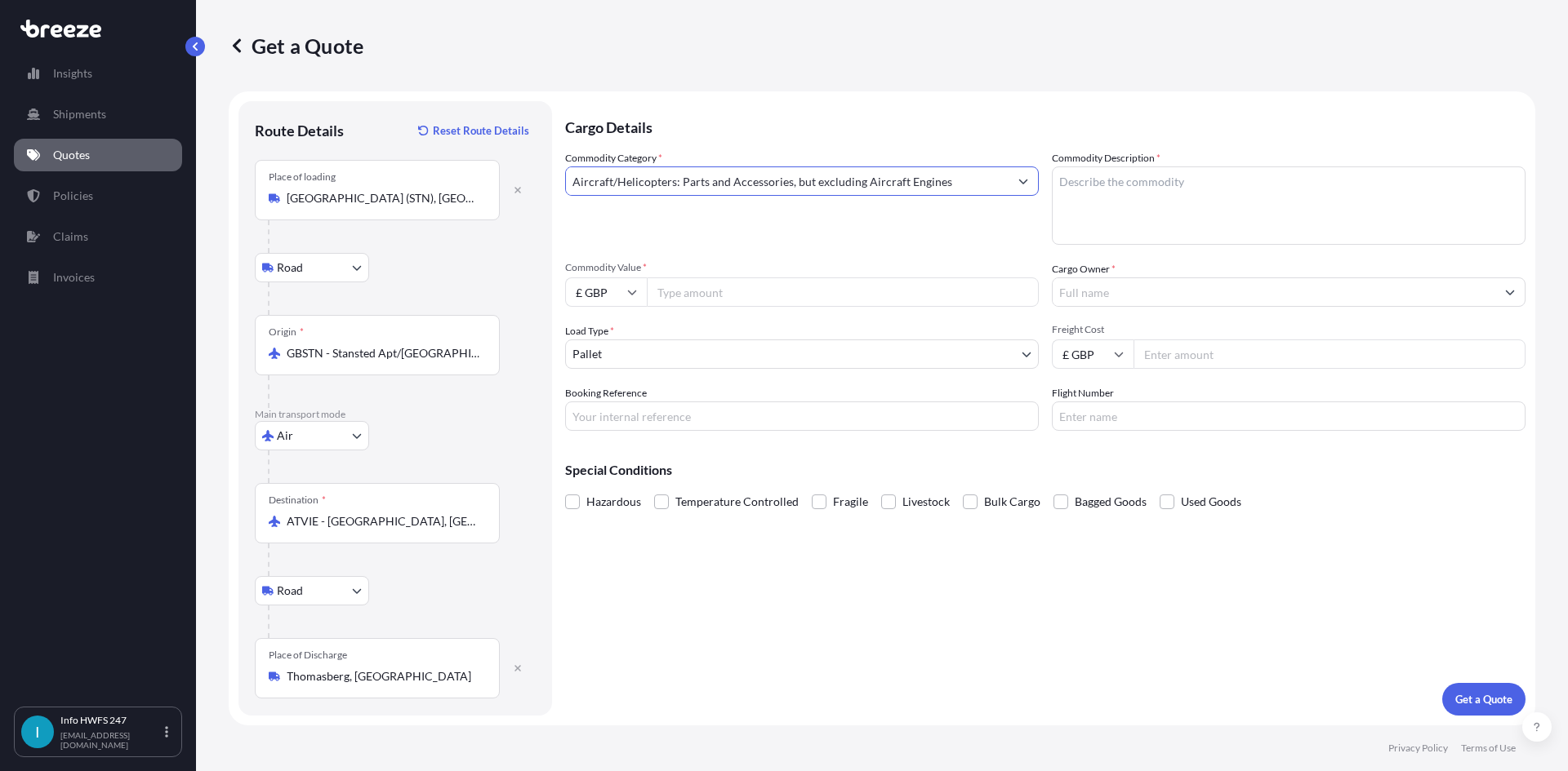
click at [1337, 216] on textarea "Commodity Description *" at bounding box center [1288, 205] width 473 height 78
click at [1099, 195] on textarea "Commodity Description *" at bounding box center [1288, 205] width 473 height 78
paste textarea "CIVIL AIRCRAFT PART - AIRCRAFT INTERIOR DOOR ASSEMBLY"
type textarea "CIVIL AIRCRAFT PART - AIRCRAFT INTERIOR DOOR ASSEMBLY"
click at [603, 296] on input "£ GBP" at bounding box center [606, 292] width 82 height 29
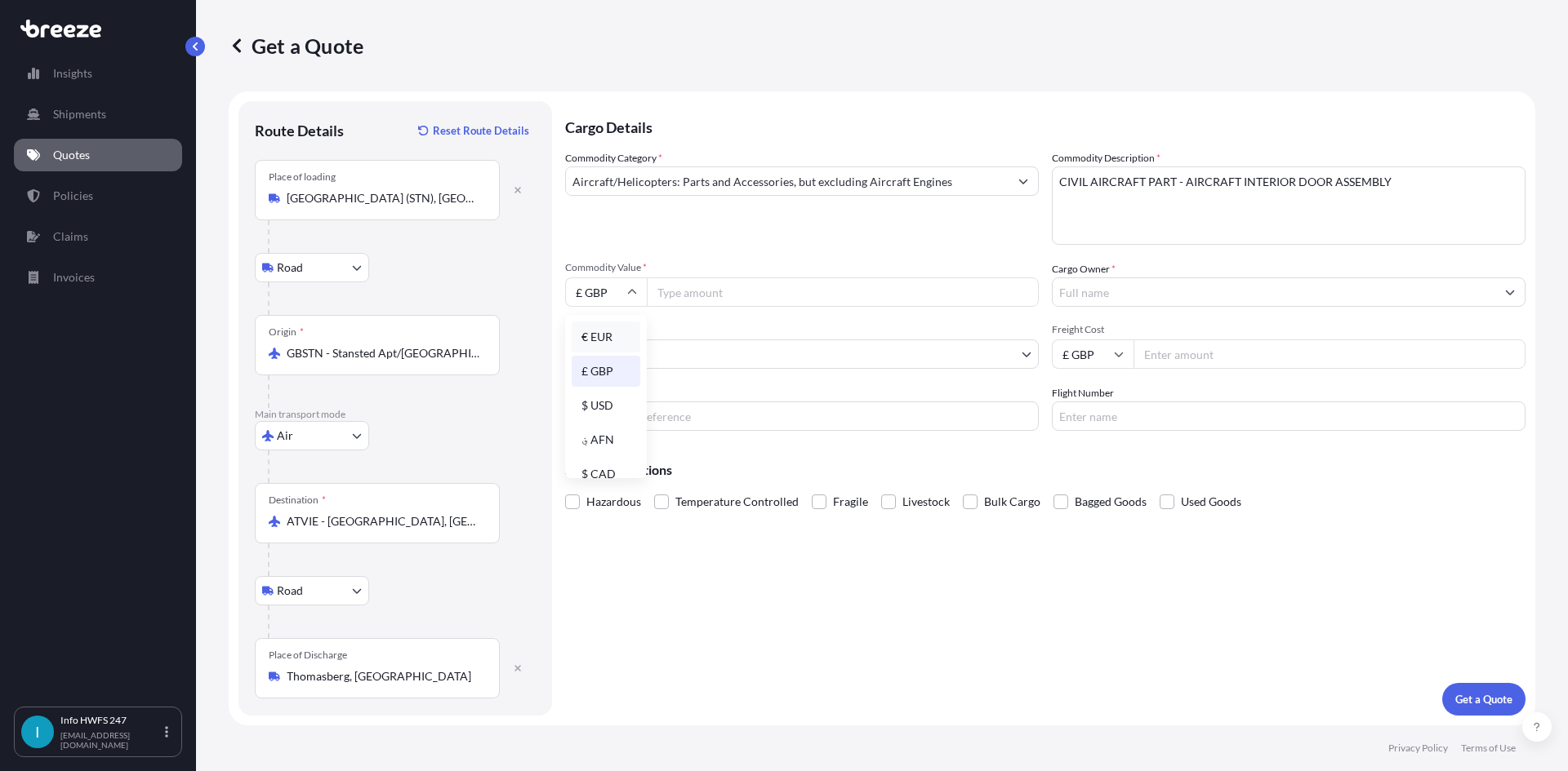
click at [603, 340] on div "€ EUR" at bounding box center [606, 337] width 68 height 31
type input "€ EUR"
click at [849, 299] on input "Commodity Value *" at bounding box center [842, 292] width 392 height 29
click at [790, 297] on input "Commodity Value *" at bounding box center [842, 292] width 392 height 29
paste input "1500.00"
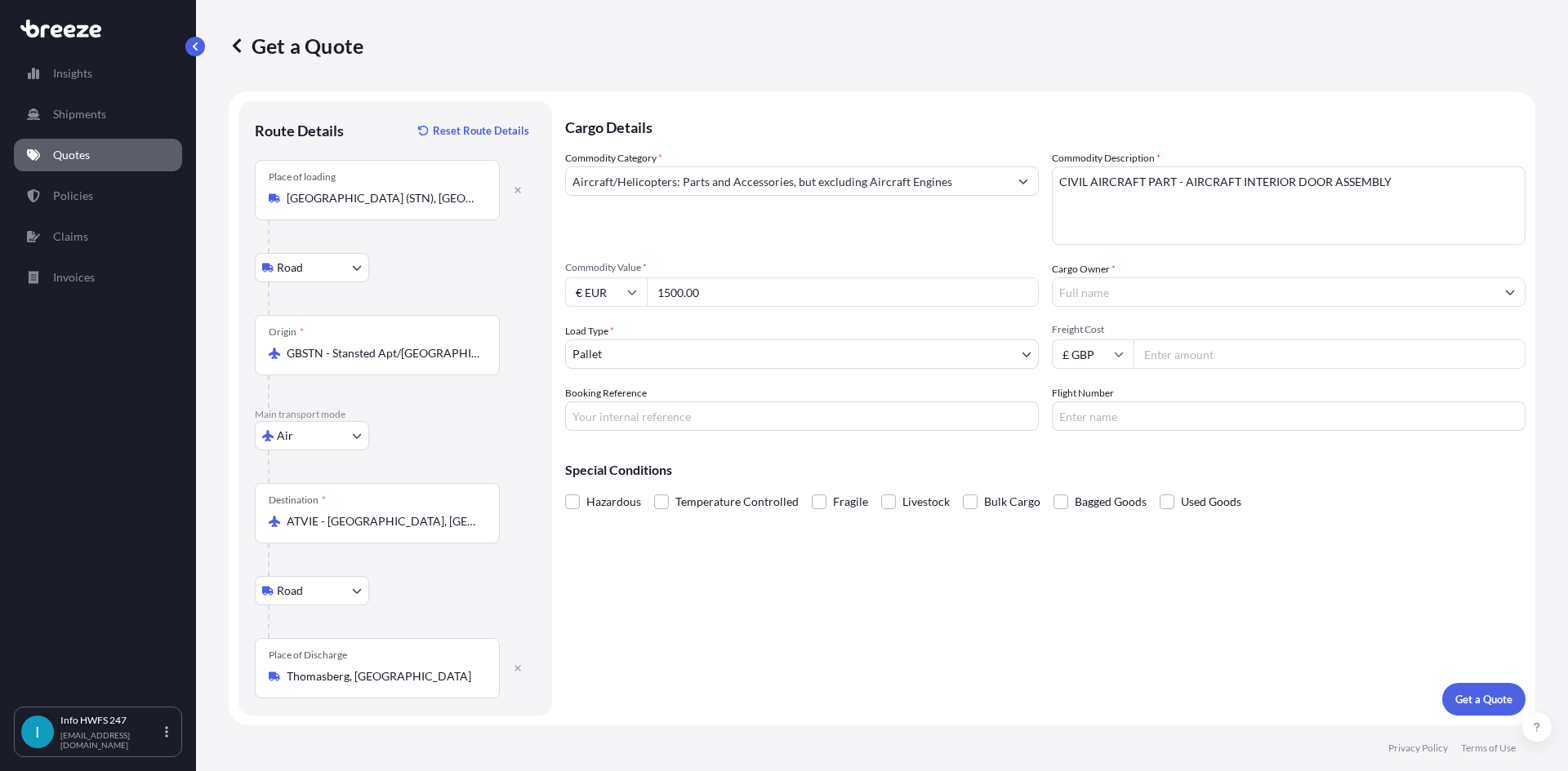
type input "1500.00"
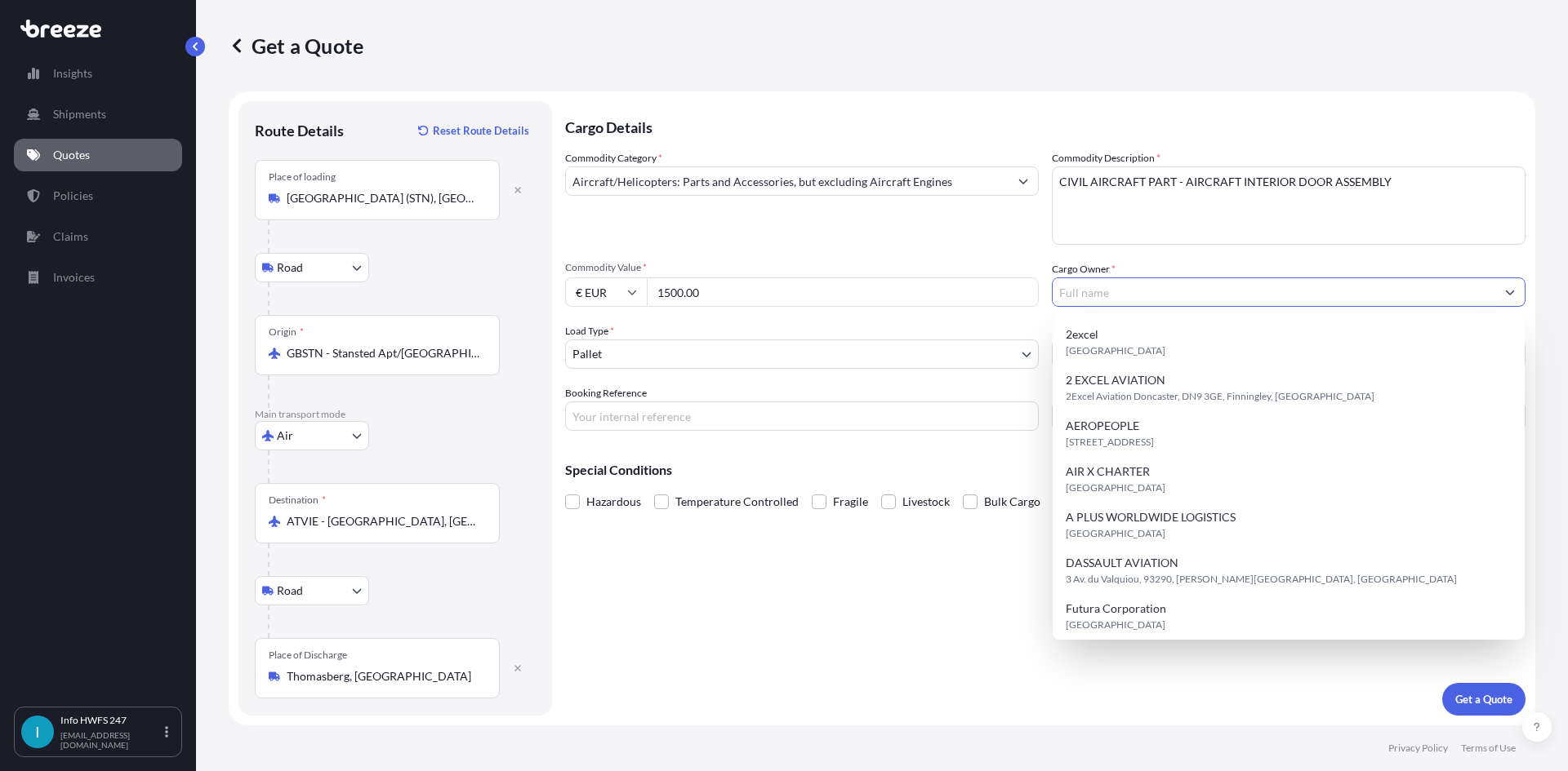
click at [1183, 286] on input "Cargo Owner *" at bounding box center [1274, 292] width 442 height 29
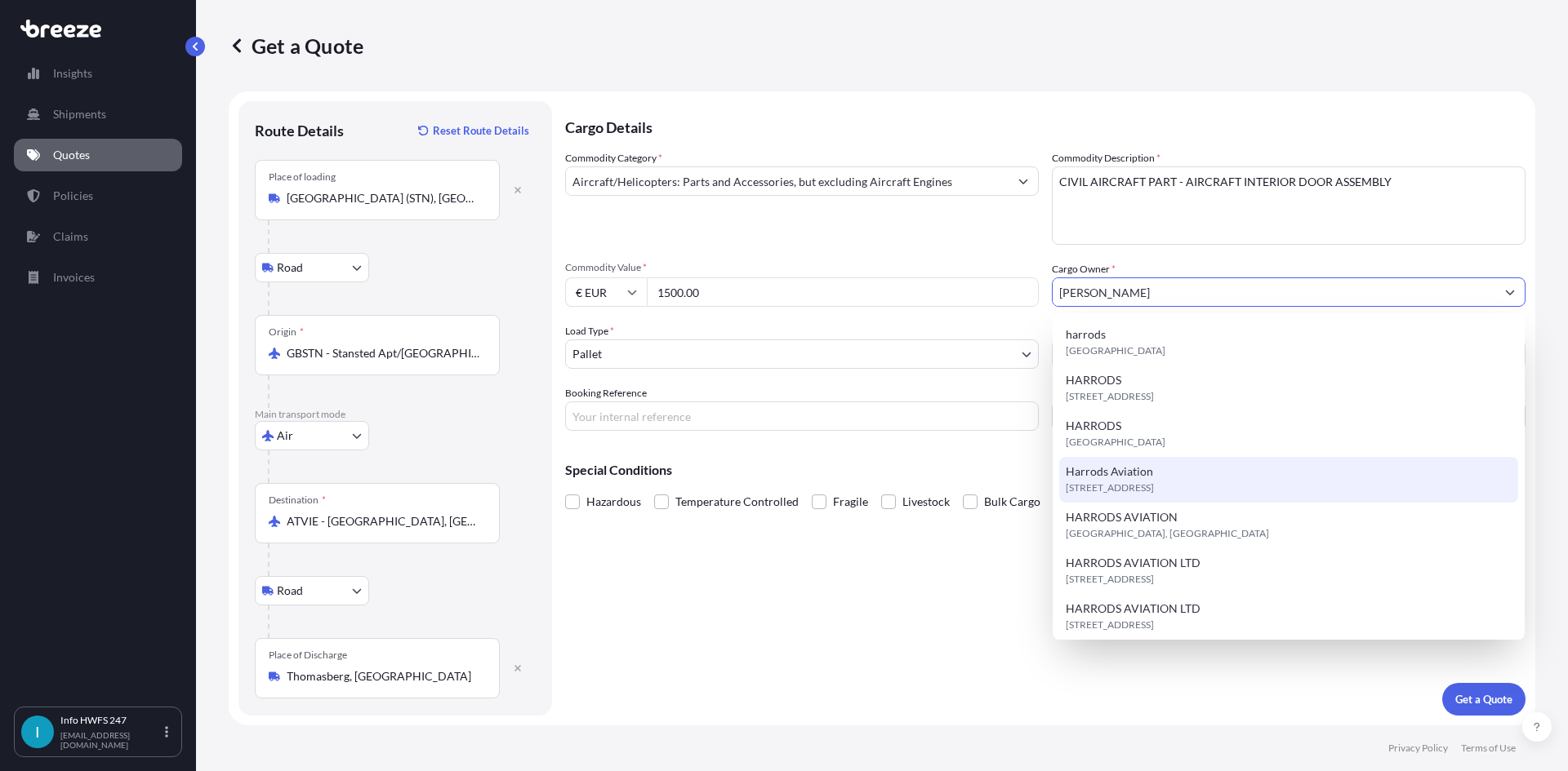
click at [1154, 487] on span "[STREET_ADDRESS]" at bounding box center [1109, 488] width 89 height 17
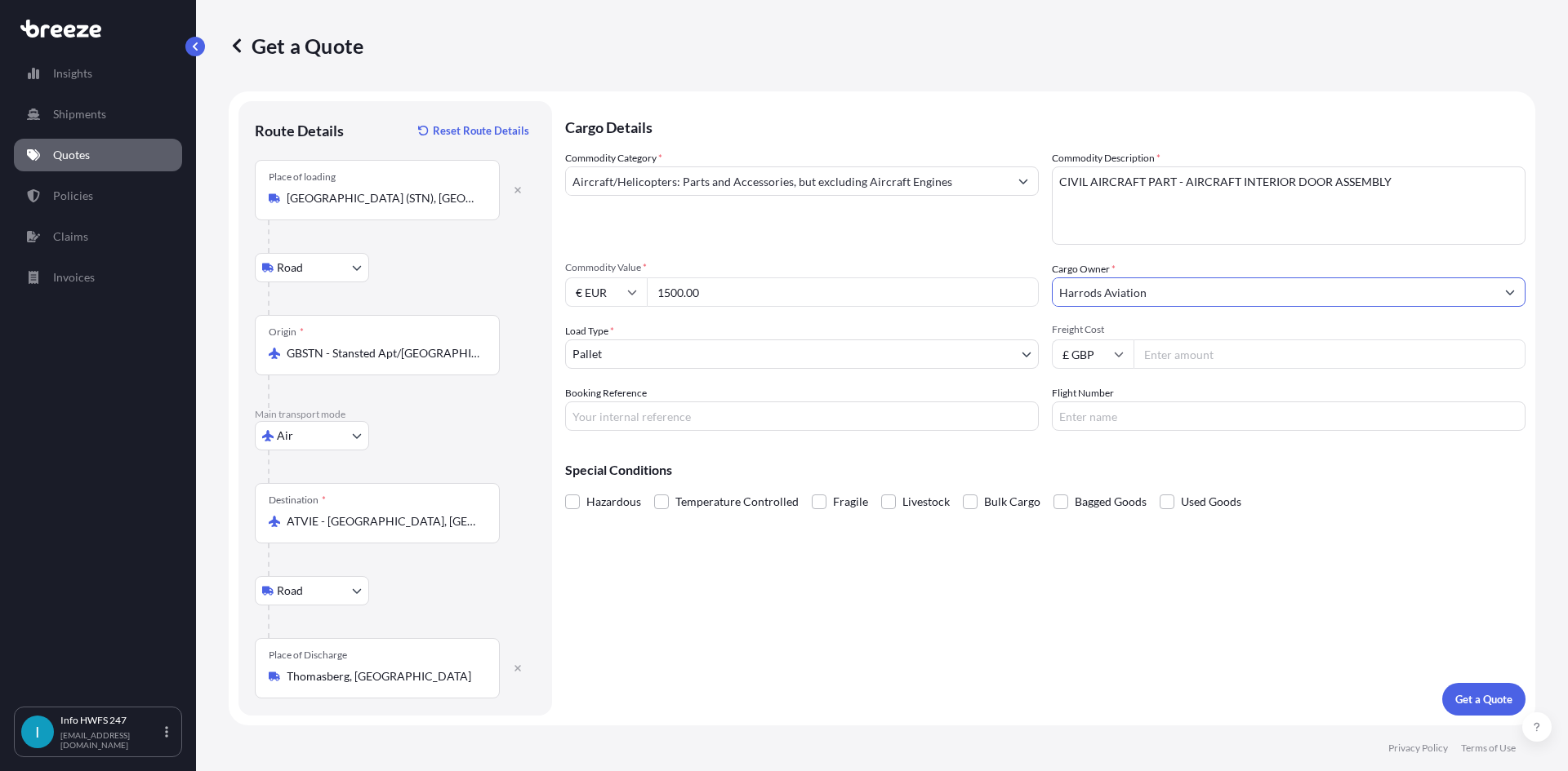
type input "Harrods Aviation"
click at [761, 348] on body "15 options available. 8 options available. 7 options available. 13 options avai…" at bounding box center [784, 386] width 1568 height 771
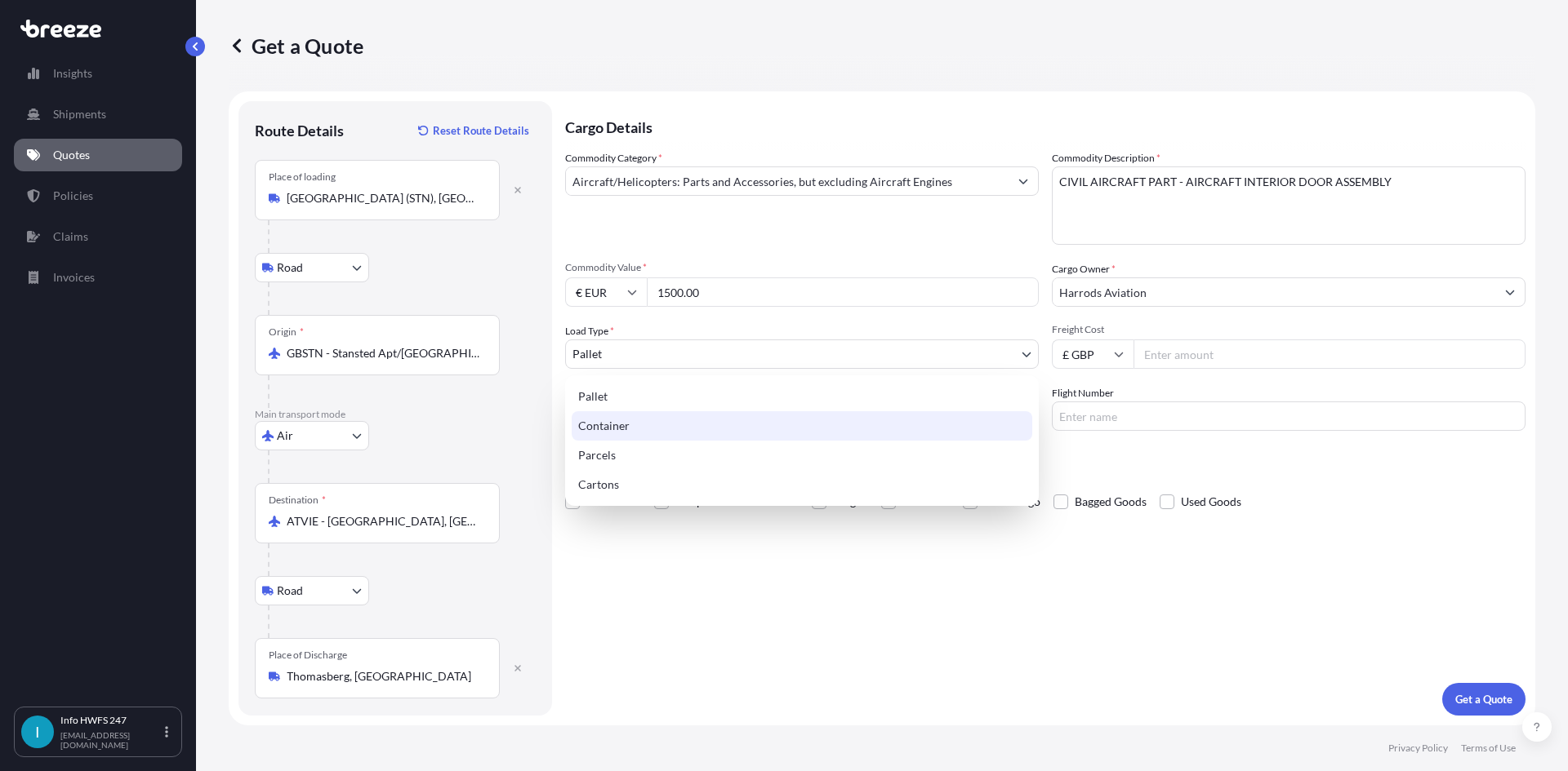
click at [715, 424] on div "Container" at bounding box center [802, 426] width 461 height 29
select select "2"
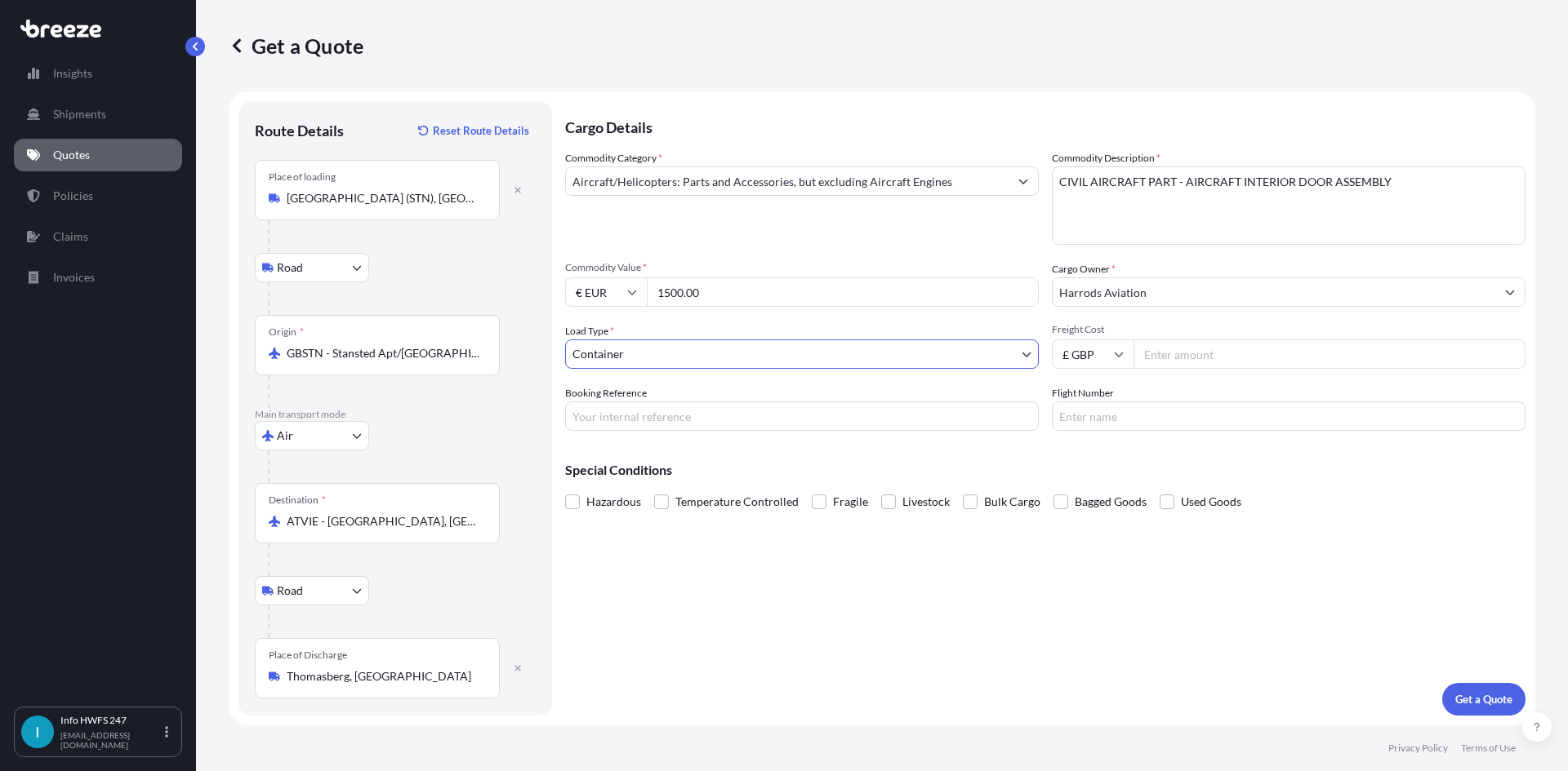
click at [678, 414] on input "Booking Reference" at bounding box center [802, 417] width 473 height 29
click at [666, 407] on input "Booking Reference" at bounding box center [802, 417] width 473 height 29
paste input "HE165463"
type input "HE165463"
click at [1229, 415] on input "Flight Number" at bounding box center [1288, 417] width 473 height 29
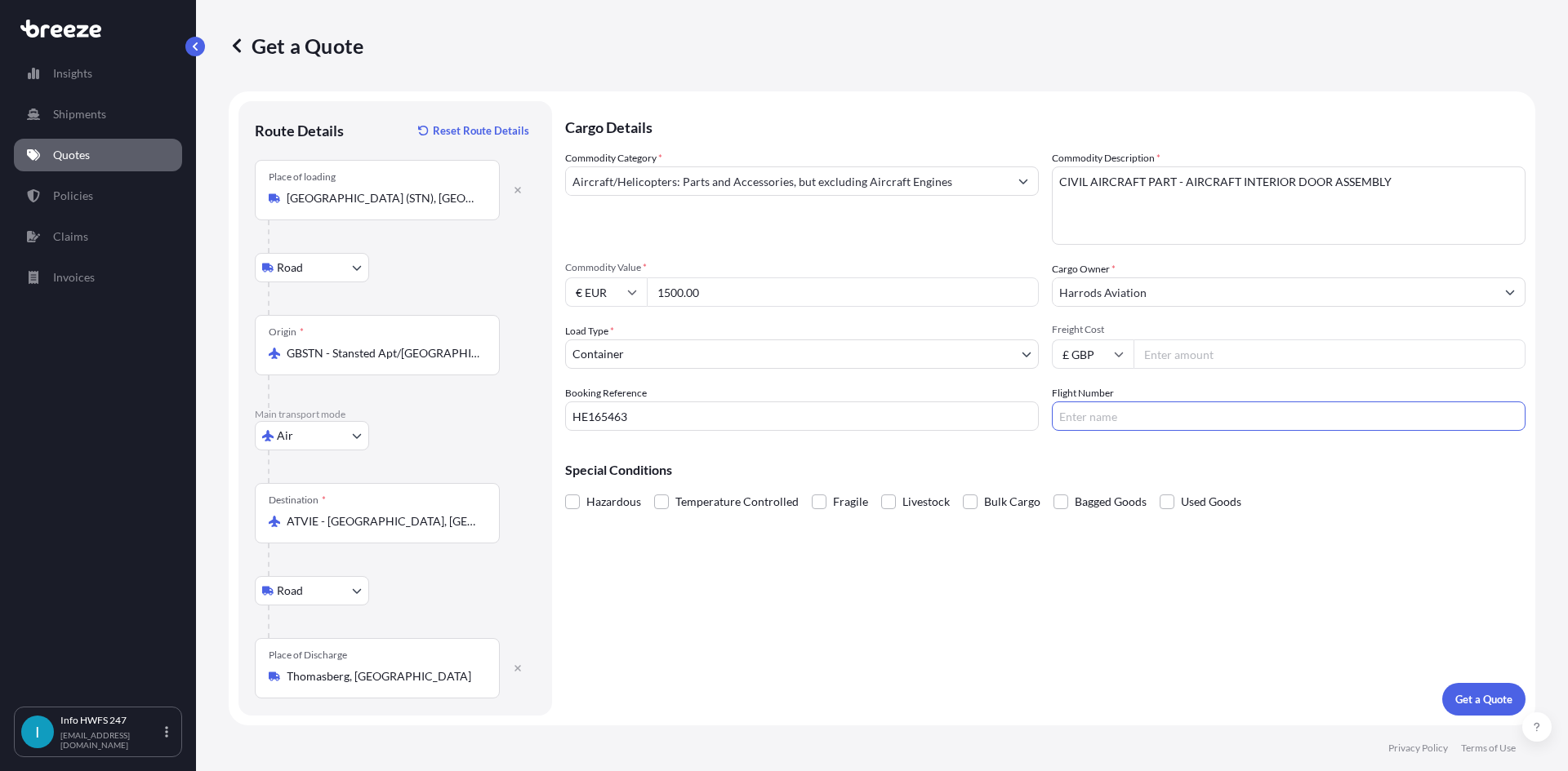
type input "DHL"
click at [1482, 692] on p "Get a Quote" at bounding box center [1483, 699] width 57 height 17
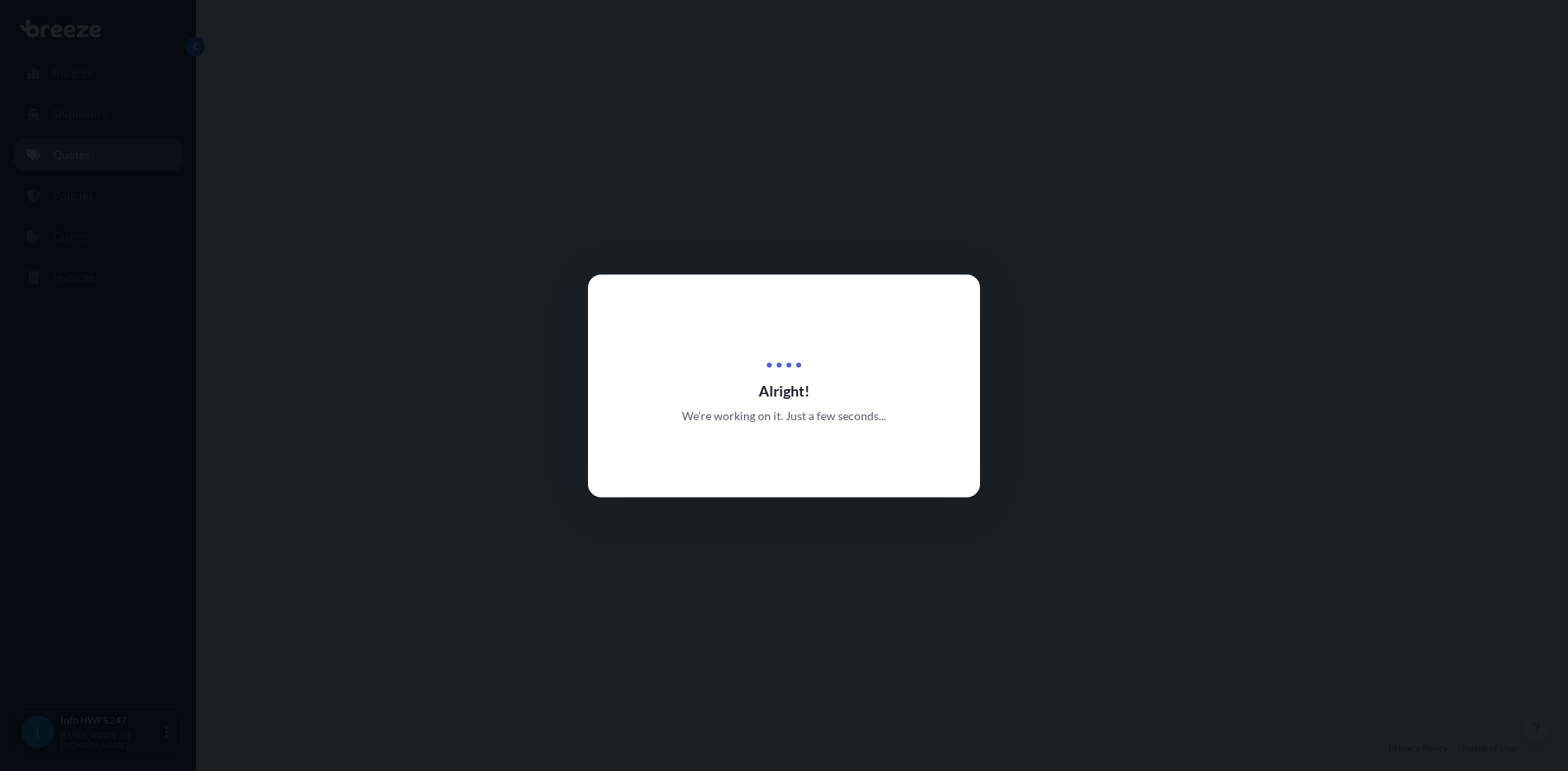
select select "Road"
select select "Air"
select select "Road"
select select "2"
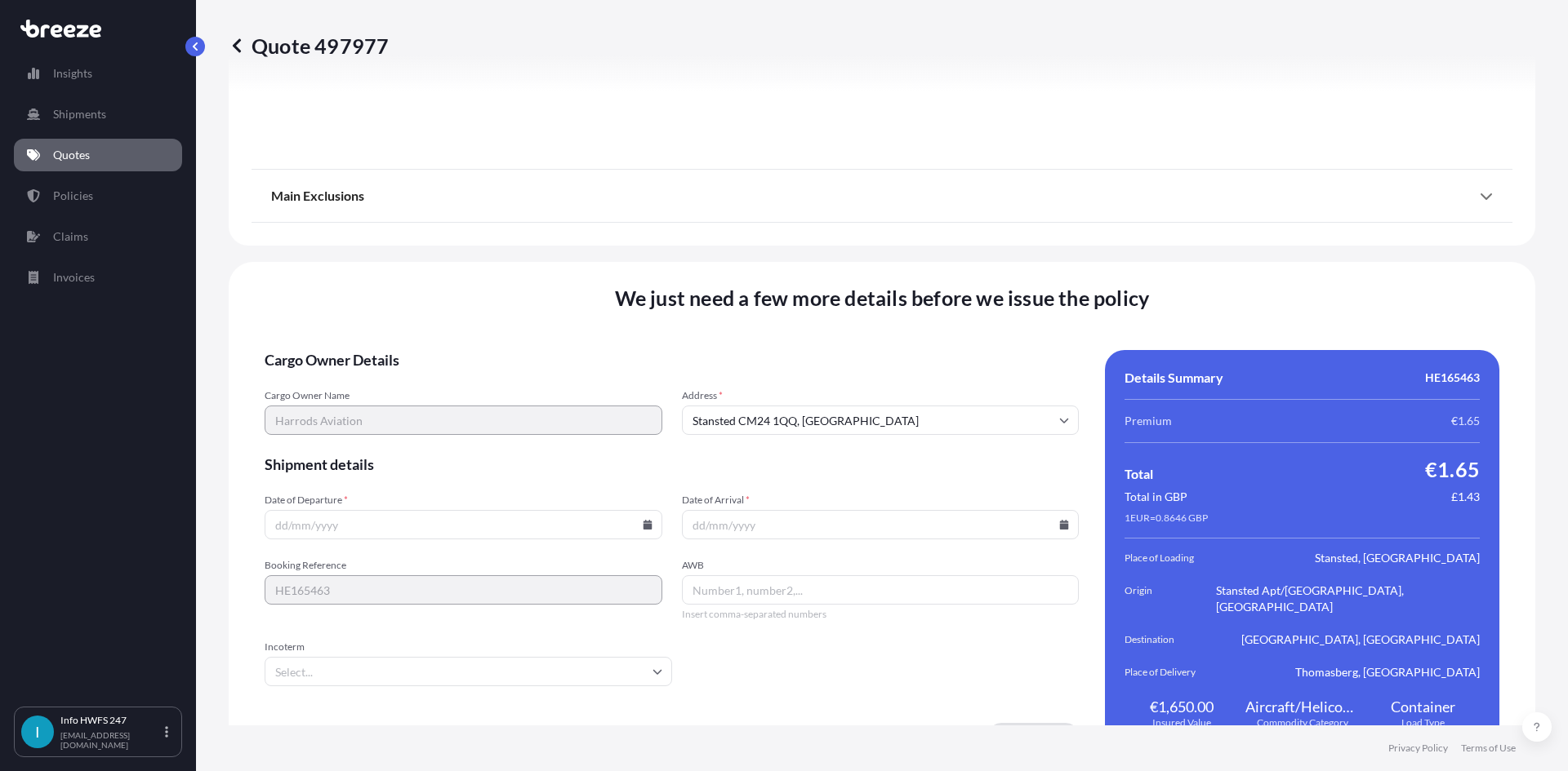
scroll to position [2128, 0]
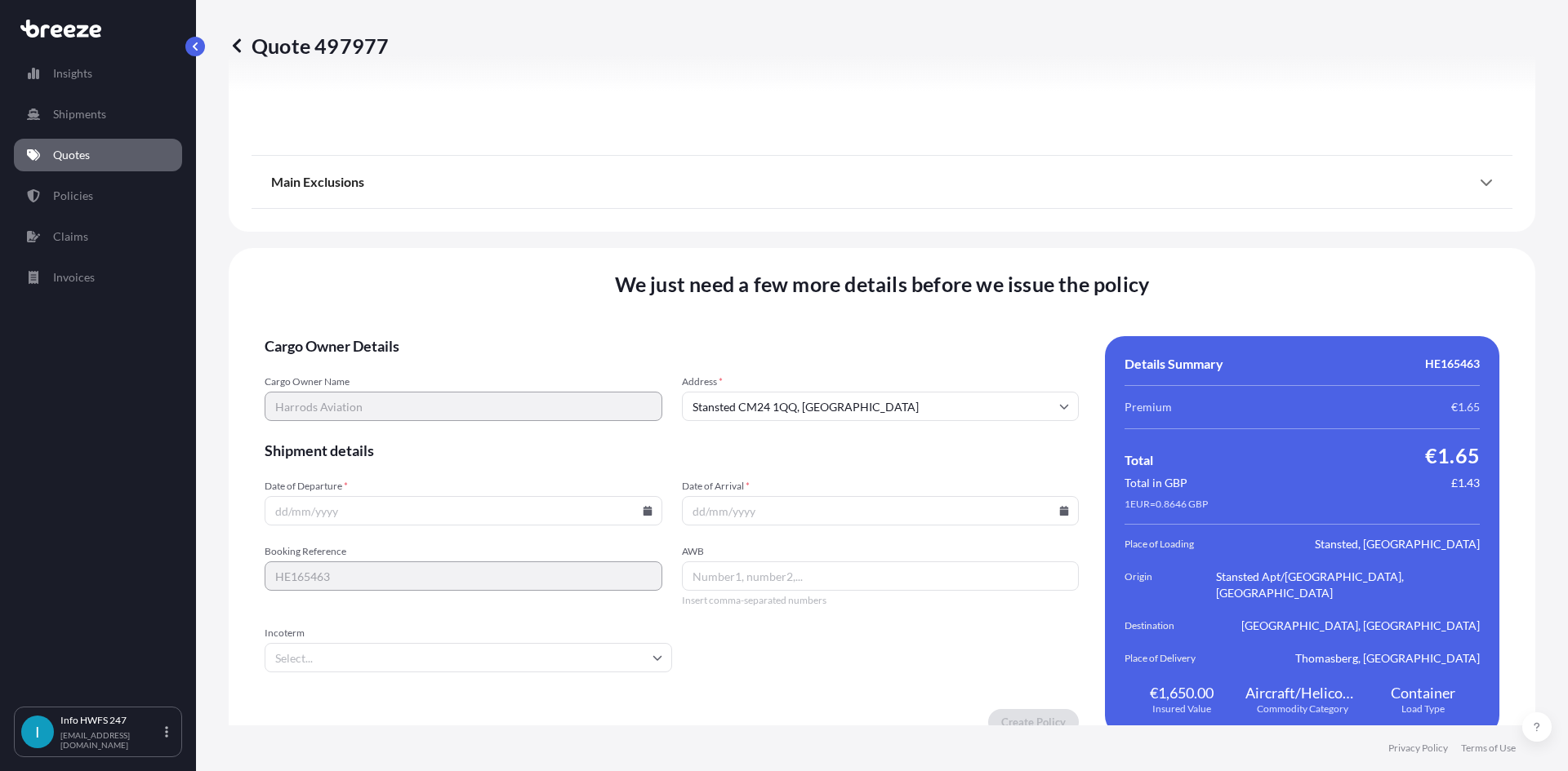
click at [390, 496] on input "Date of Departure *" at bounding box center [464, 511] width 397 height 29
click at [631, 496] on input "Date of Departure *" at bounding box center [464, 511] width 397 height 29
click at [643, 506] on icon at bounding box center [648, 511] width 10 height 10
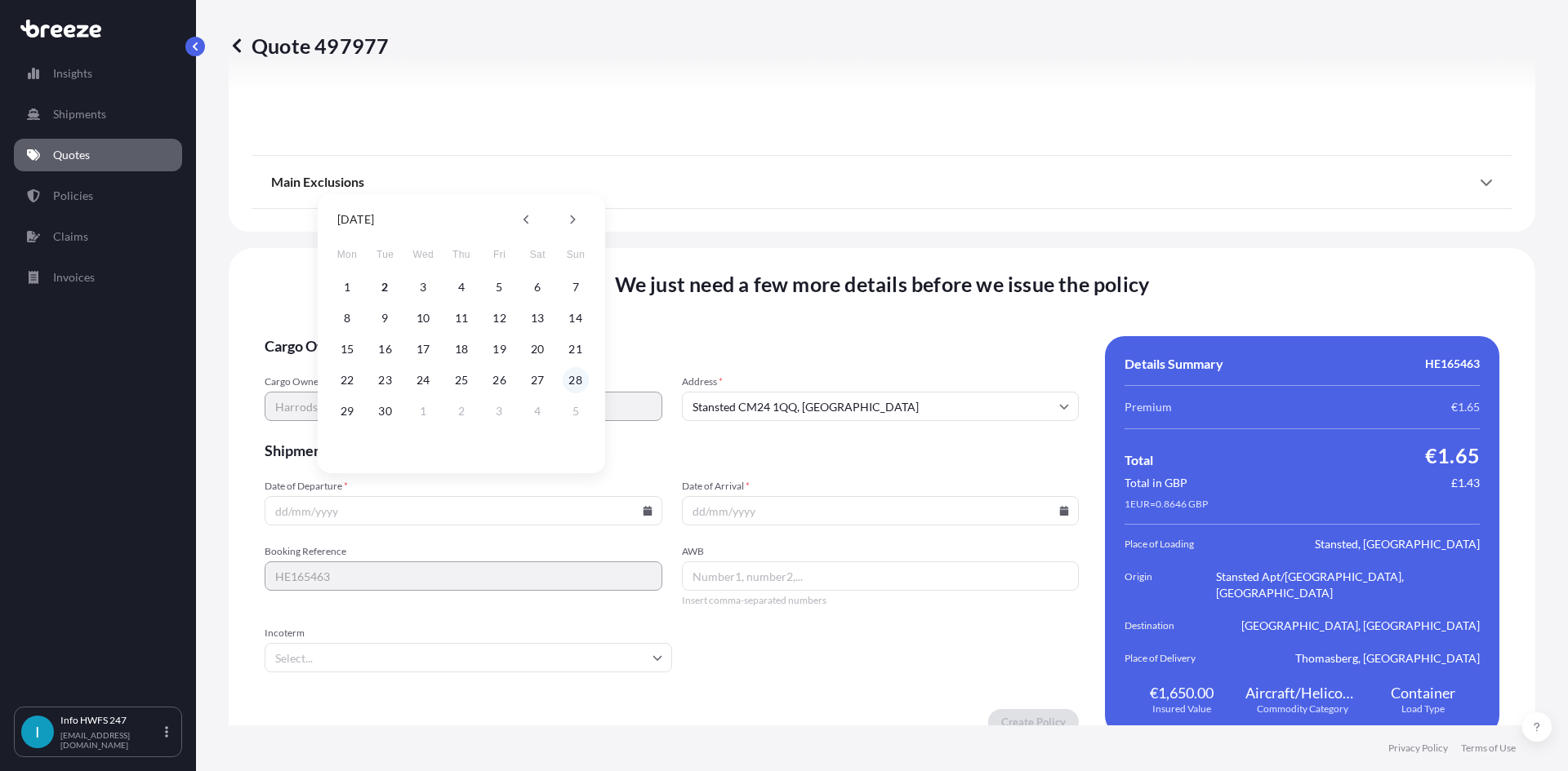
click at [574, 378] on button "28" at bounding box center [576, 380] width 26 height 26
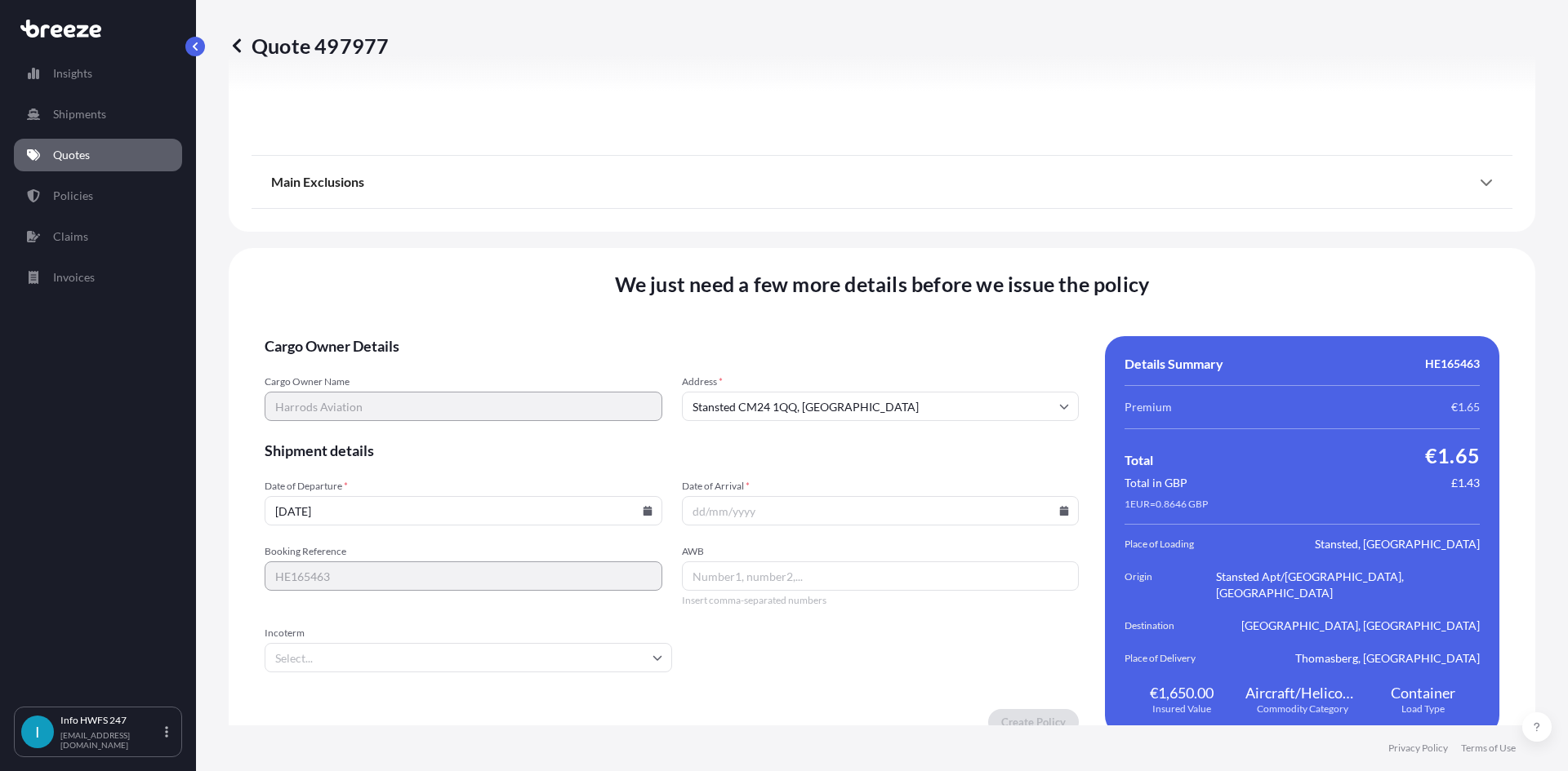
click at [640, 496] on input "[DATE]" at bounding box center [464, 511] width 397 height 29
click at [644, 506] on icon at bounding box center [648, 511] width 10 height 10
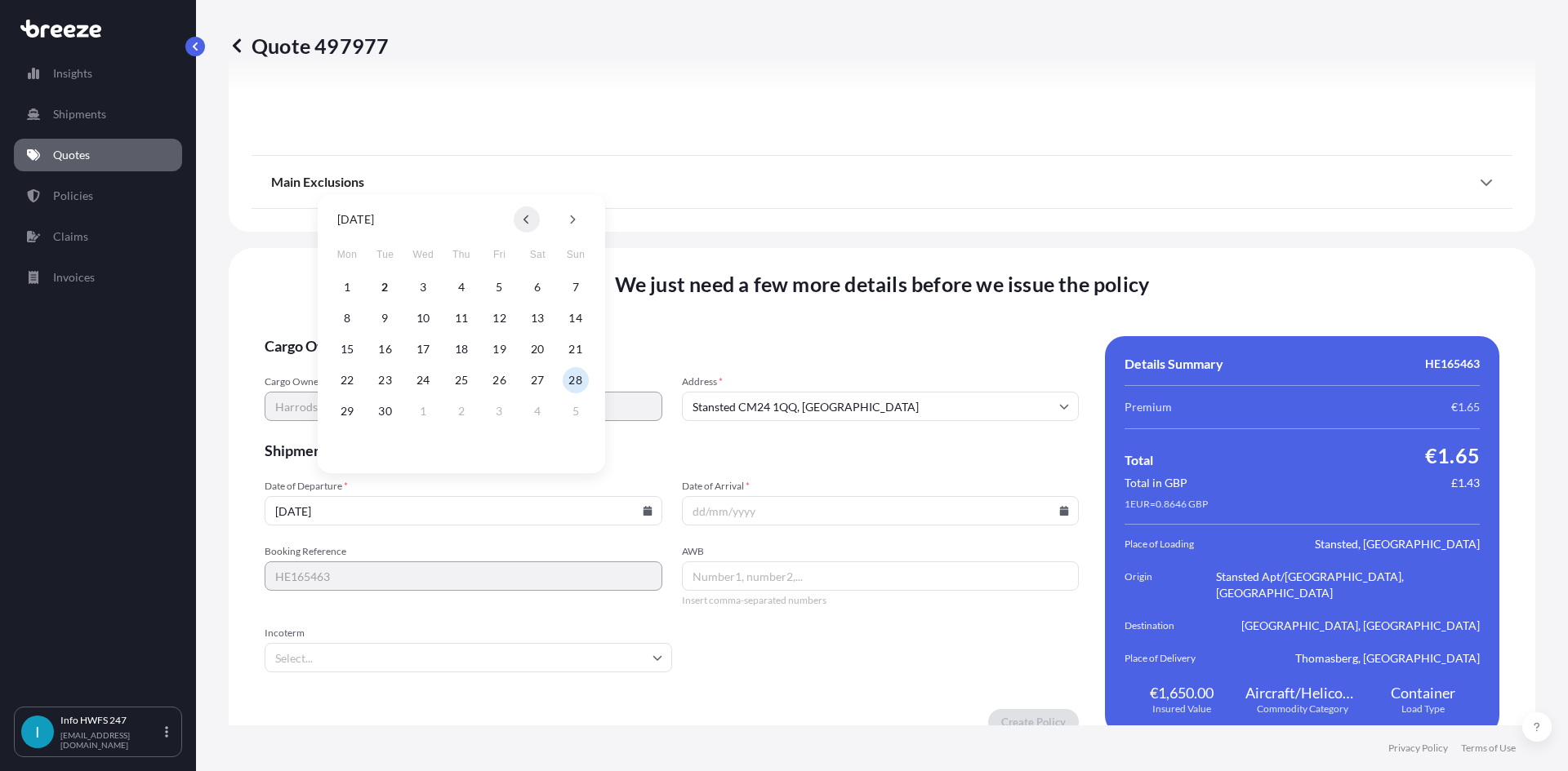
click at [521, 220] on button at bounding box center [526, 219] width 26 height 26
click at [463, 410] on button "28" at bounding box center [461, 411] width 26 height 26
type input "[DATE]"
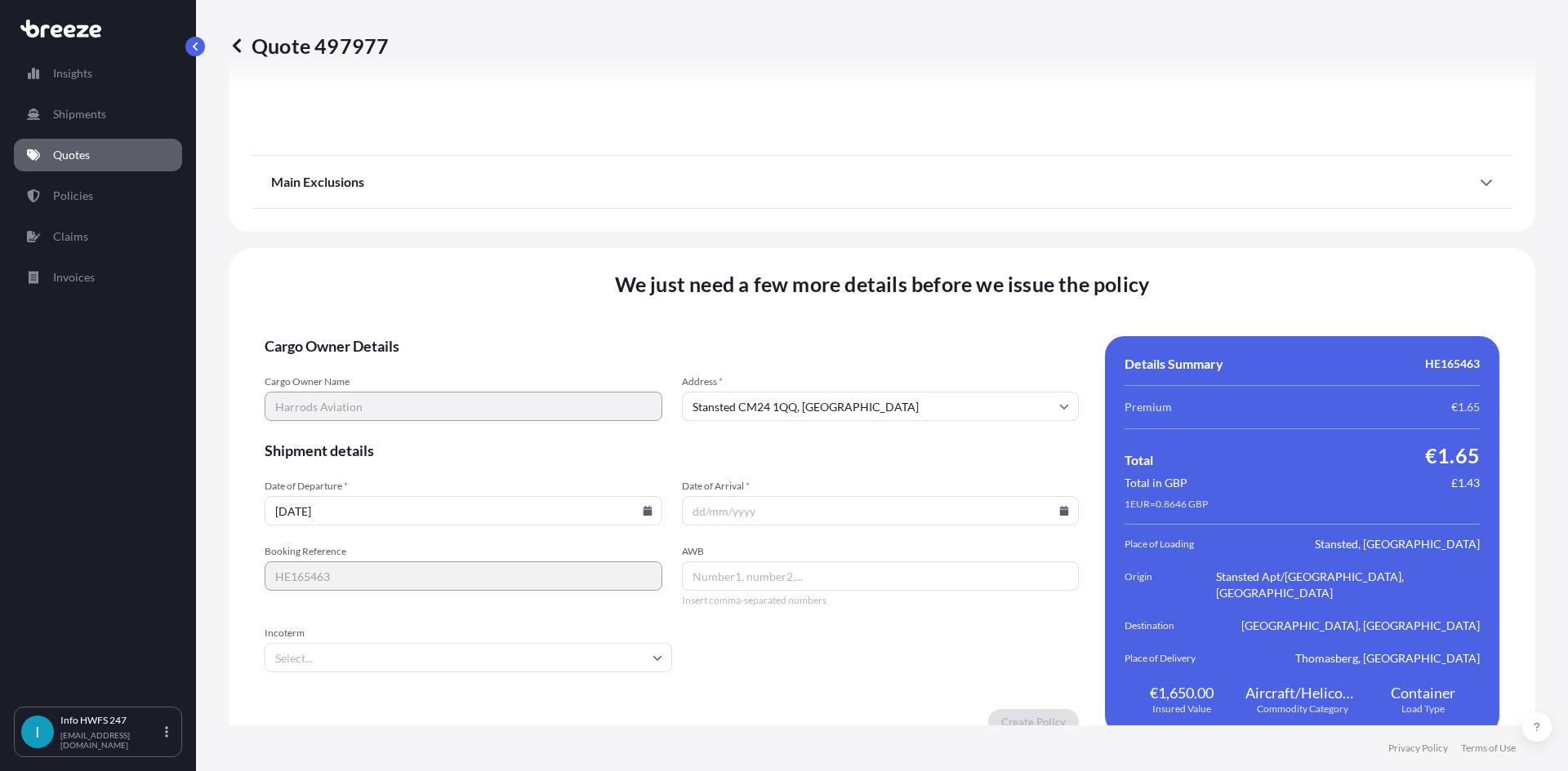
click at [1057, 496] on input "Date of Arrival *" at bounding box center [880, 511] width 397 height 29
click at [1060, 506] on icon at bounding box center [1064, 511] width 9 height 10
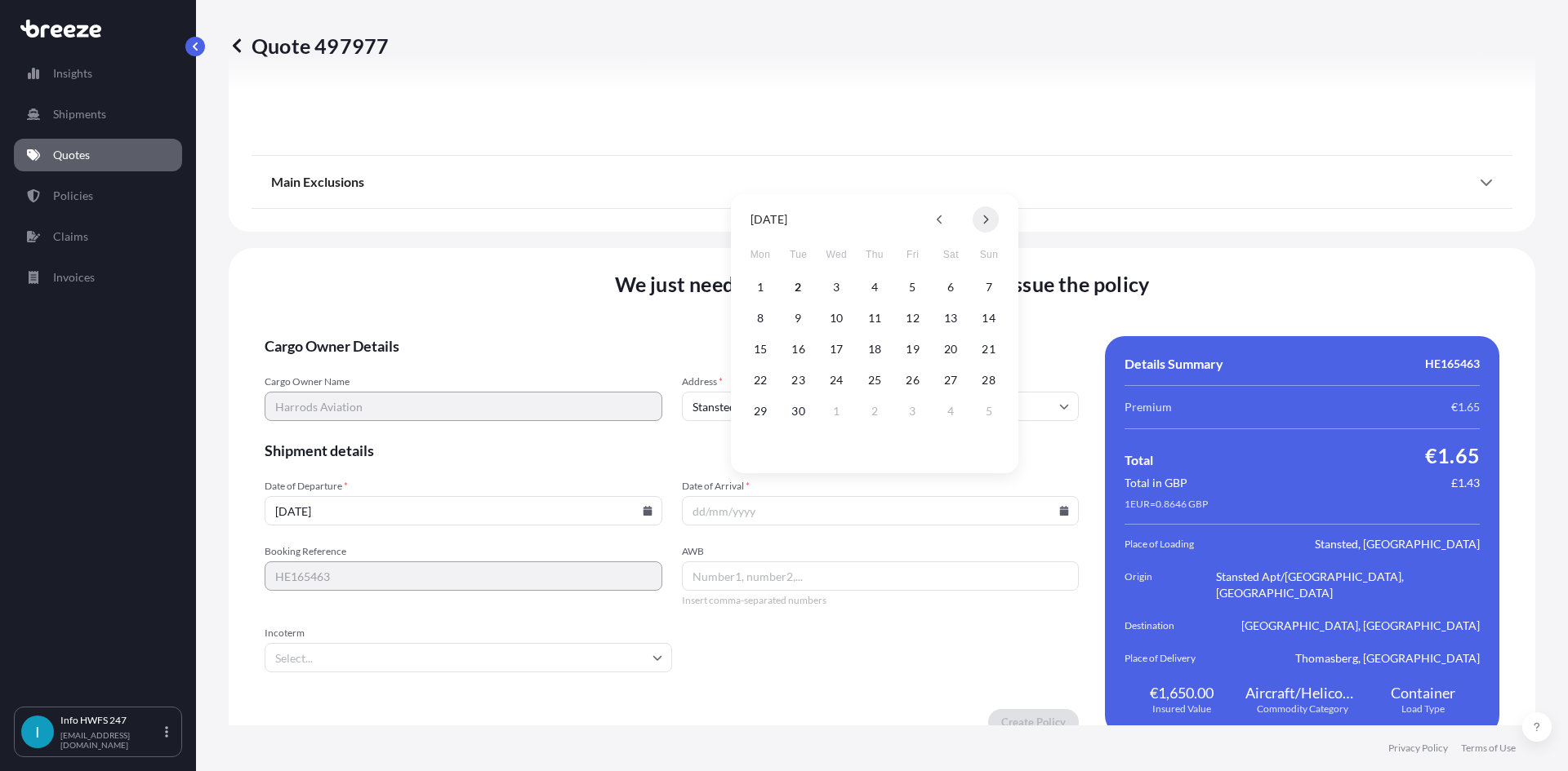
click at [980, 220] on button at bounding box center [986, 219] width 26 height 26
click at [938, 223] on icon at bounding box center [940, 220] width 7 height 10
click at [943, 202] on div "[DATE] Mon Tue Wed Thu Fri Sat Sun 1 2 3 4 5 6 7 8 9 10 11 12 13 14 15 16 17 18…" at bounding box center [875, 331] width 261 height 273
click at [942, 212] on button at bounding box center [940, 219] width 26 height 26
click at [985, 225] on button at bounding box center [986, 219] width 26 height 26
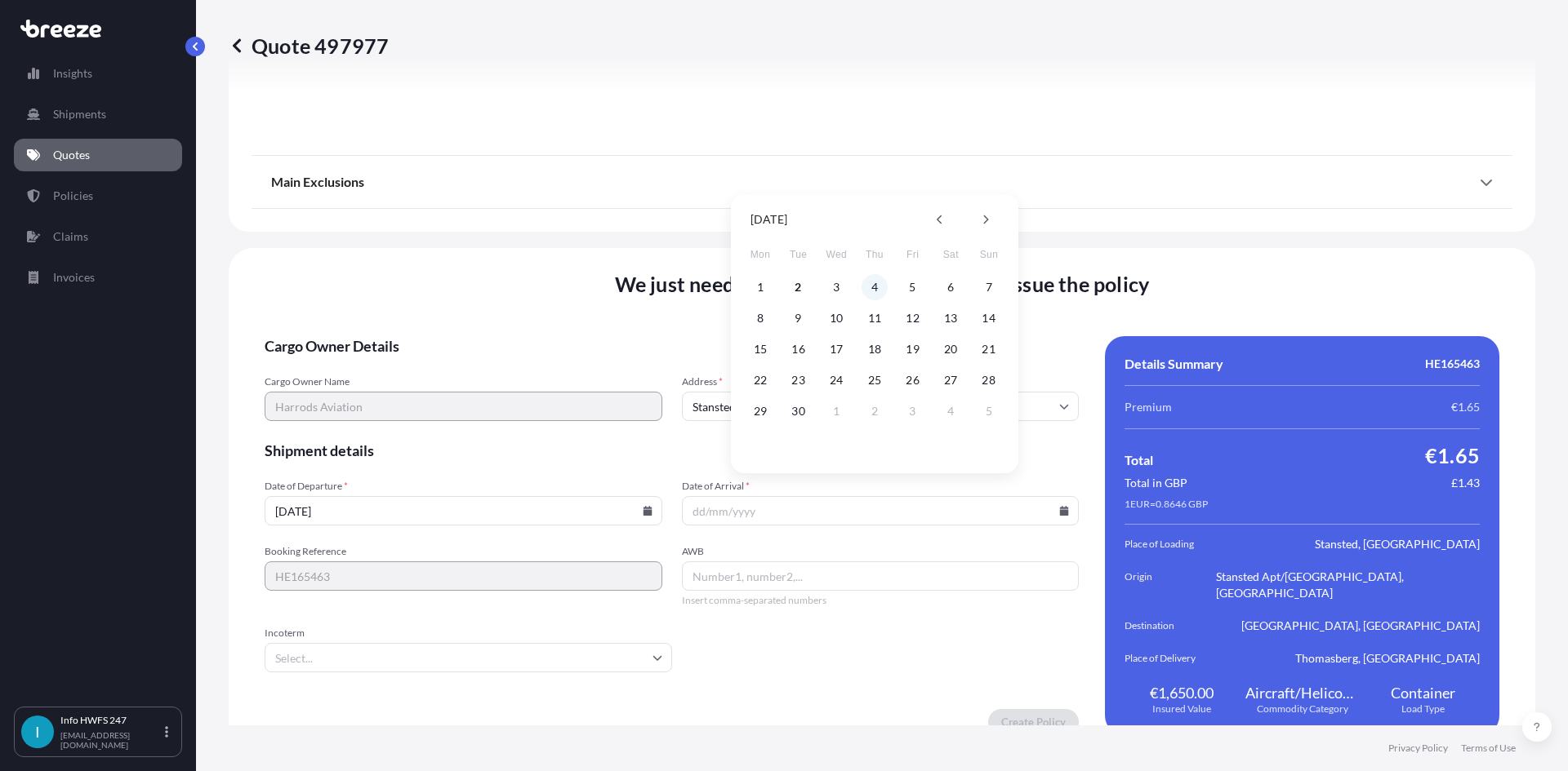
click at [874, 288] on button "4" at bounding box center [875, 287] width 26 height 26
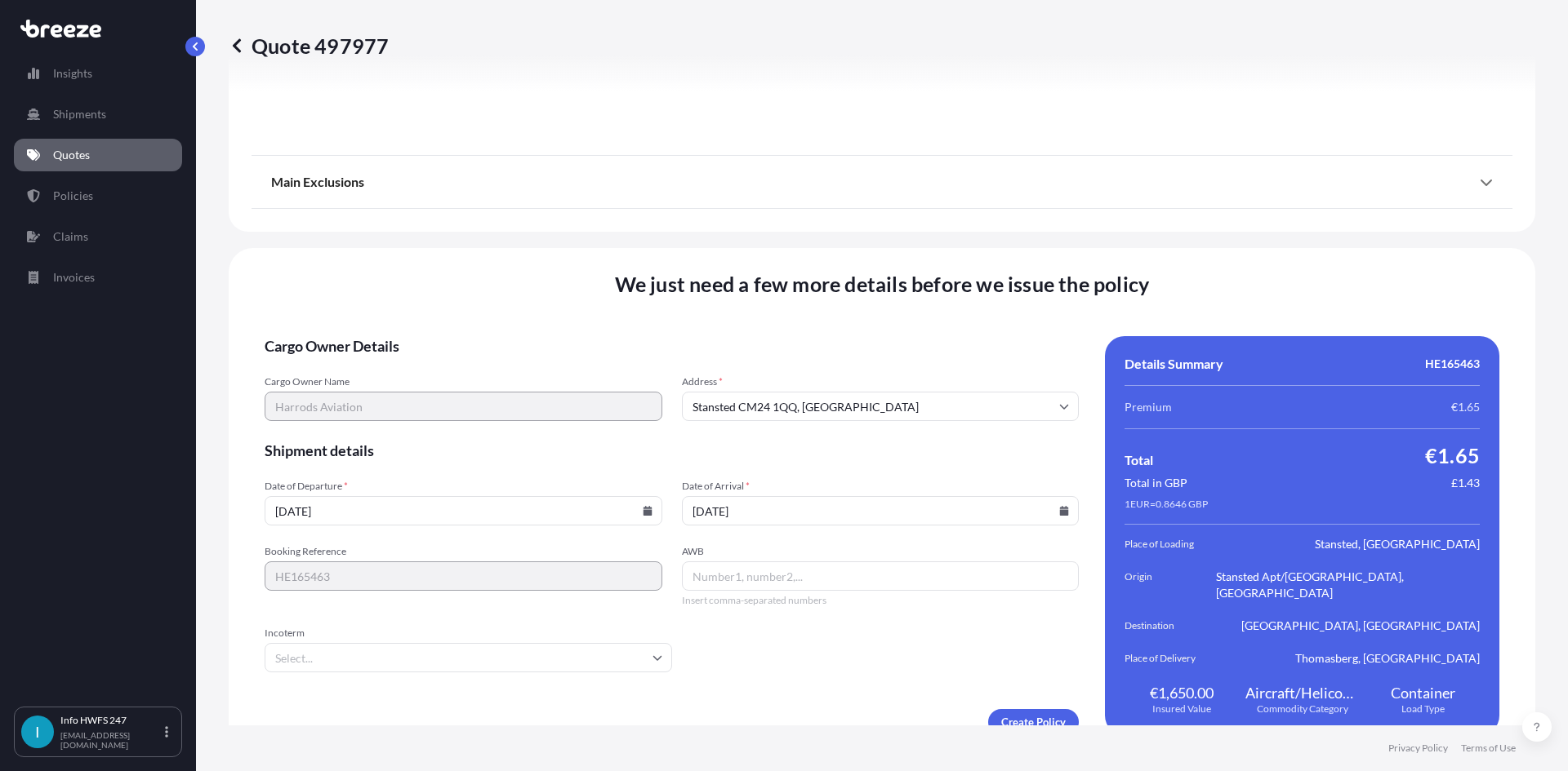
type input "[DATE]"
click at [775, 567] on input "AWB" at bounding box center [880, 576] width 397 height 29
click at [872, 562] on input "AWB" at bounding box center [880, 576] width 397 height 29
paste input "3891485076"
type input "3891485076"
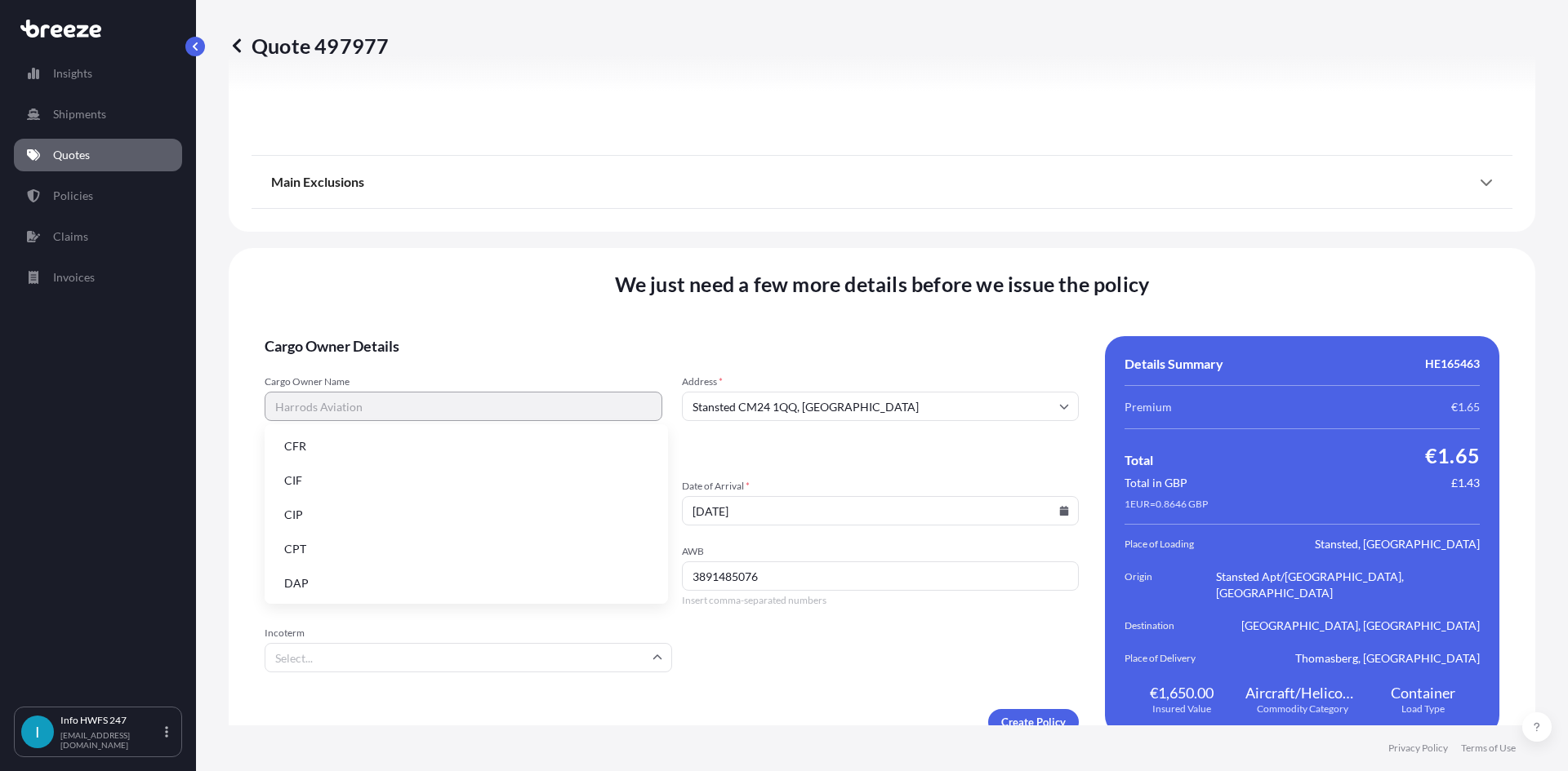
click at [450, 643] on input "Incoterm" at bounding box center [468, 658] width 407 height 29
click at [335, 586] on li "DAP" at bounding box center [466, 584] width 391 height 31
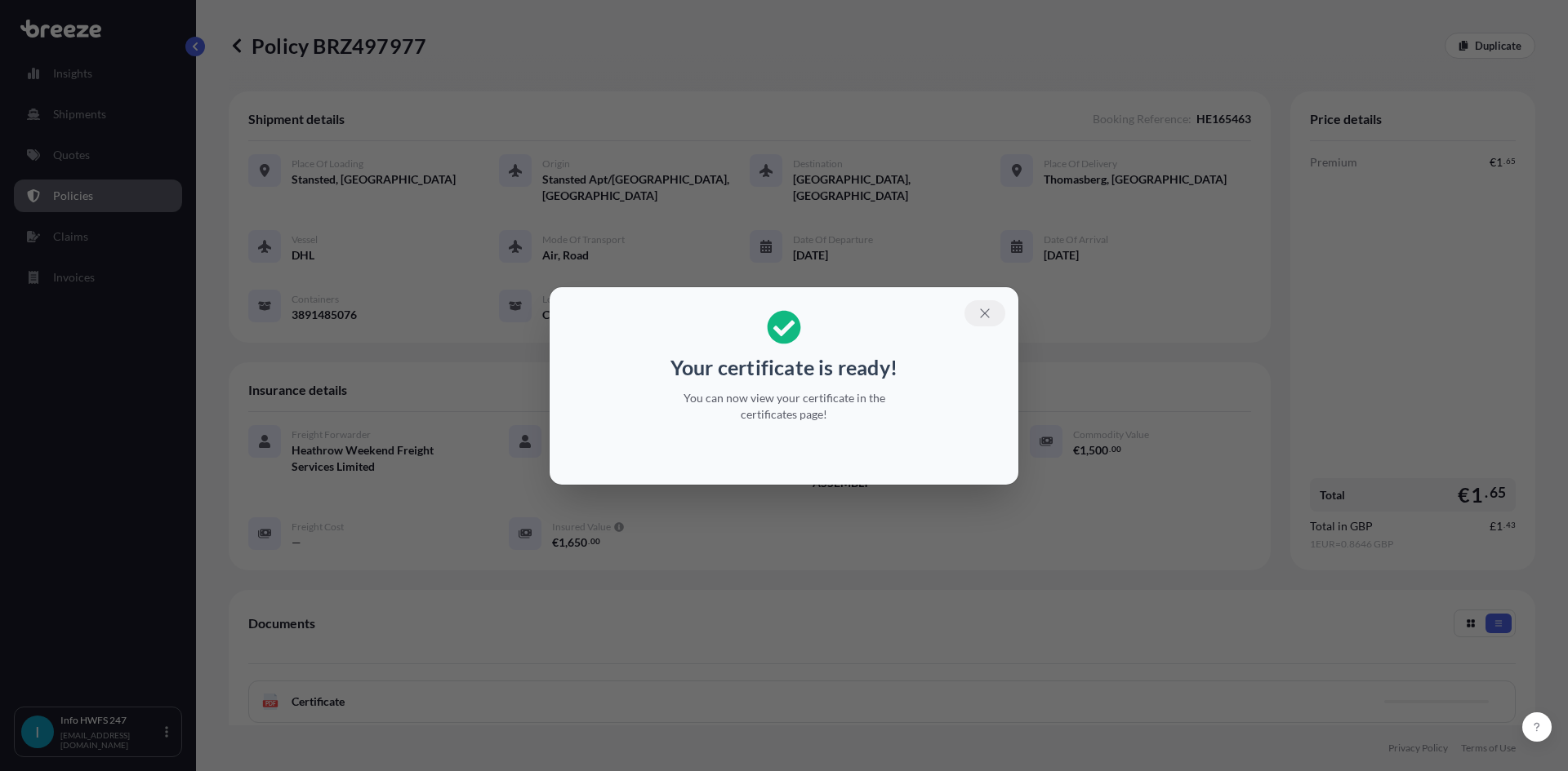
click at [980, 315] on icon "button" at bounding box center [985, 312] width 15 height 15
